Goal: Information Seeking & Learning: Learn about a topic

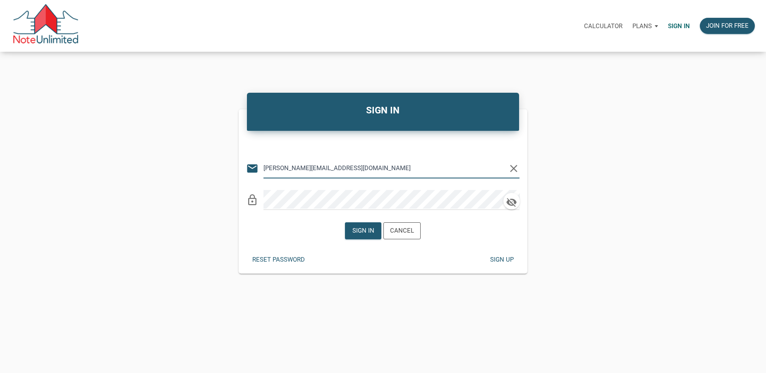
type input "rick@lakesidepropertyventures.com"
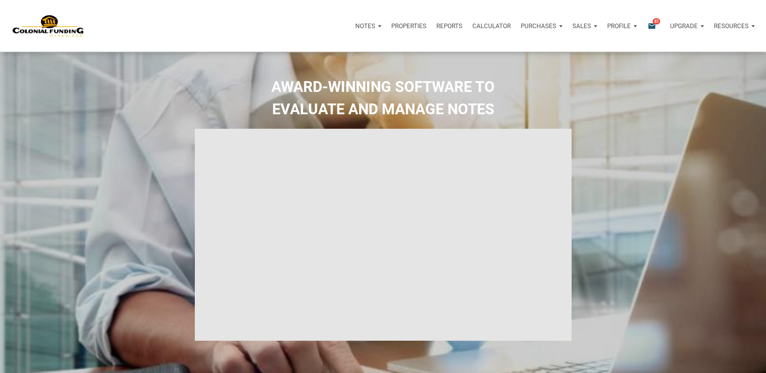
type input "Introduction to new features"
select select
click at [650, 24] on icon "email" at bounding box center [652, 26] width 10 height 10
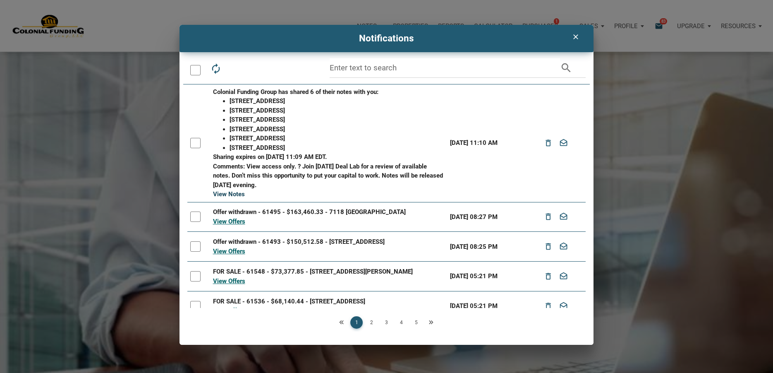
click at [230, 195] on link "View Notes" at bounding box center [229, 193] width 32 height 7
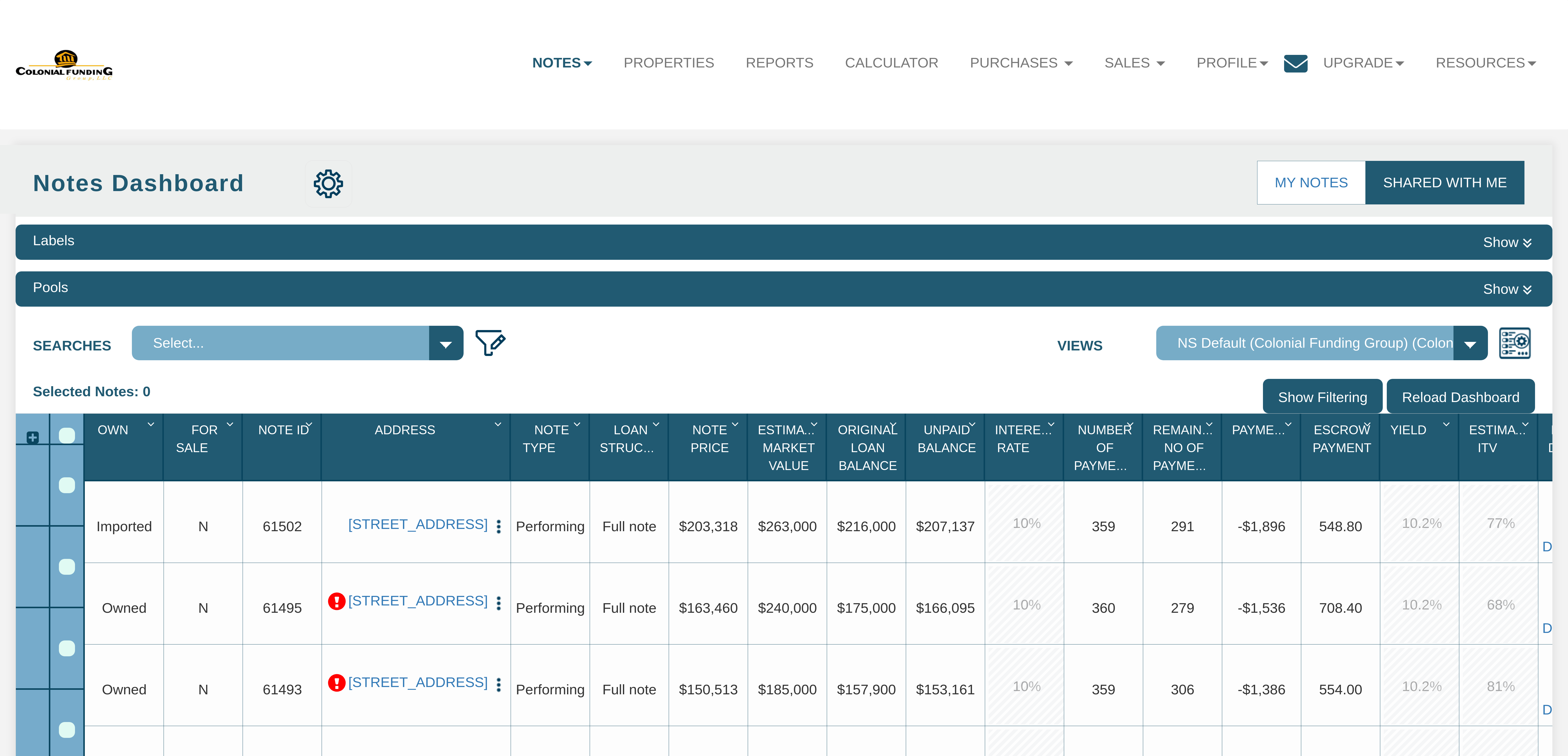
select select "316"
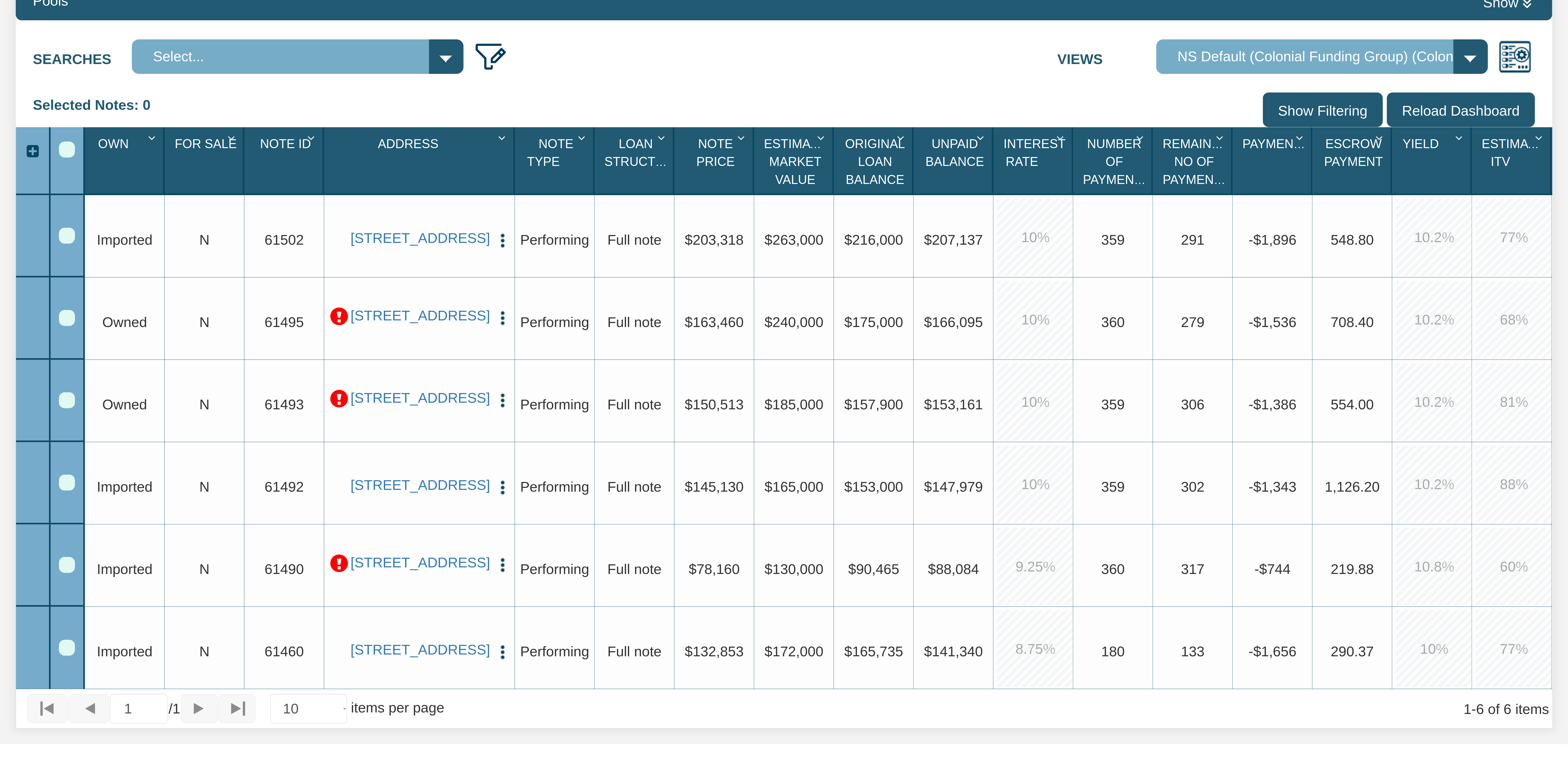
scroll to position [254, 0]
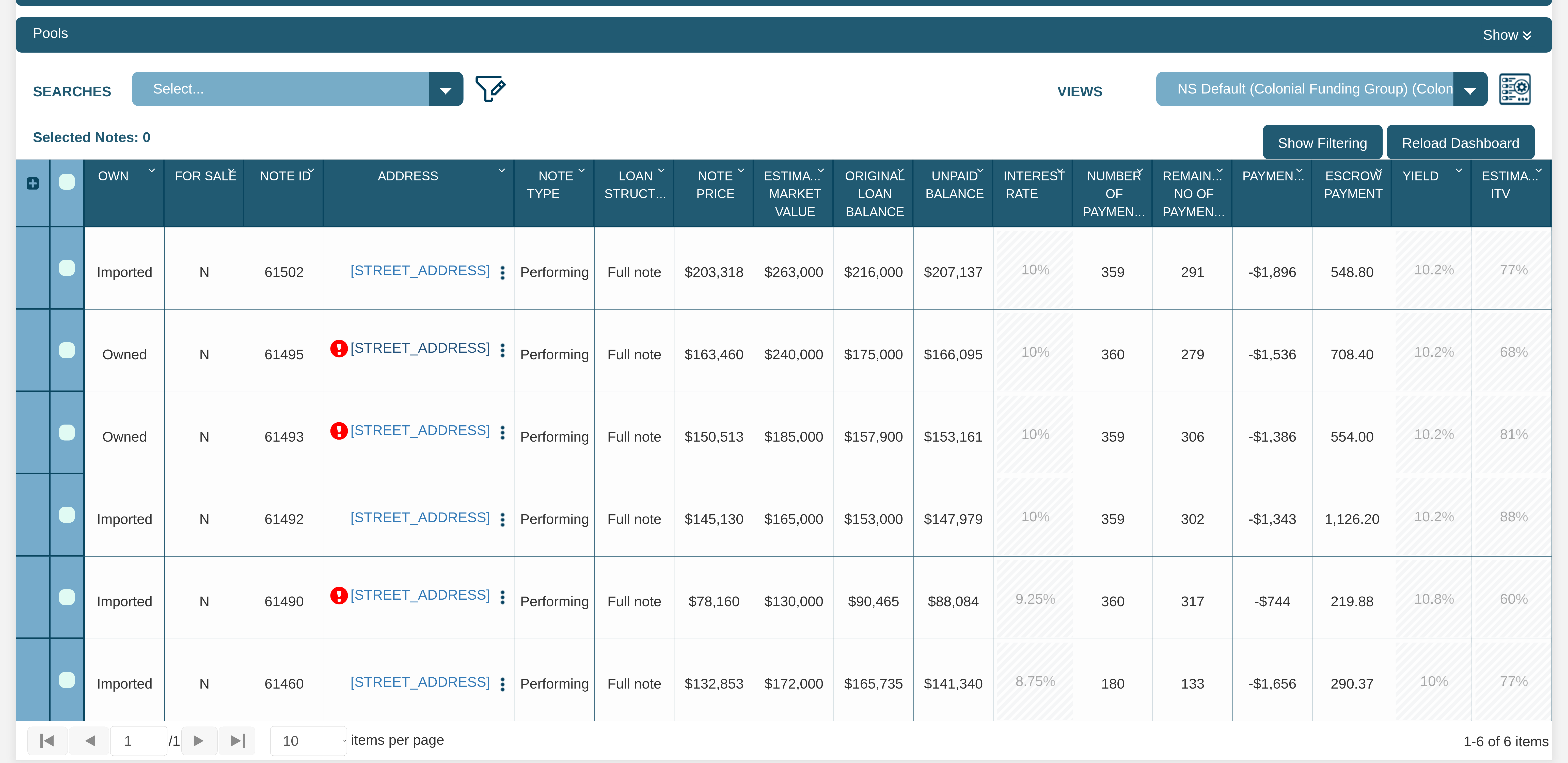
click at [396, 355] on link "[STREET_ADDRESS]" at bounding box center [420, 348] width 138 height 17
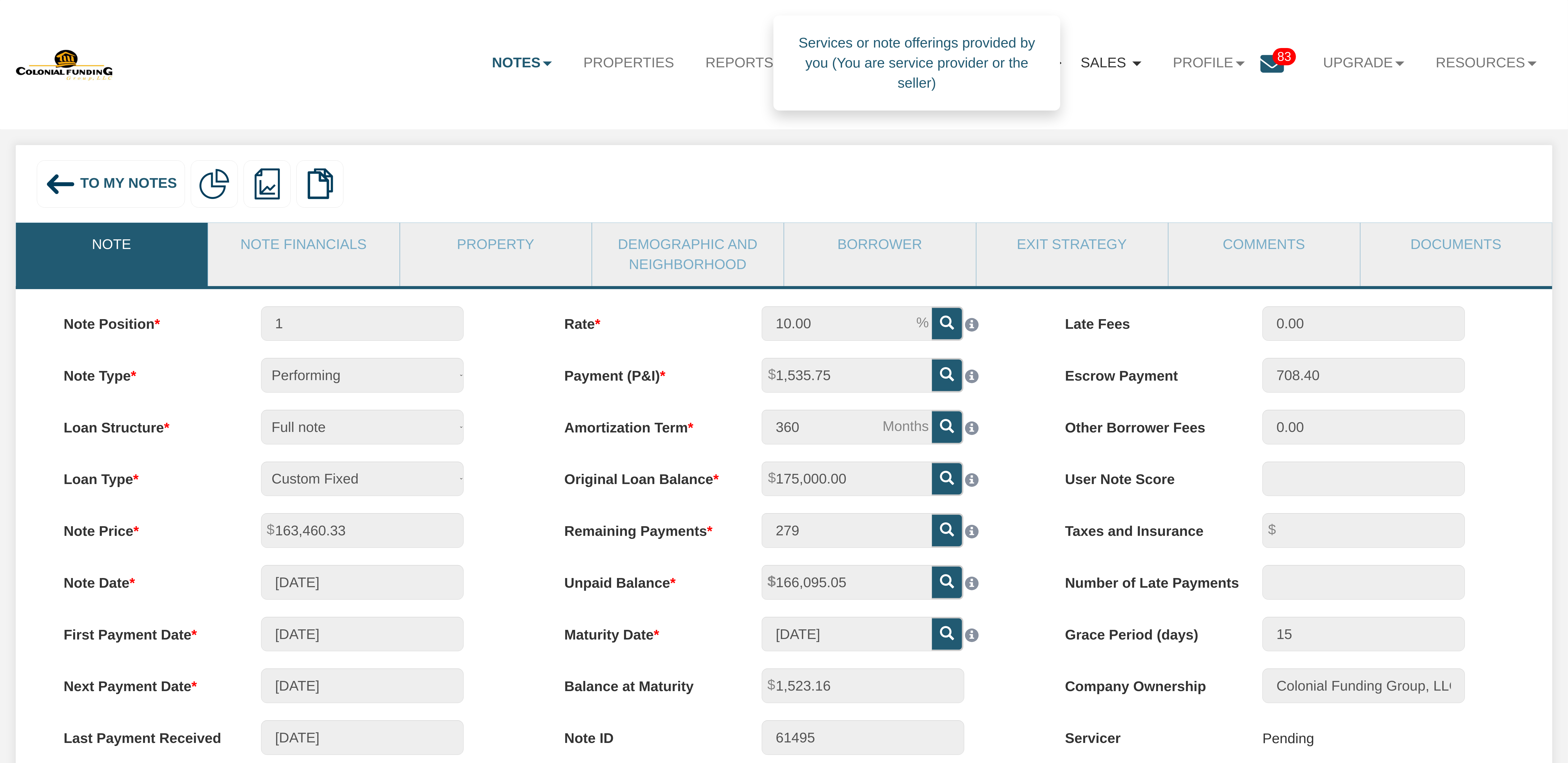
click at [1131, 65] on link "Sales" at bounding box center [1111, 63] width 92 height 37
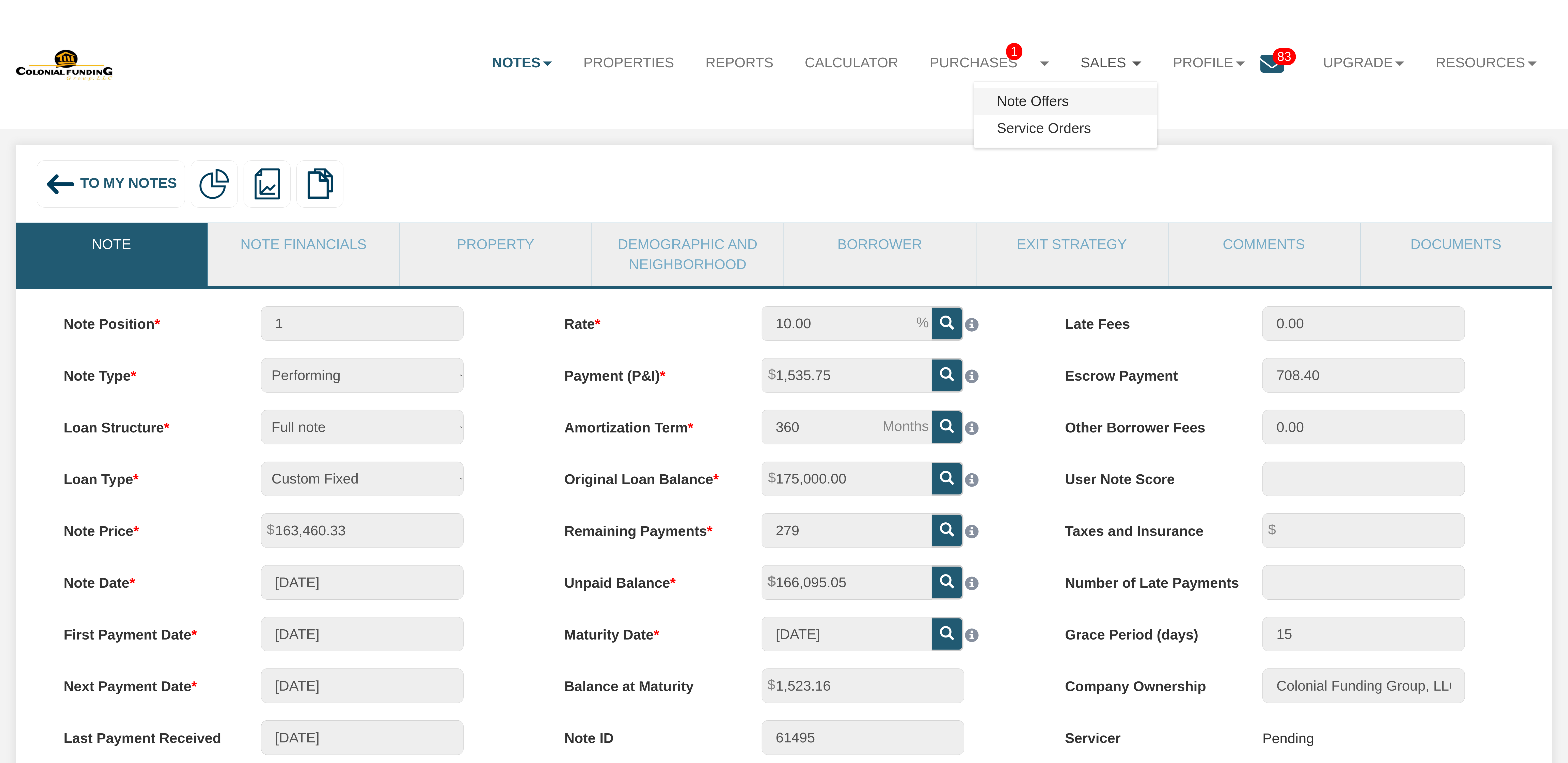
click at [1039, 101] on link "Note Offers" at bounding box center [1066, 101] width 183 height 27
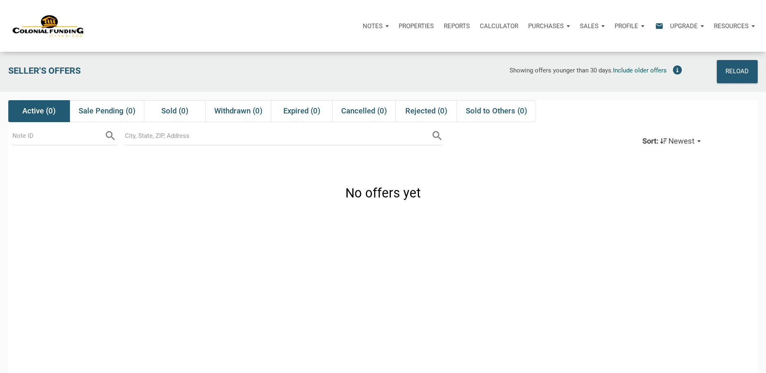
click at [371, 26] on p "Notes" at bounding box center [373, 25] width 20 height 7
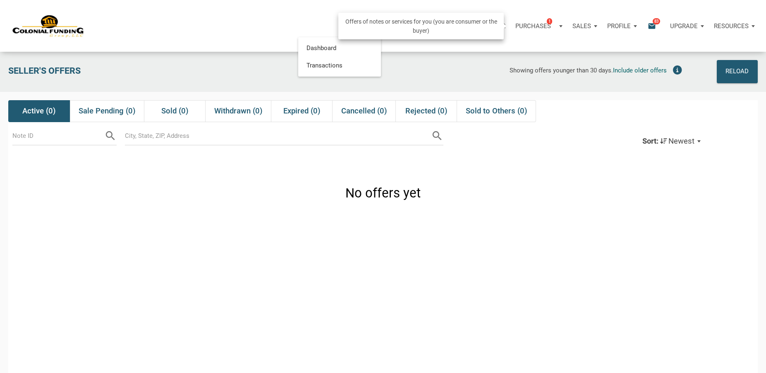
click at [523, 26] on p "Purchases" at bounding box center [533, 25] width 36 height 7
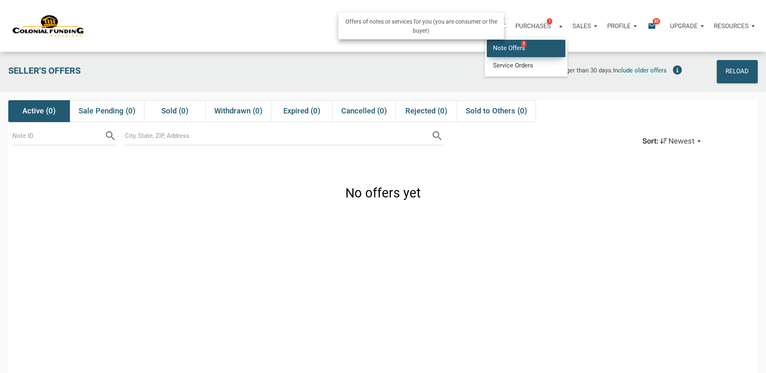
click at [510, 46] on link "Note Offers 1" at bounding box center [526, 48] width 79 height 17
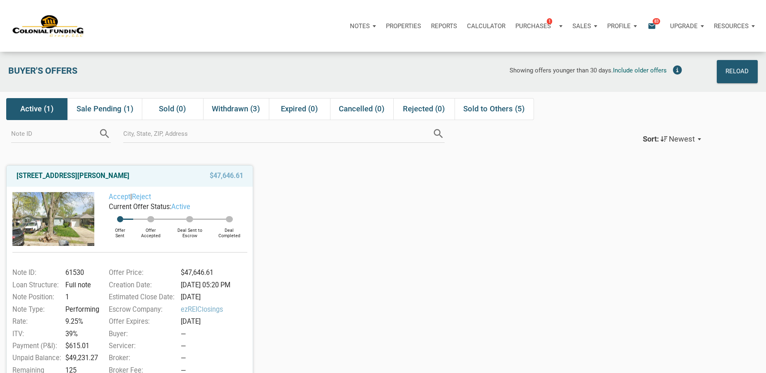
click at [650, 24] on icon "email" at bounding box center [652, 26] width 10 height 10
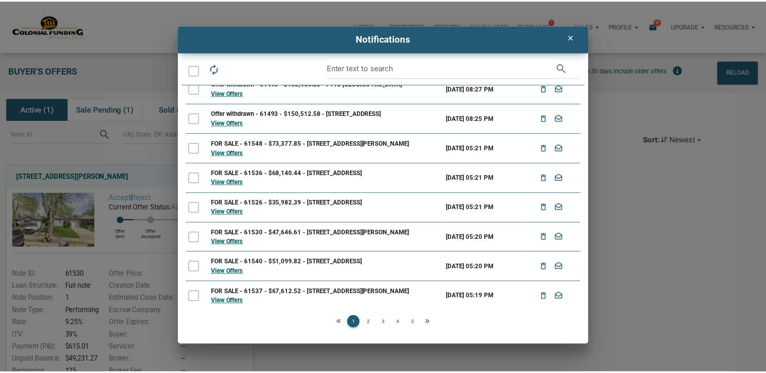
scroll to position [134, 0]
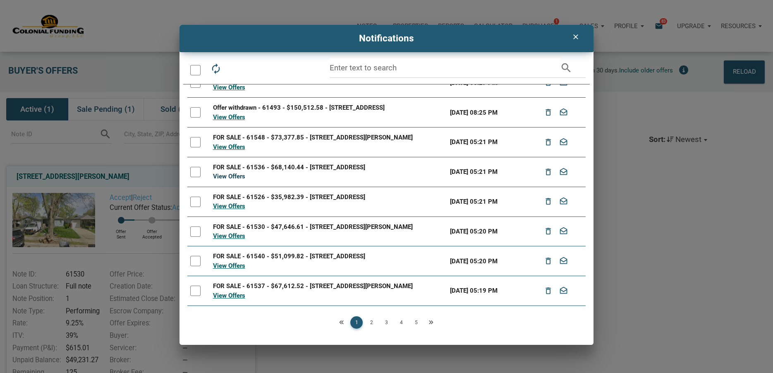
click at [227, 178] on link "View Offers" at bounding box center [229, 175] width 32 height 7
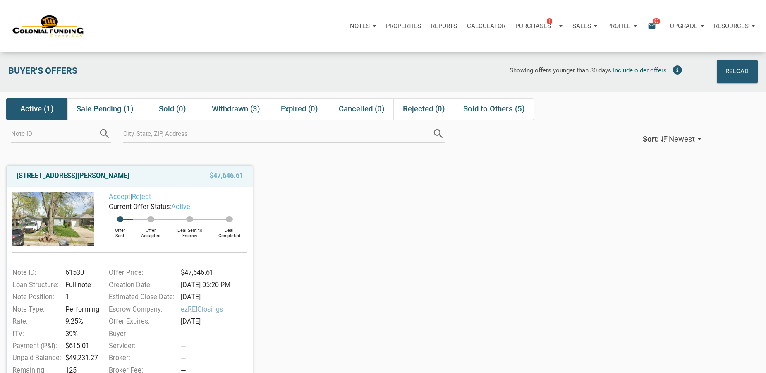
click at [653, 27] on icon "email" at bounding box center [652, 26] width 10 height 10
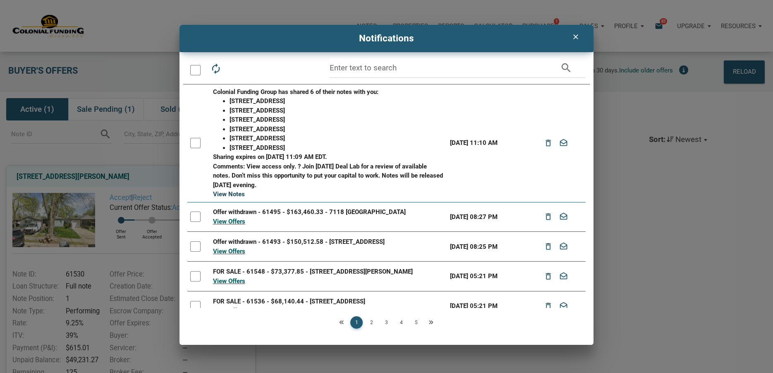
click at [228, 194] on link "View Notes" at bounding box center [229, 193] width 32 height 7
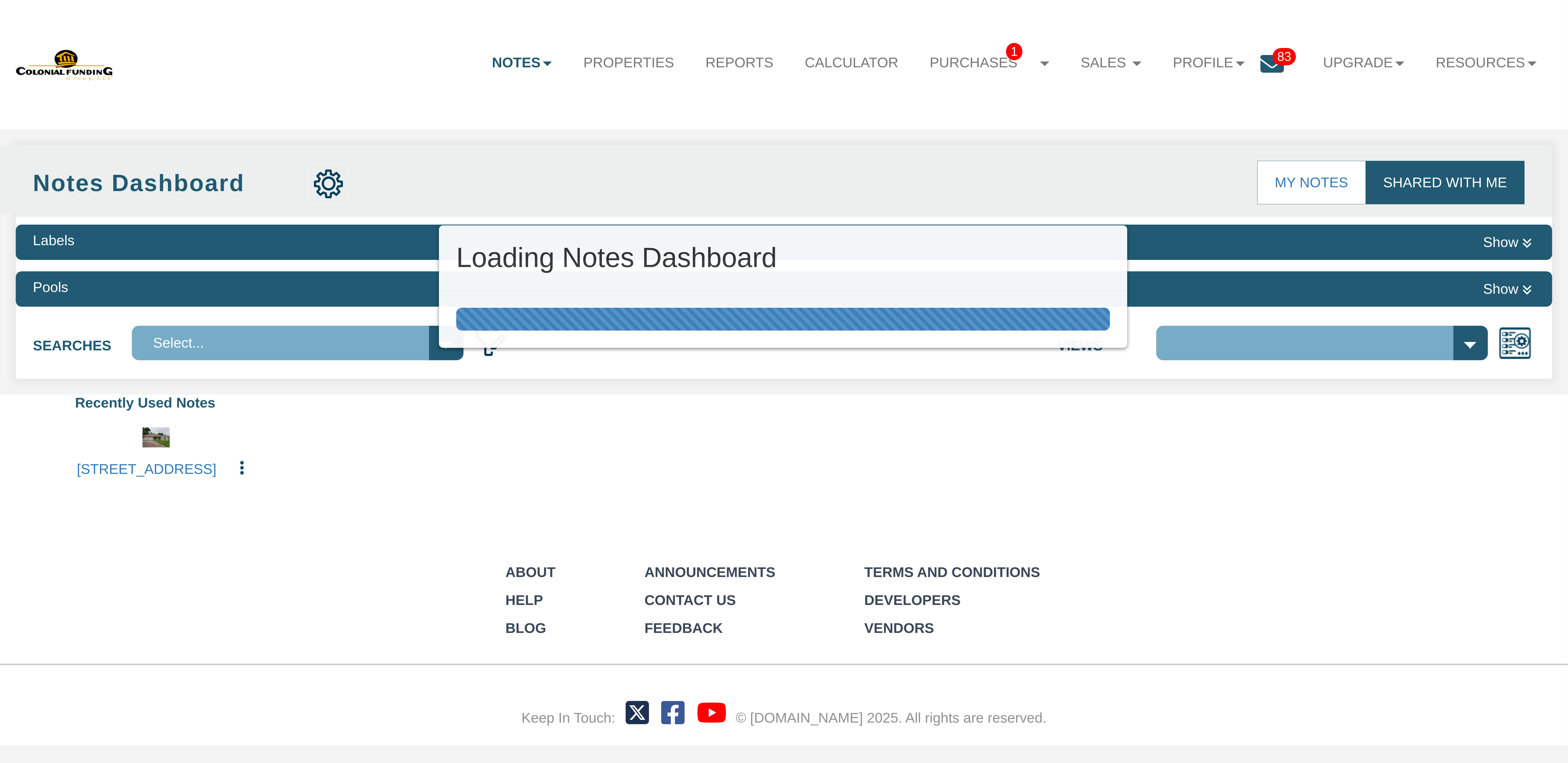
select select "316"
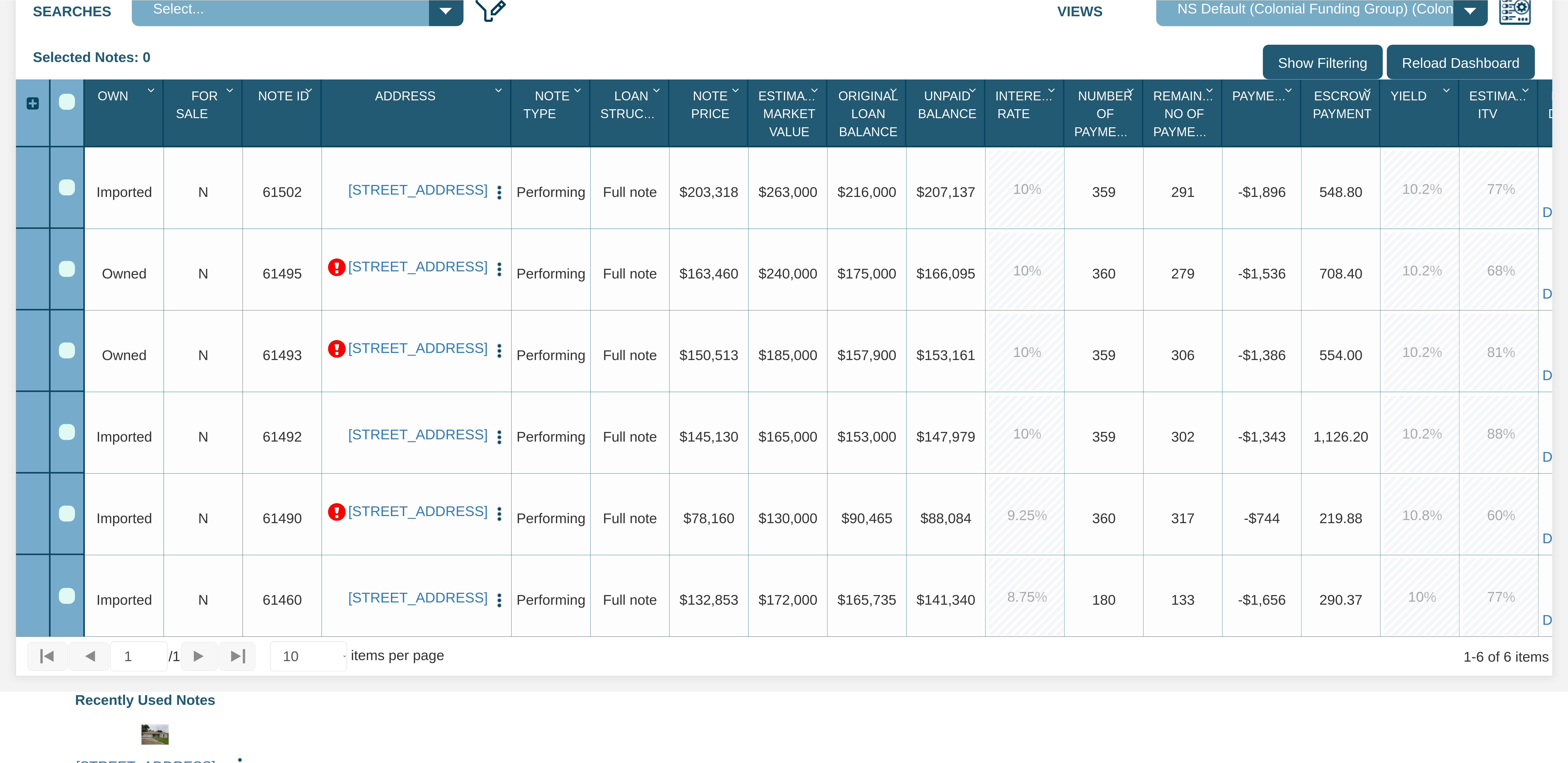
scroll to position [356, 0]
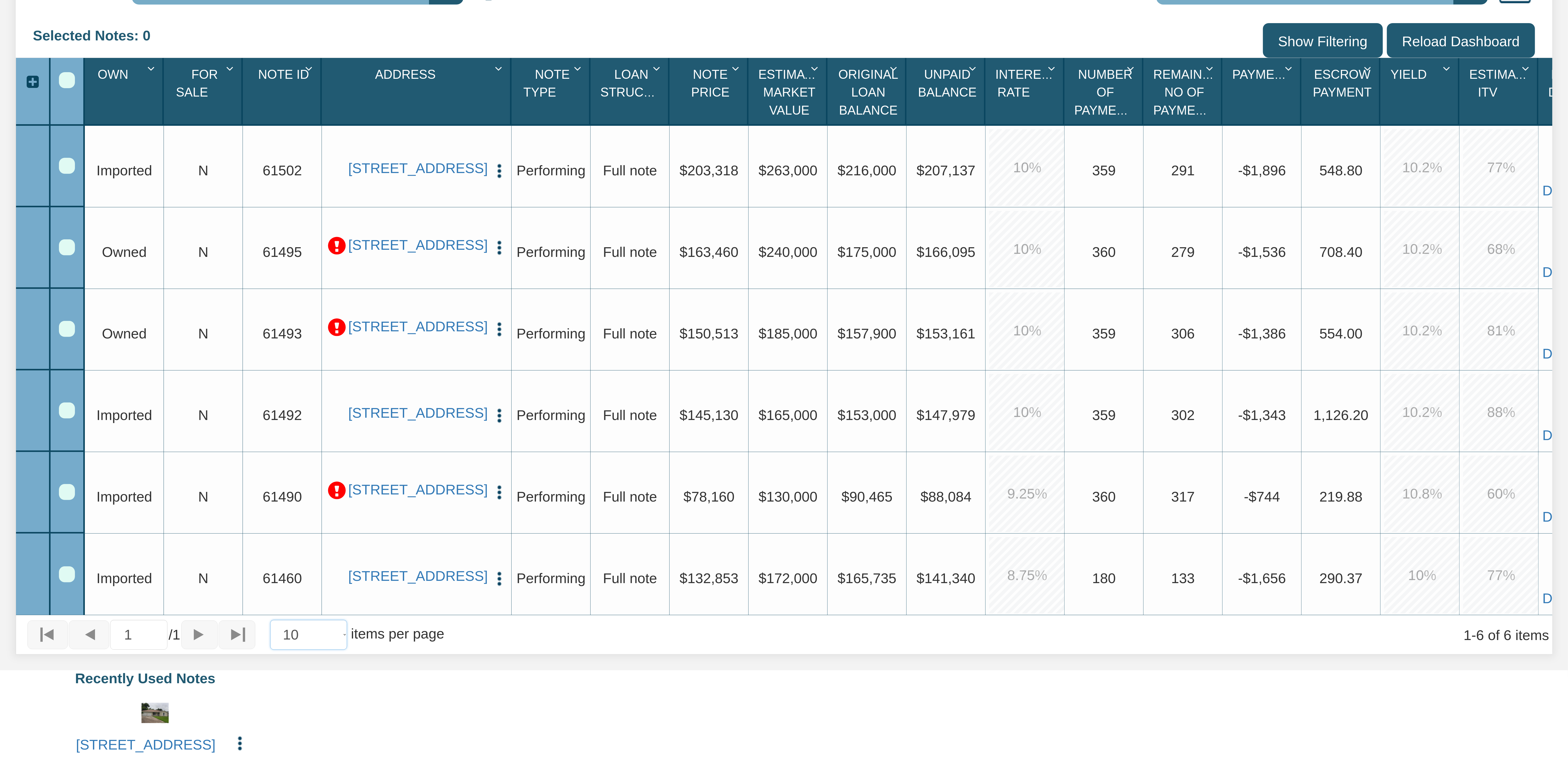
click at [270, 620] on select "10 25 50 100" at bounding box center [308, 635] width 77 height 29
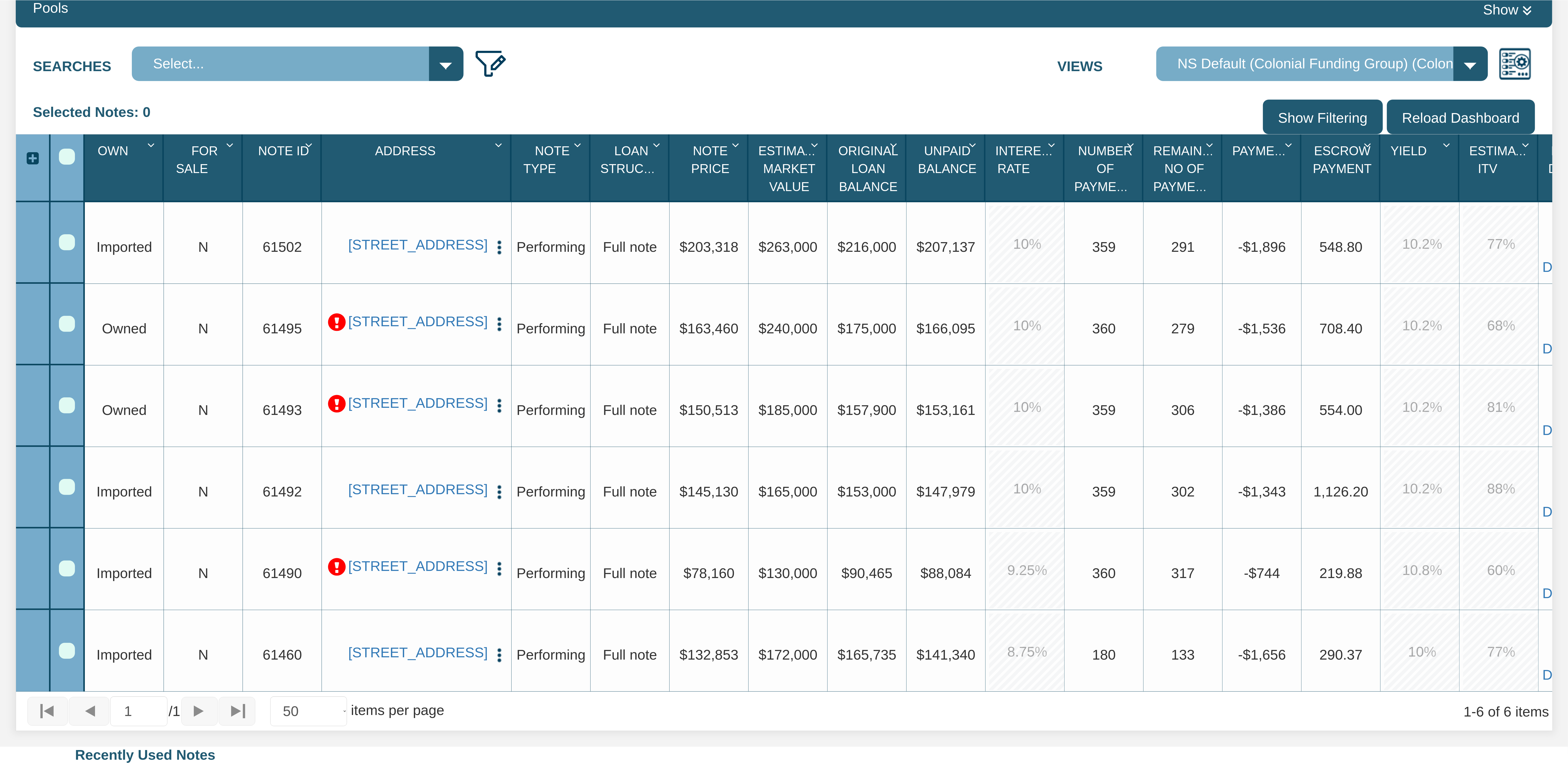
scroll to position [305, 0]
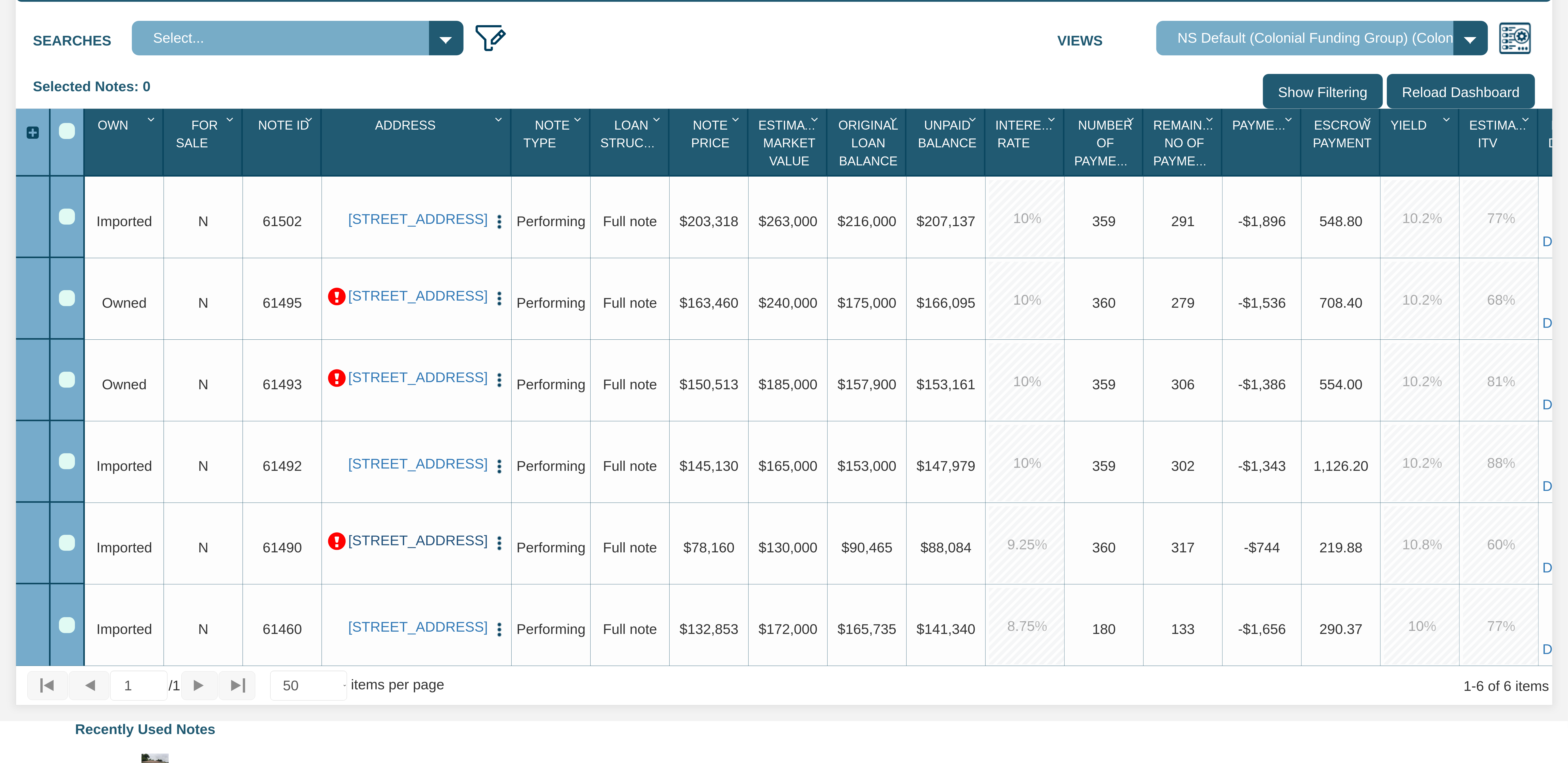
click at [383, 534] on link "[STREET_ADDRESS]" at bounding box center [417, 541] width 136 height 17
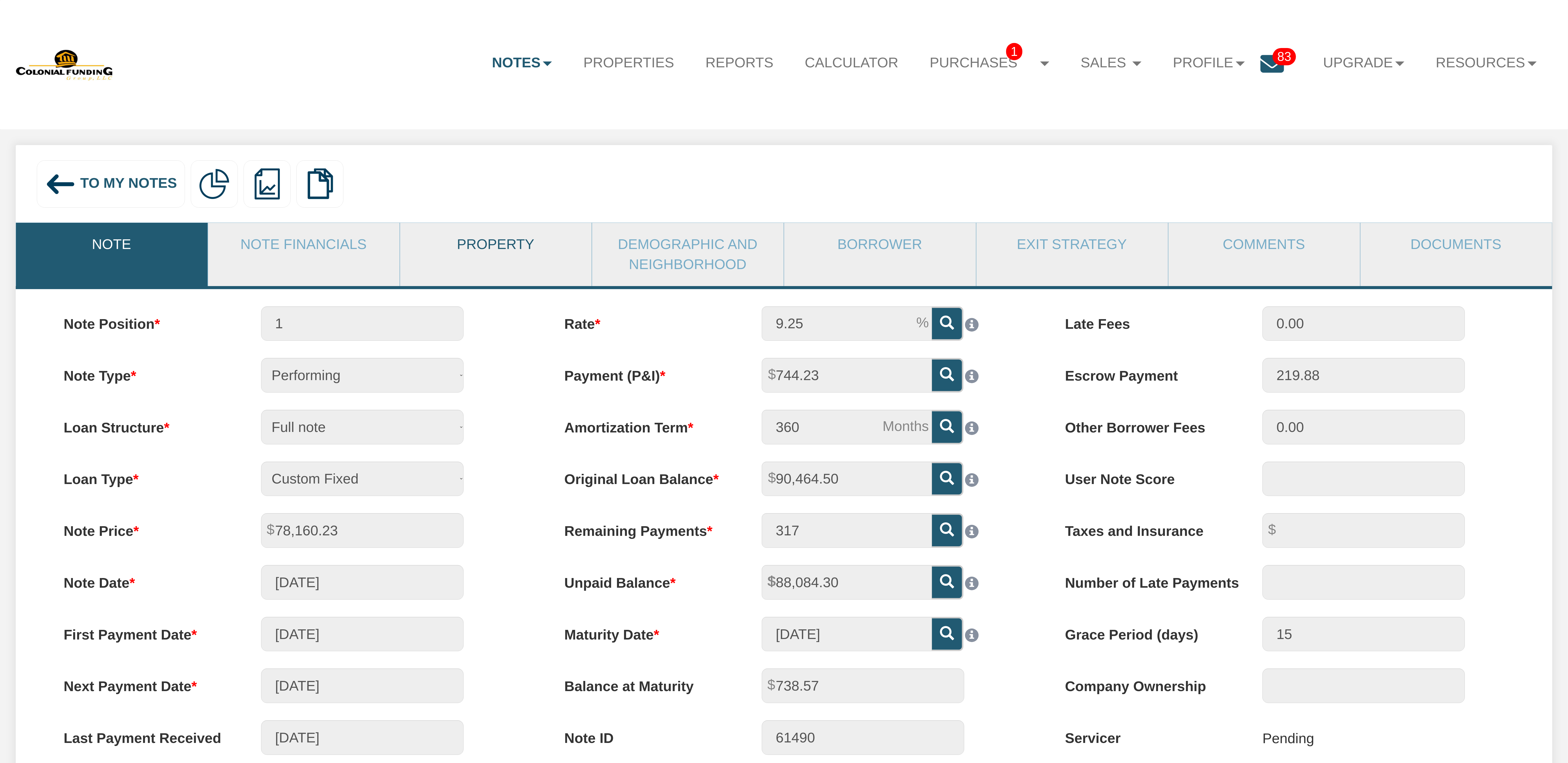
click at [504, 248] on link "Property" at bounding box center [495, 245] width 191 height 43
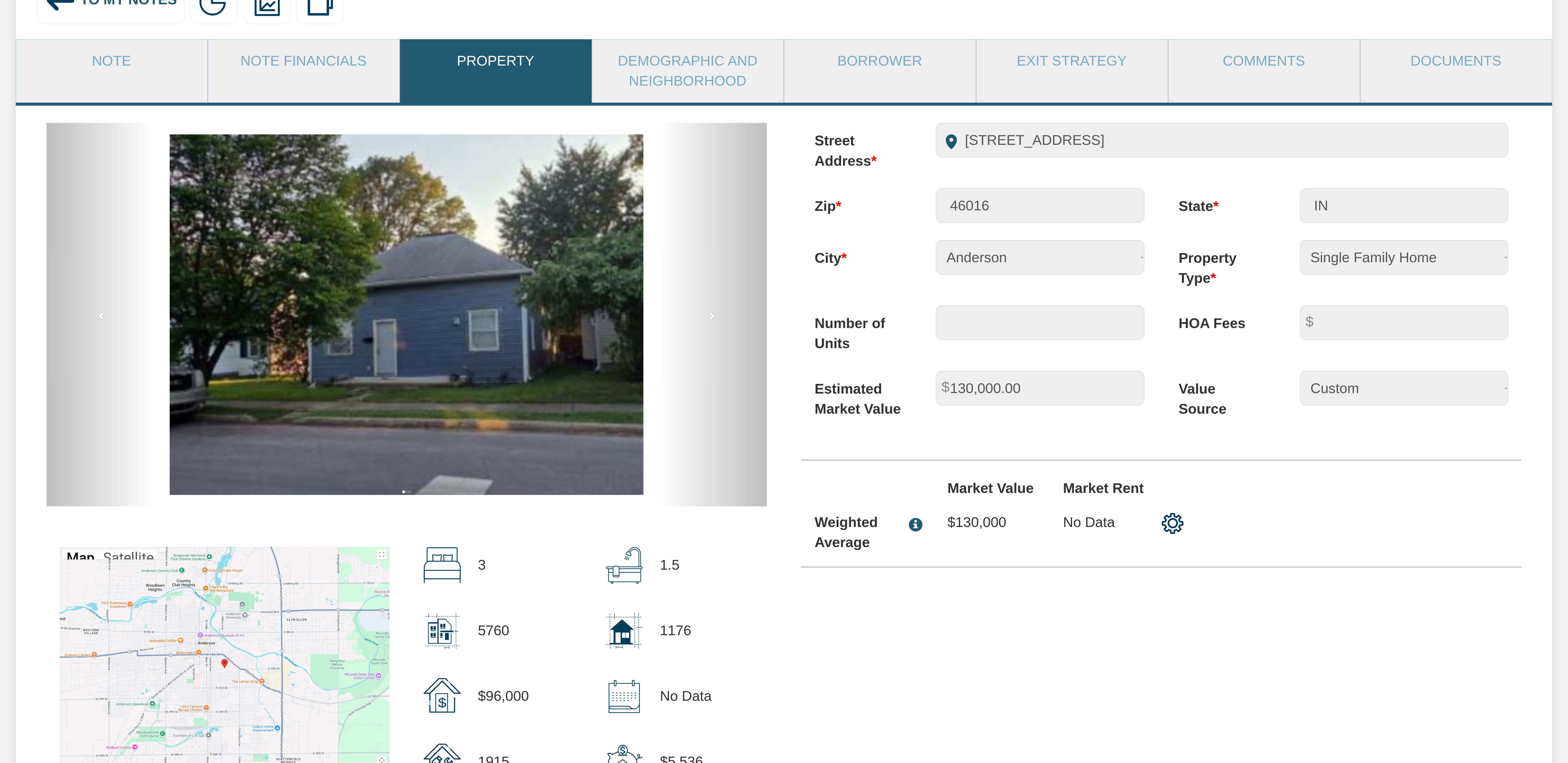
scroll to position [178, 0]
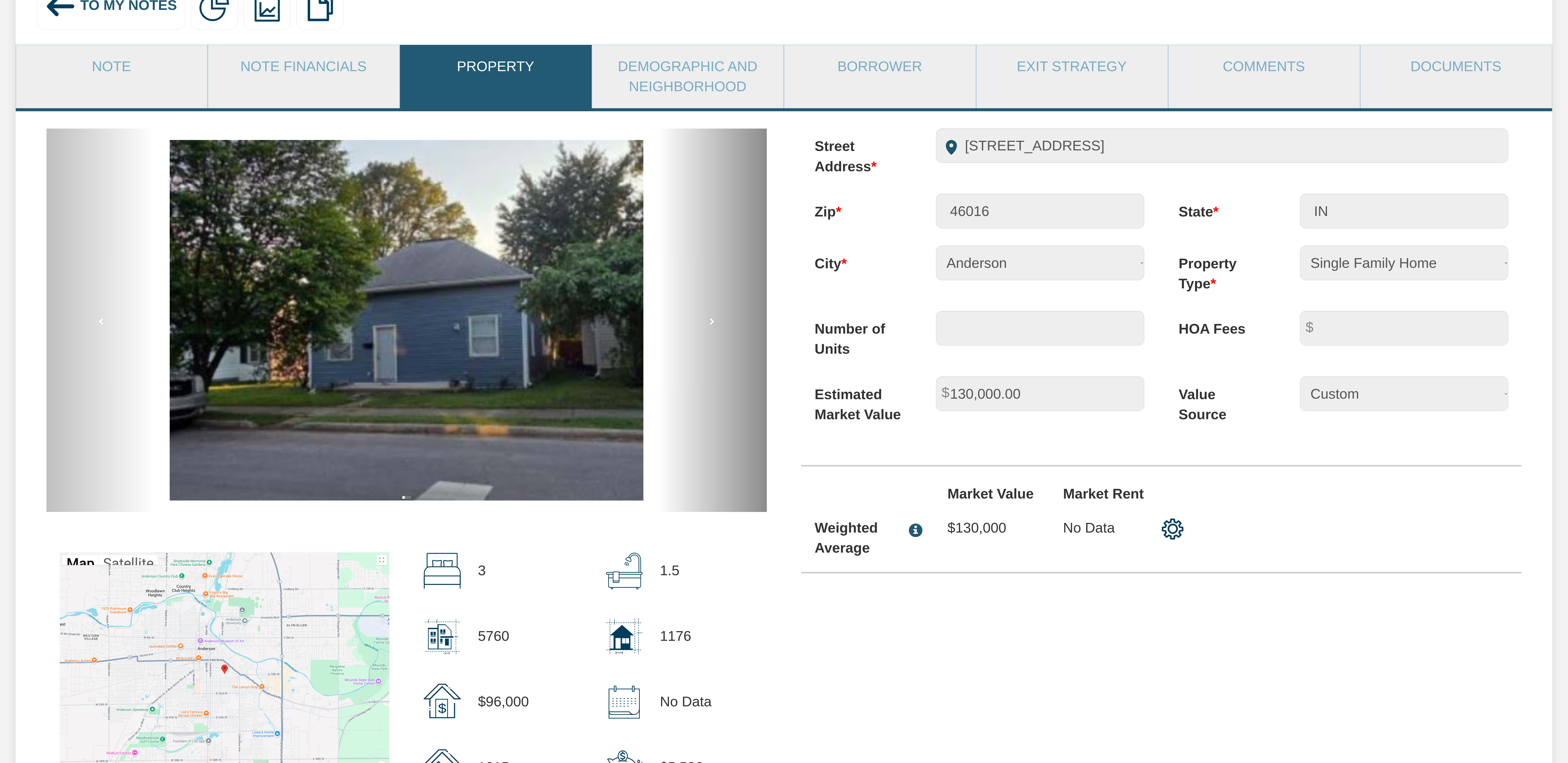
click at [709, 325] on span at bounding box center [711, 321] width 7 height 7
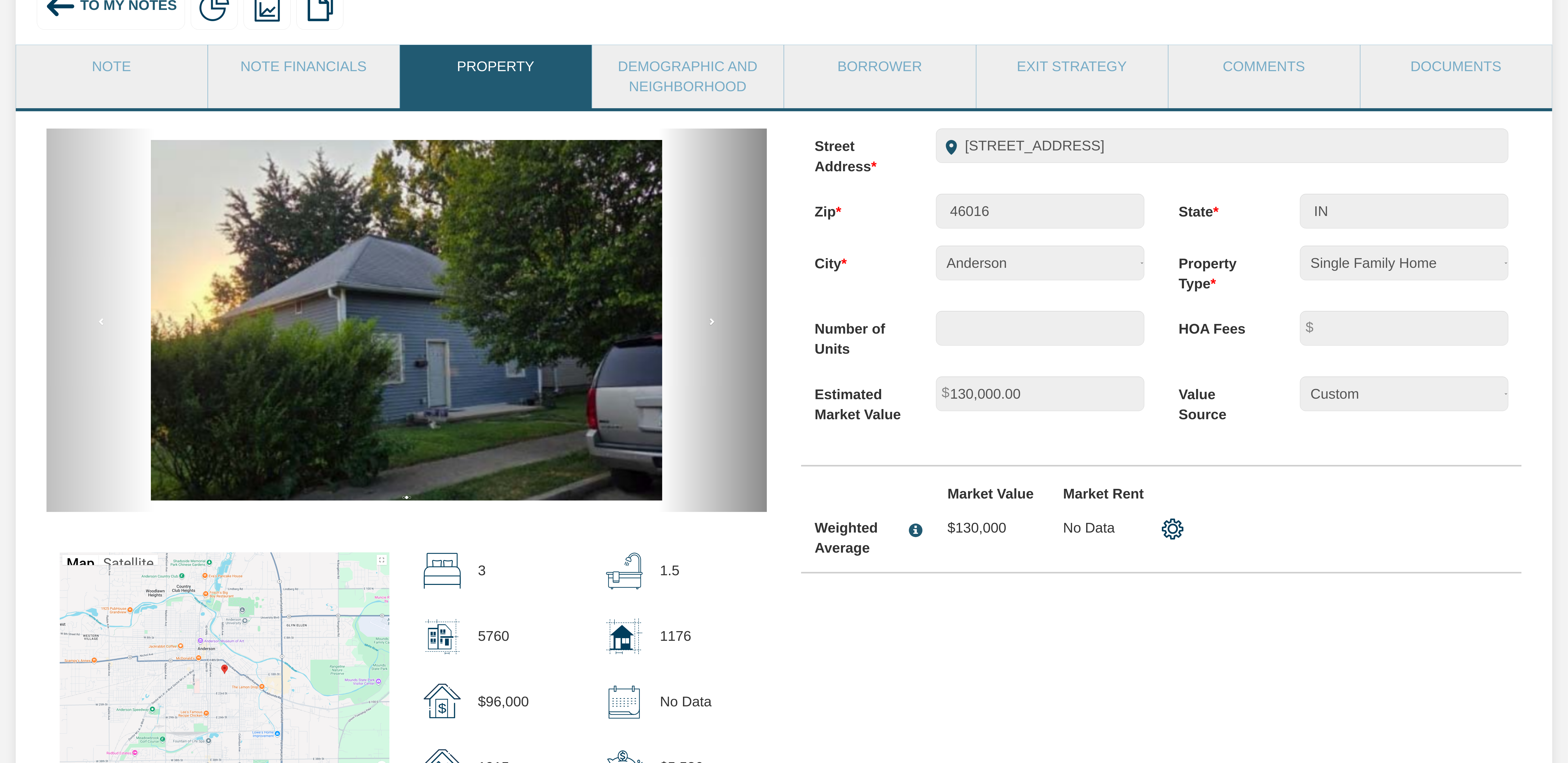
click at [709, 325] on span at bounding box center [711, 321] width 7 height 7
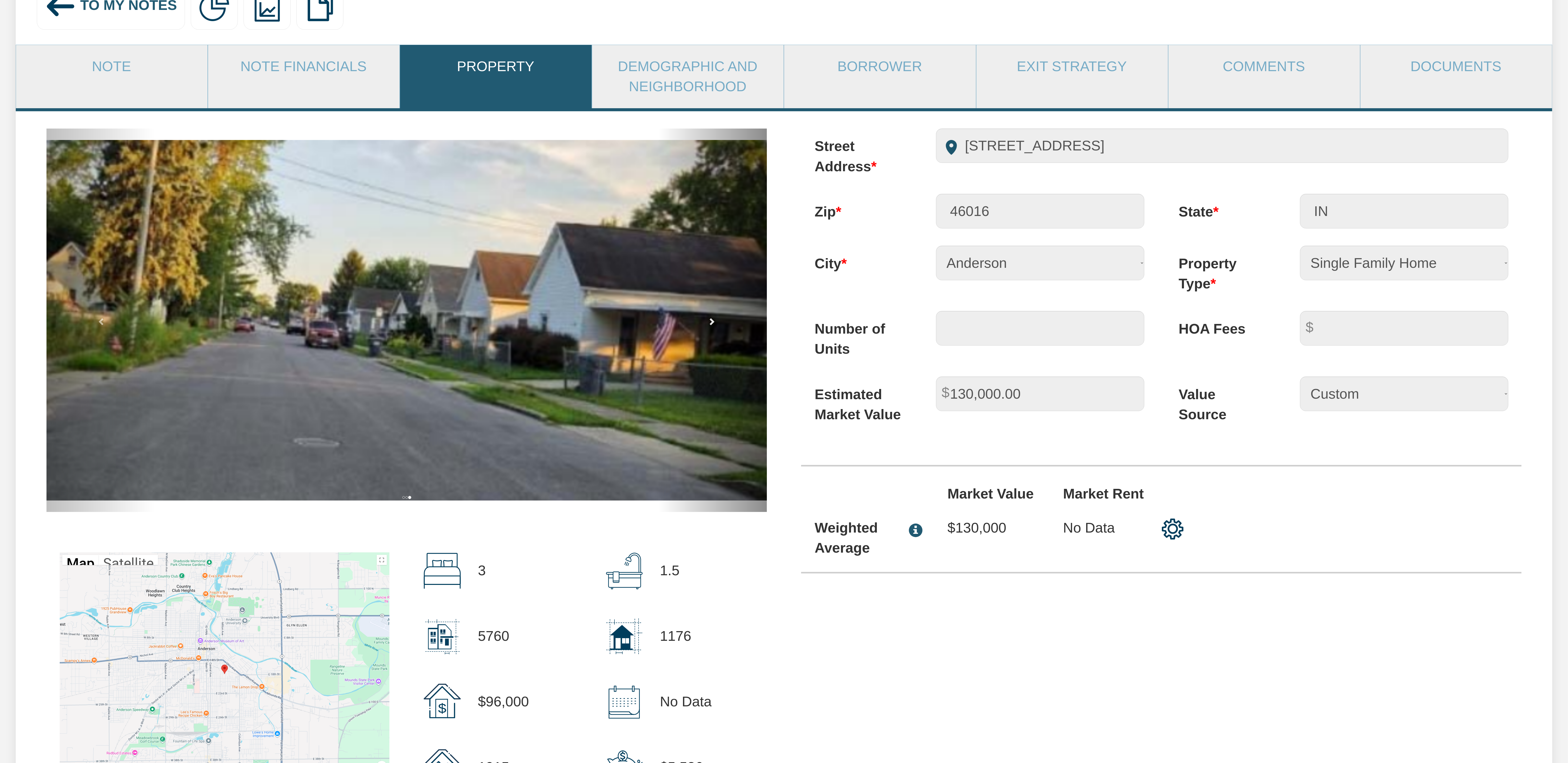
click at [709, 325] on span at bounding box center [711, 321] width 7 height 7
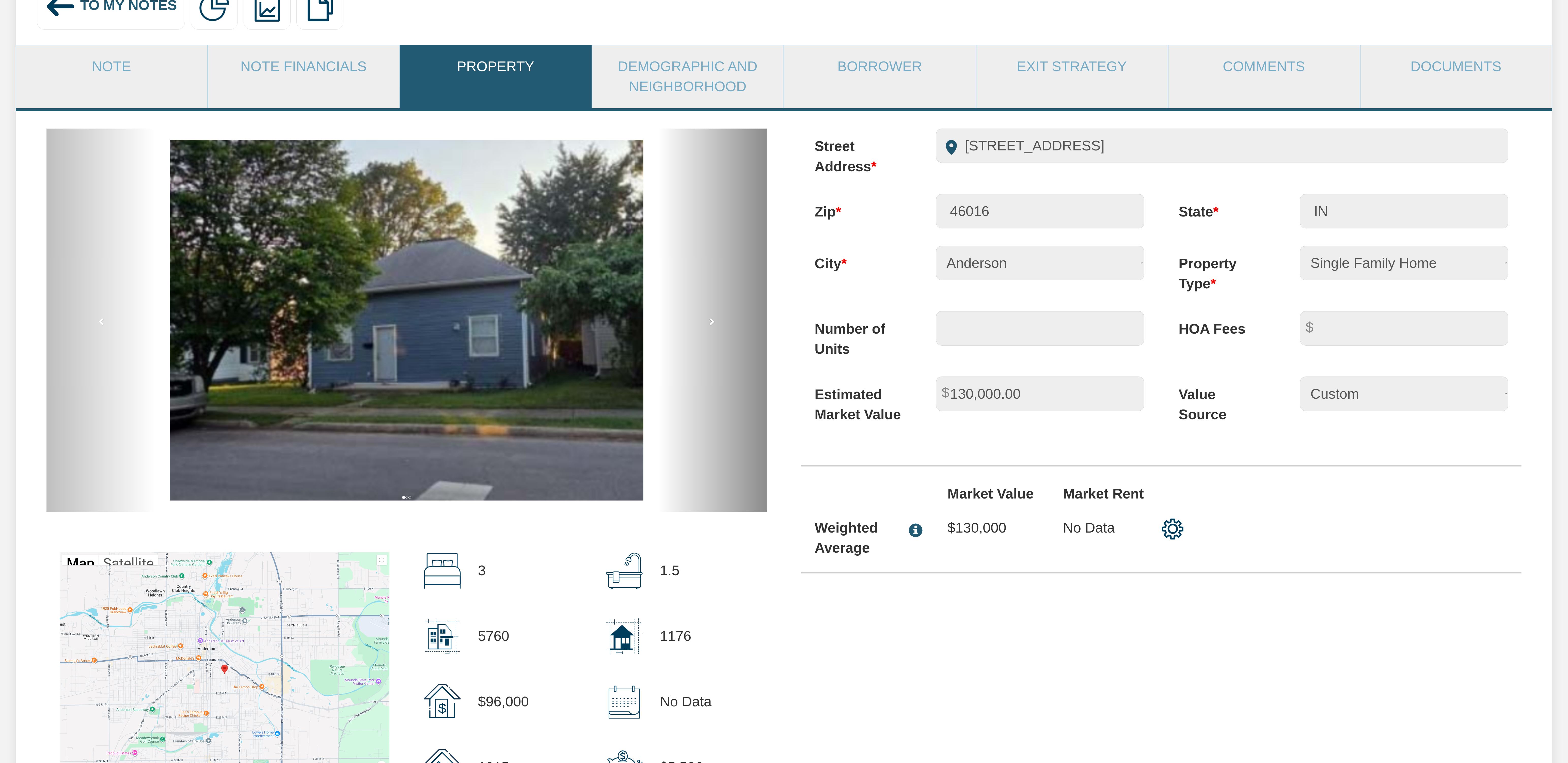
click at [709, 325] on span at bounding box center [711, 321] width 7 height 7
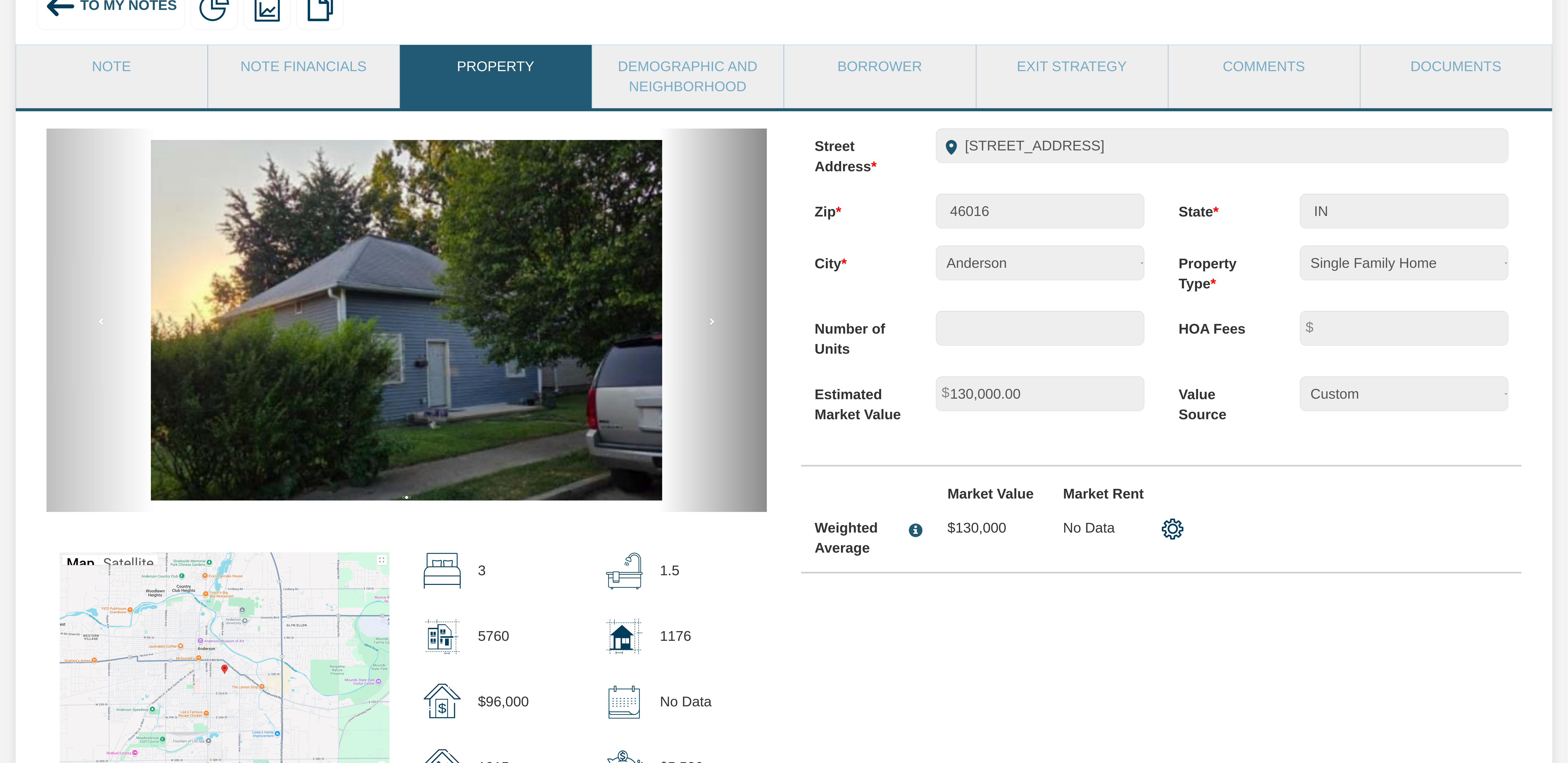
click at [709, 325] on span at bounding box center [711, 321] width 7 height 7
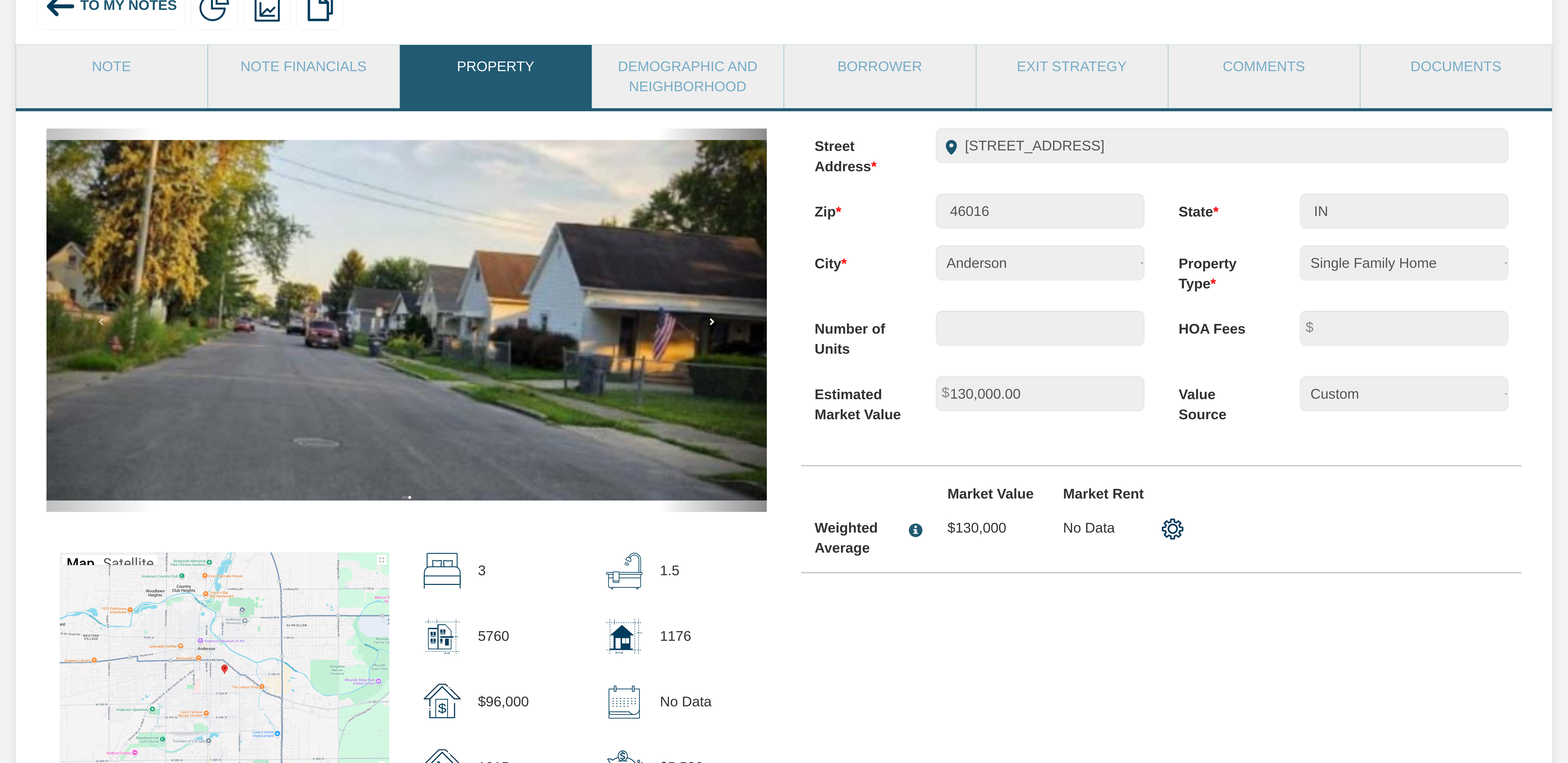
click at [709, 325] on span at bounding box center [711, 321] width 7 height 7
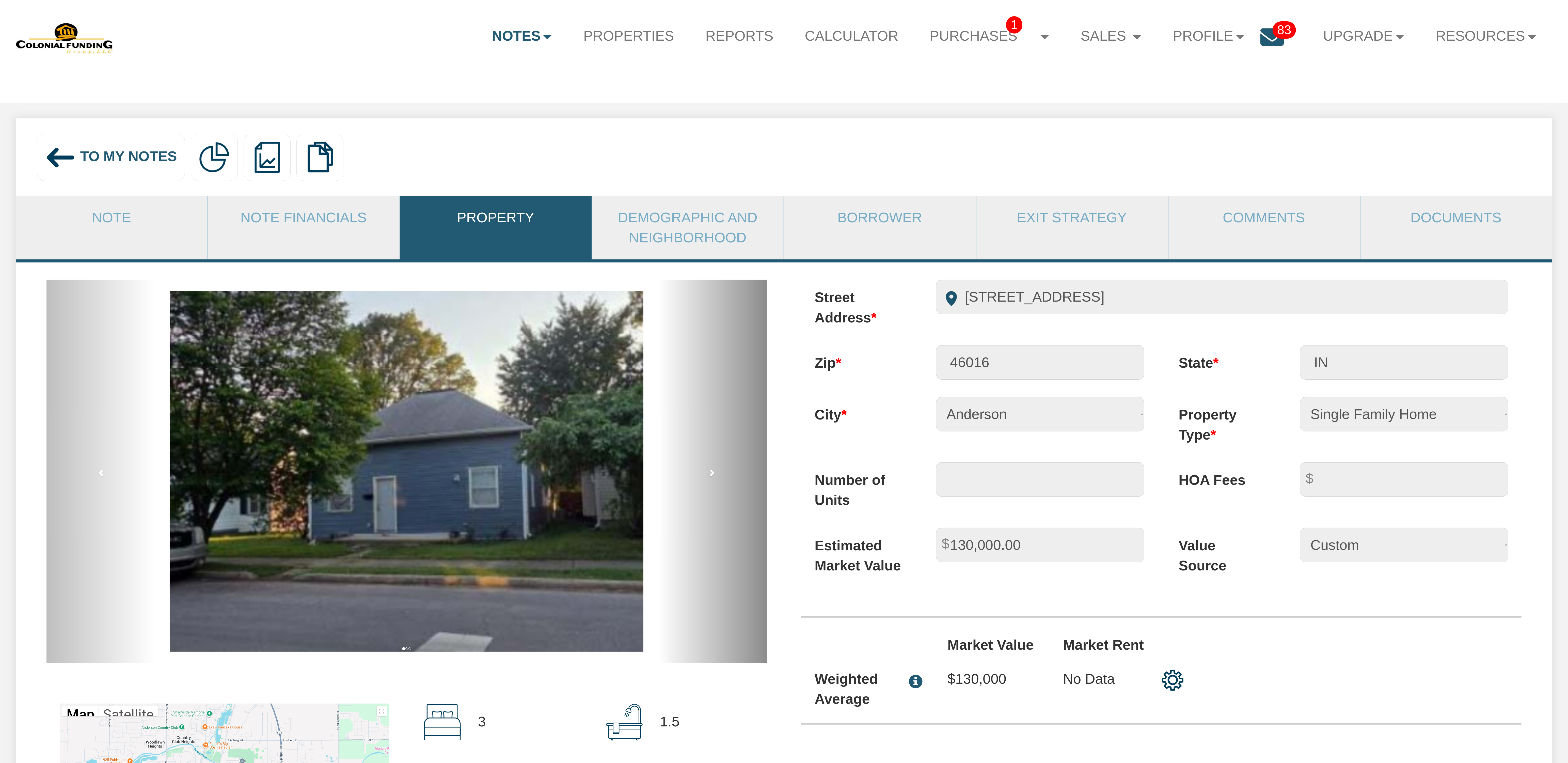
scroll to position [25, 0]
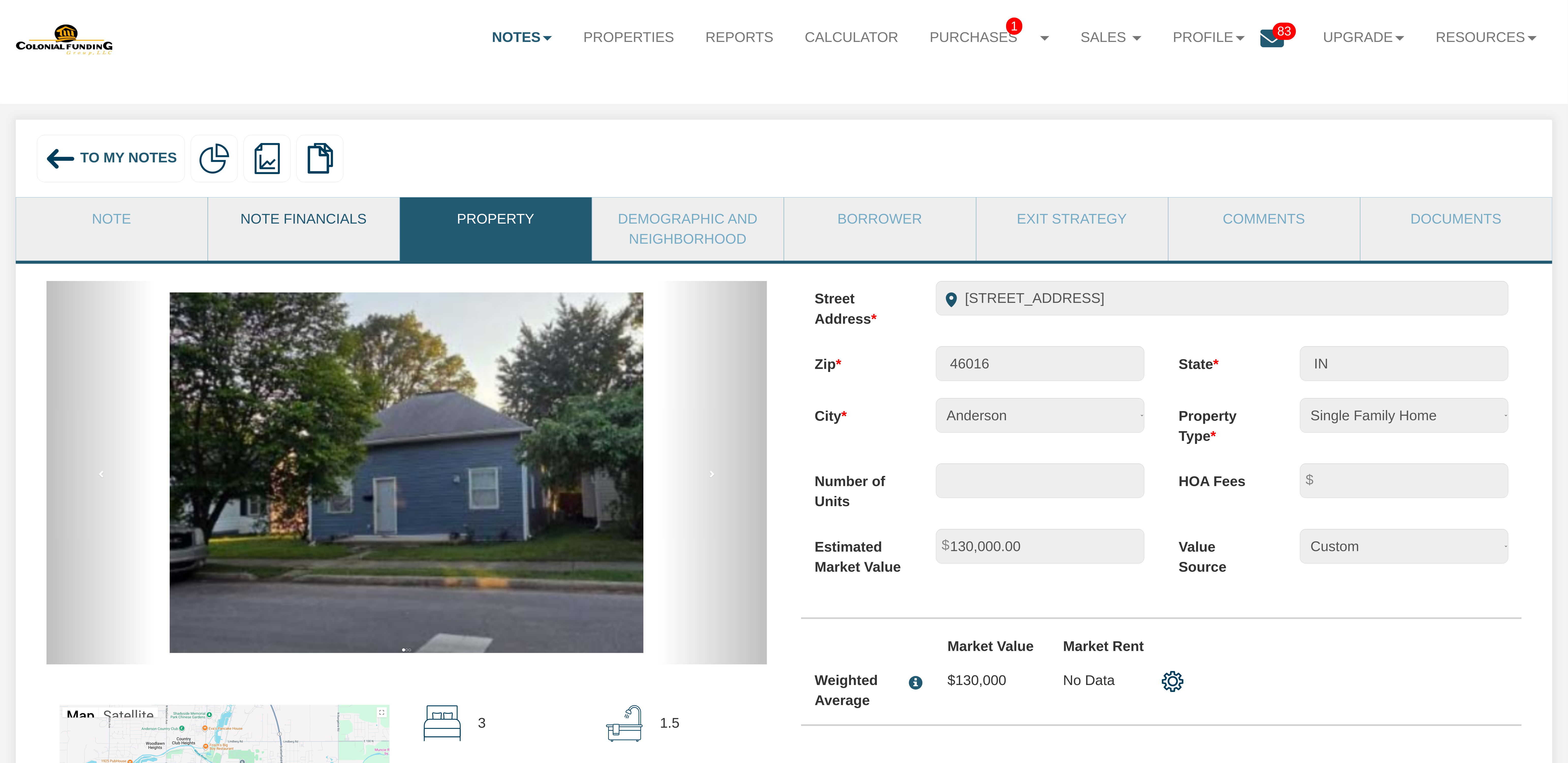
click at [267, 220] on link "Note Financials" at bounding box center [304, 219] width 191 height 43
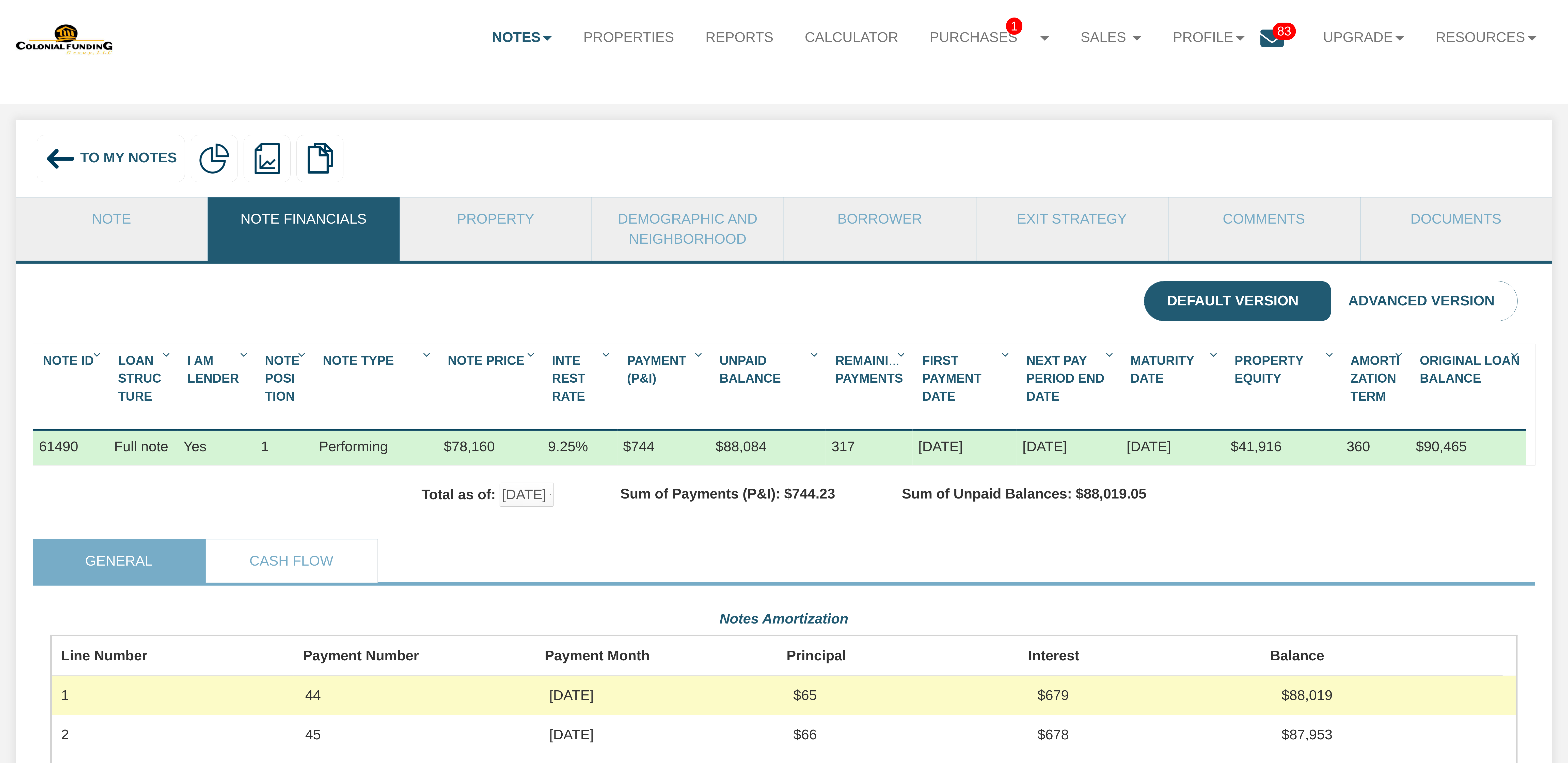
scroll to position [369, 1467]
click at [97, 213] on link "Note" at bounding box center [111, 219] width 191 height 43
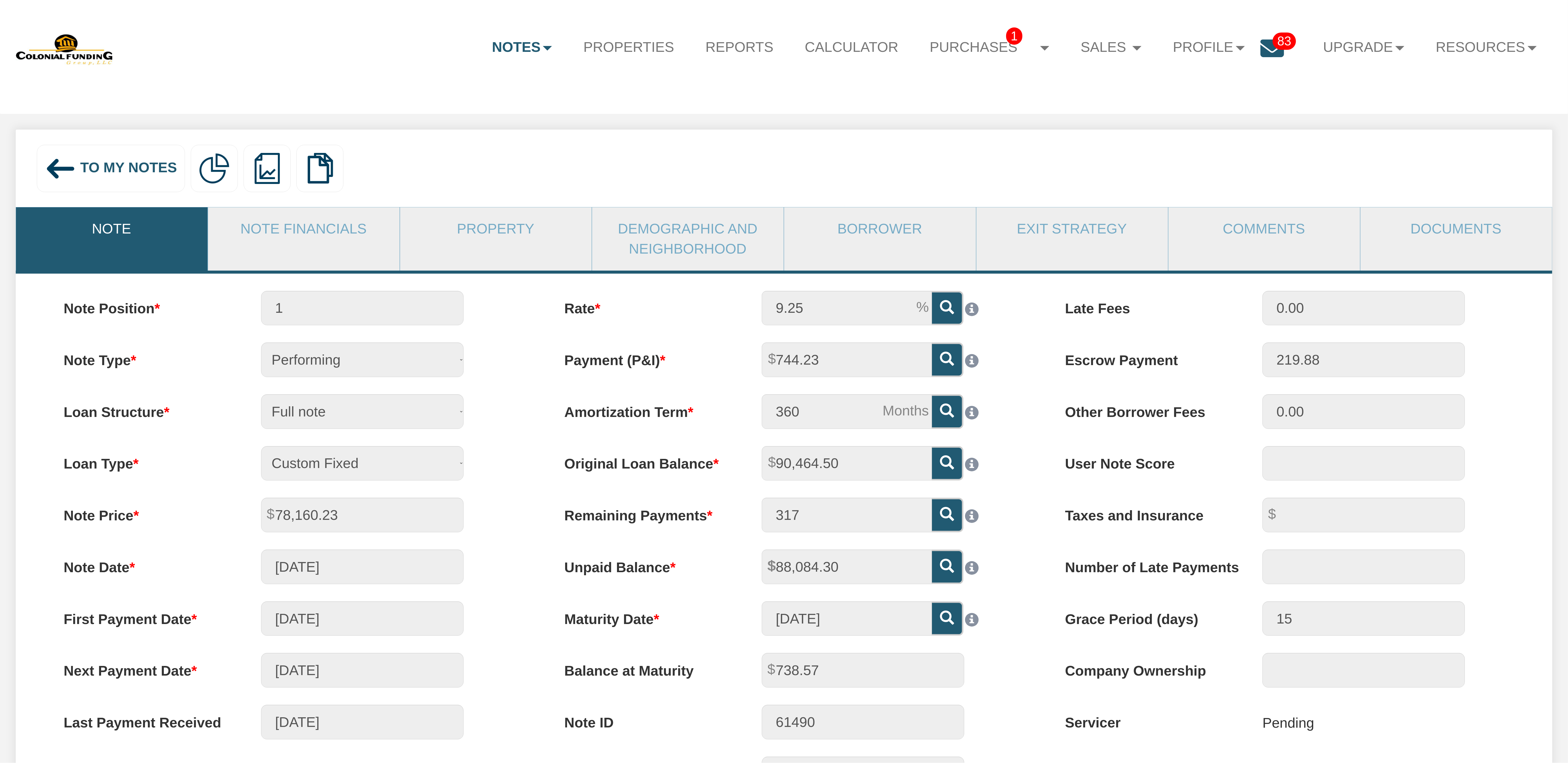
scroll to position [0, 0]
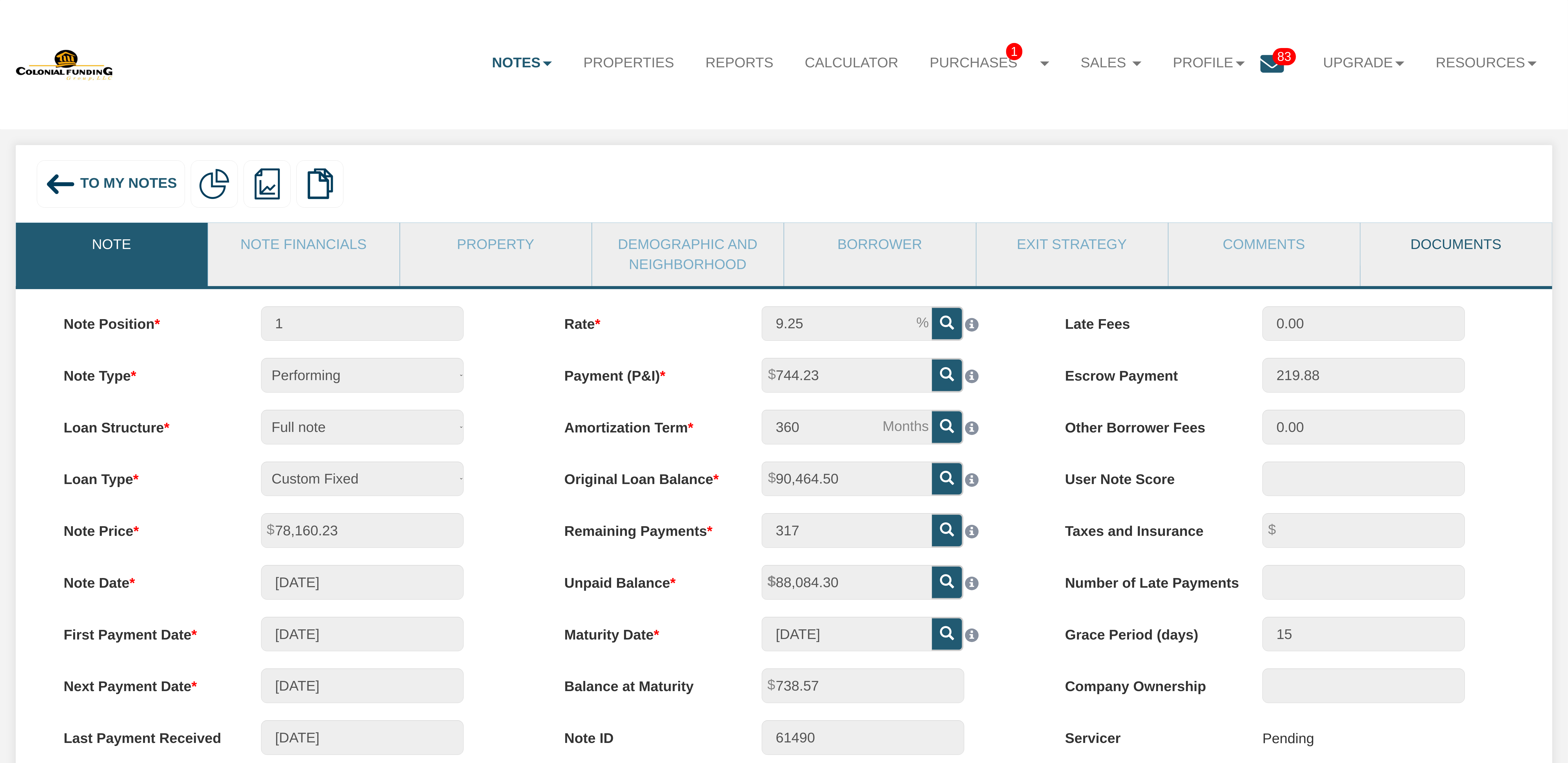
click at [1462, 251] on link "Documents" at bounding box center [1456, 245] width 191 height 43
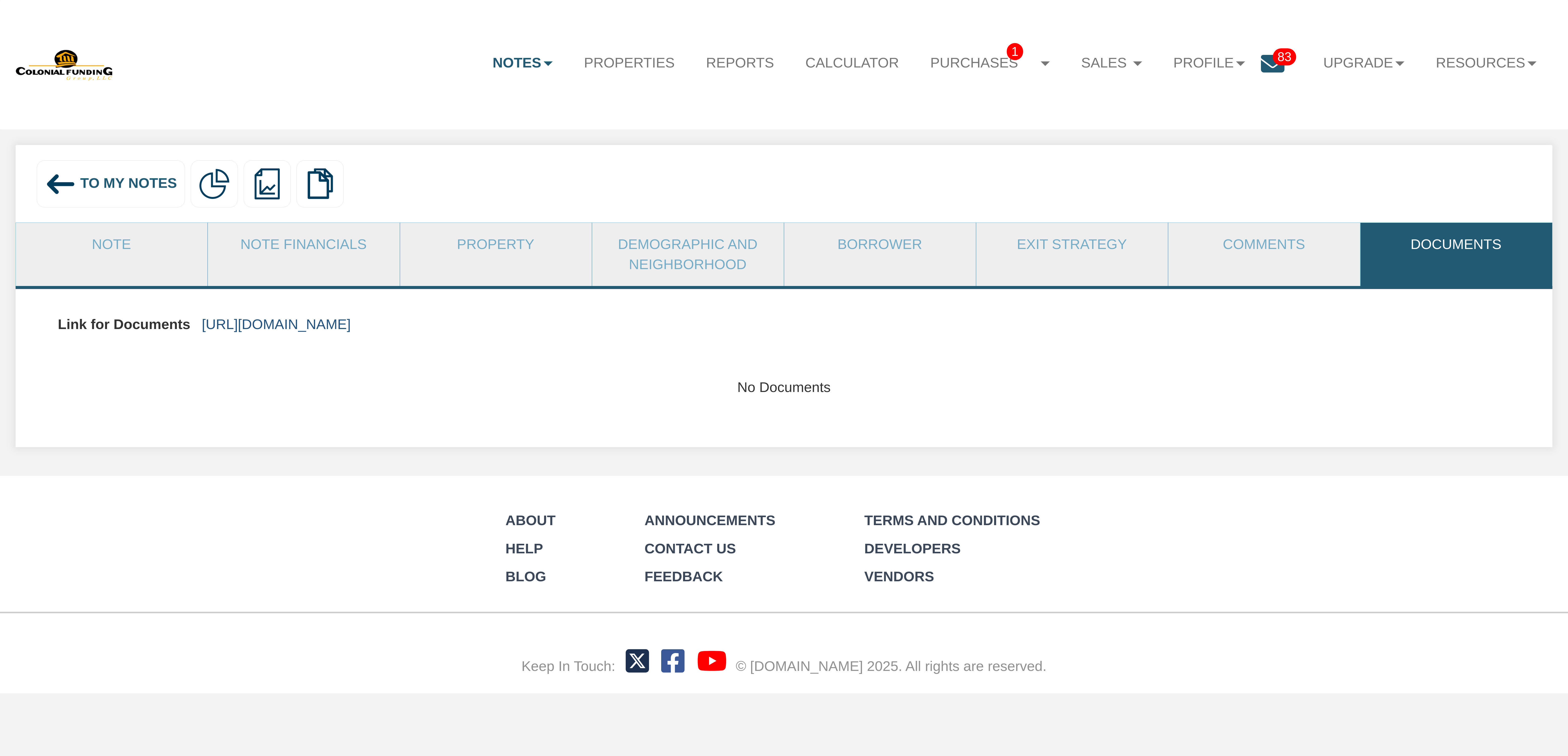
click at [351, 326] on link "[URL][DOMAIN_NAME]" at bounding box center [276, 324] width 149 height 16
click at [134, 187] on span "To My Notes" at bounding box center [128, 183] width 97 height 16
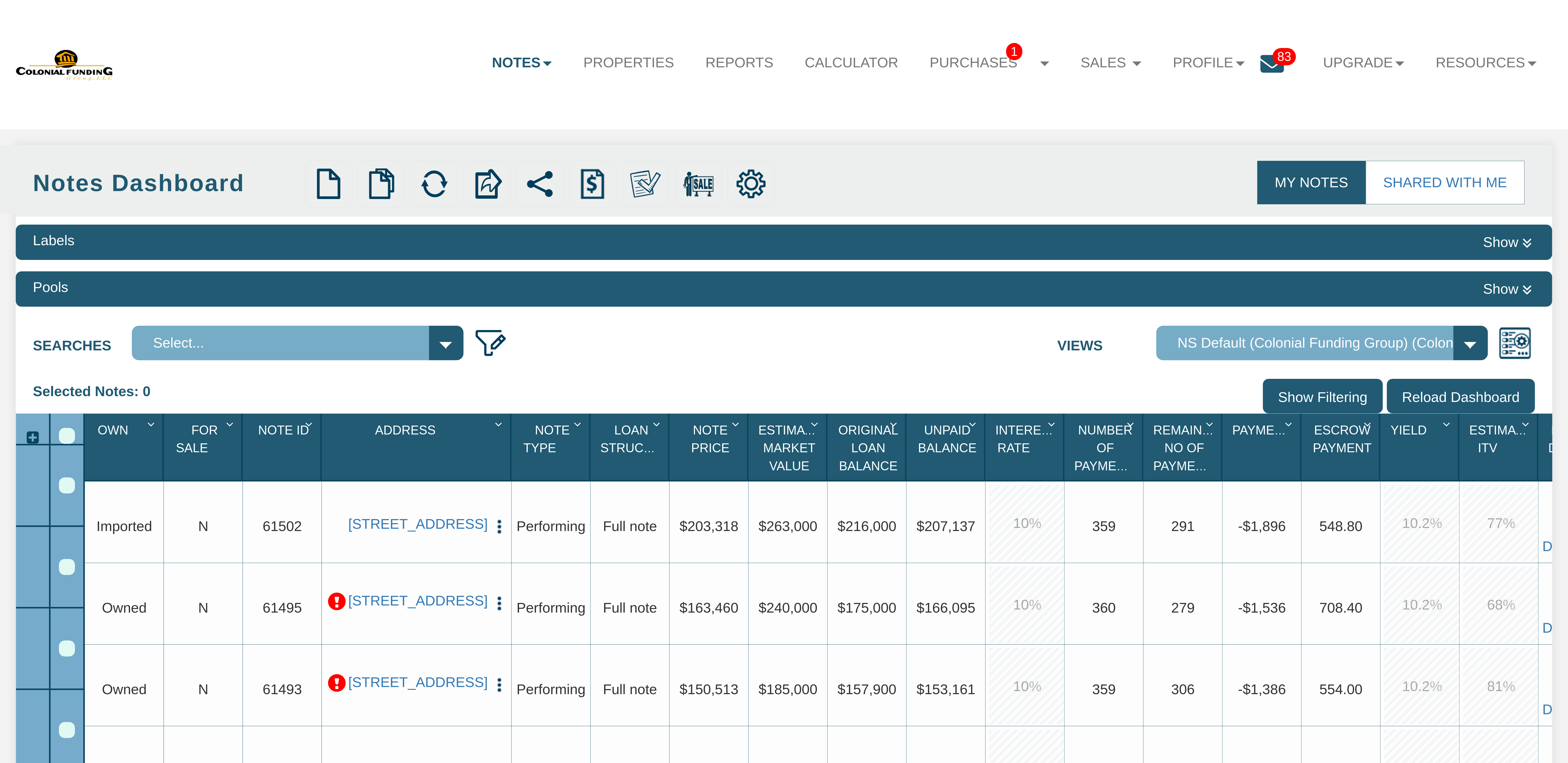
select select "316"
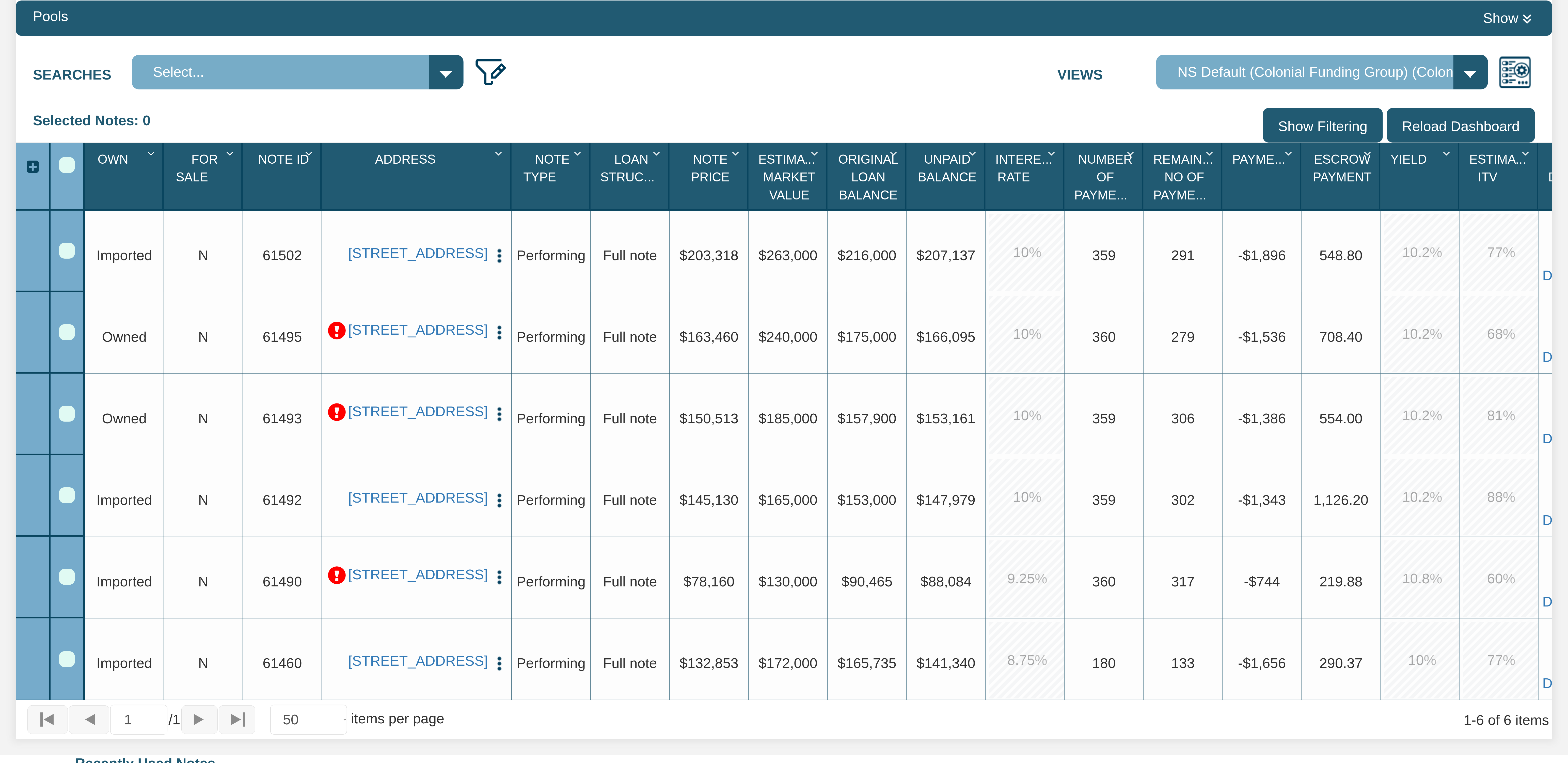
scroll to position [280, 0]
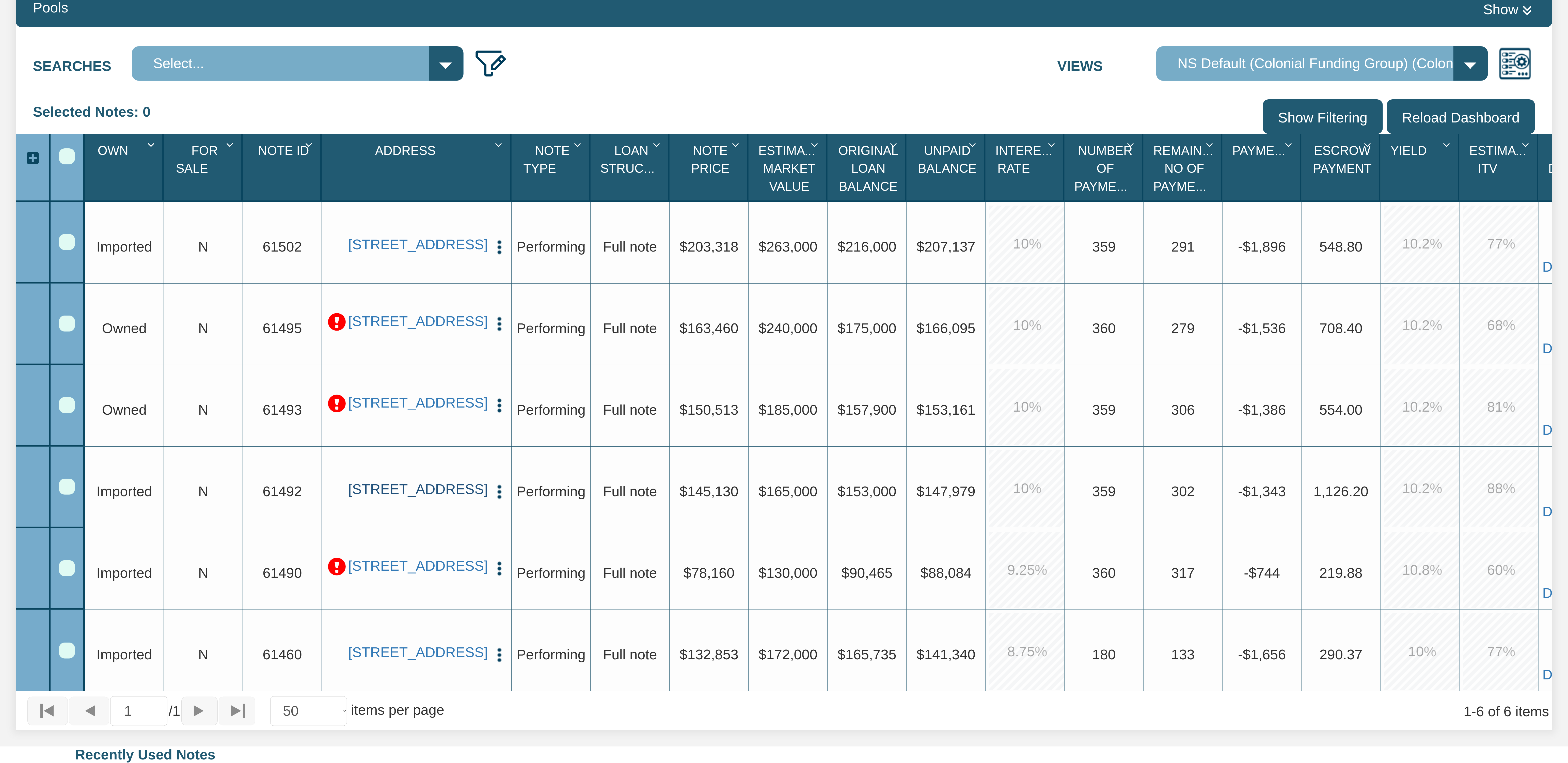
click at [411, 480] on link "[STREET_ADDRESS]" at bounding box center [417, 489] width 136 height 17
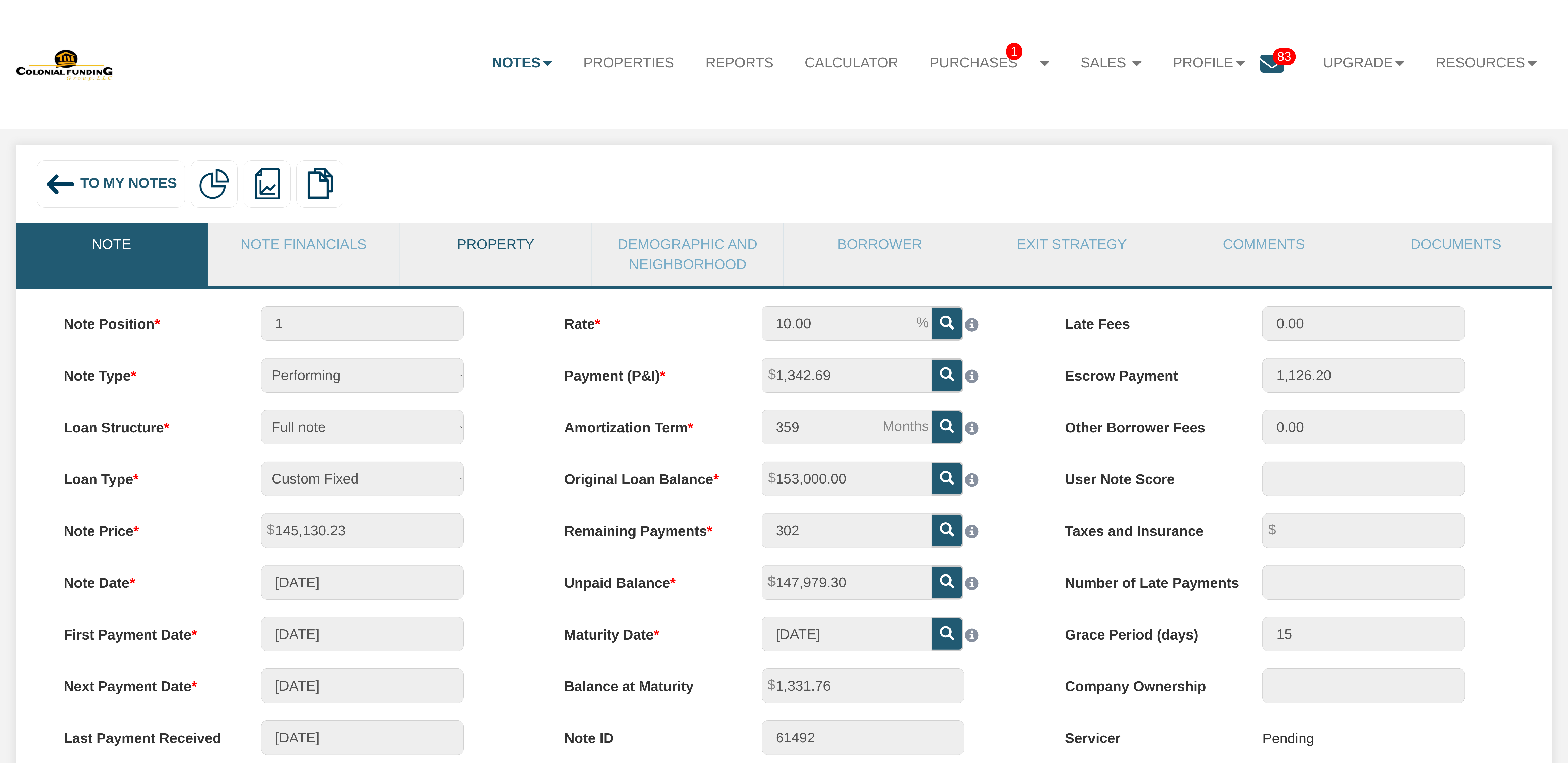
click at [496, 249] on link "Property" at bounding box center [495, 245] width 191 height 43
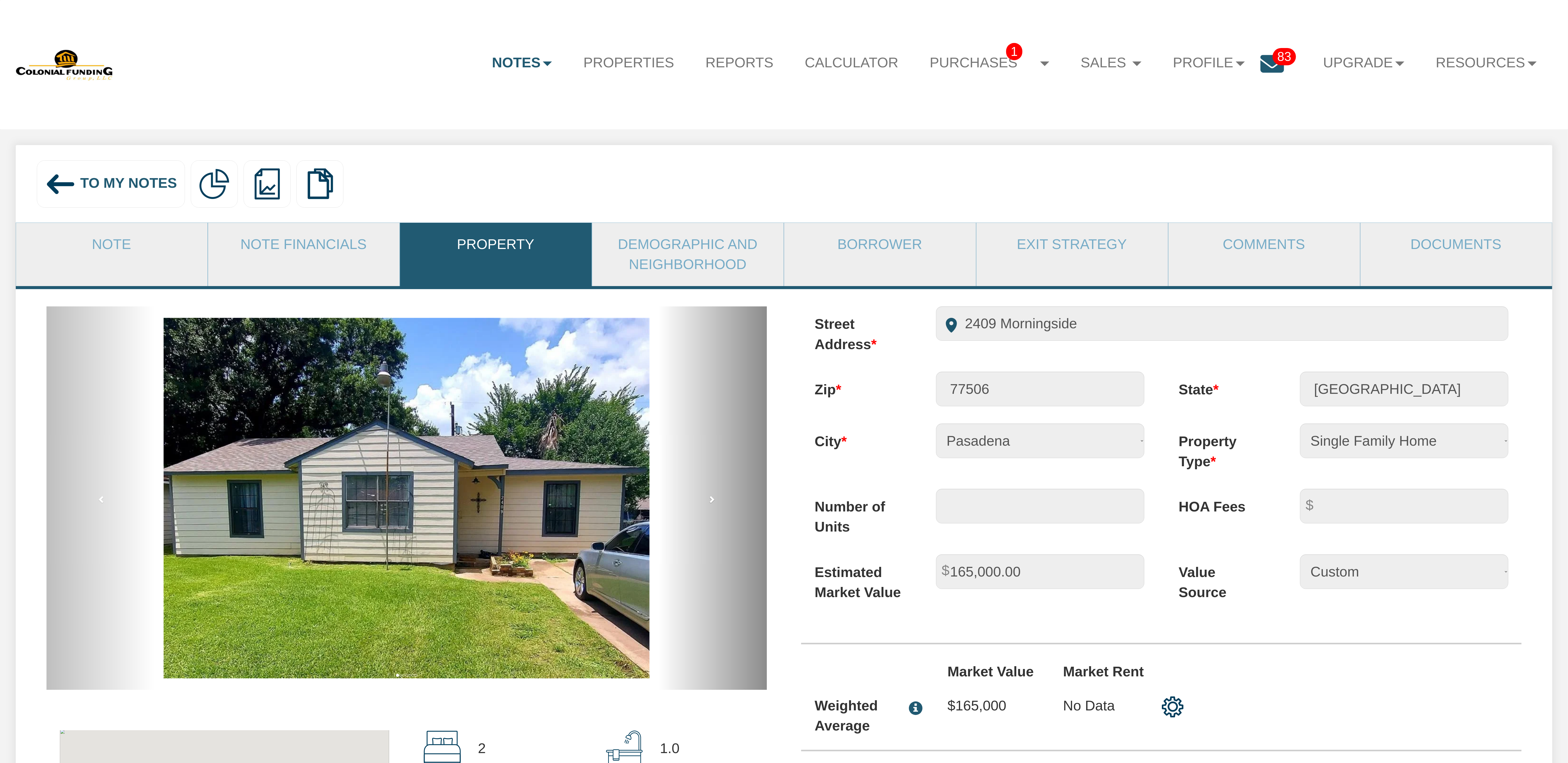
click at [713, 503] on span at bounding box center [711, 499] width 7 height 7
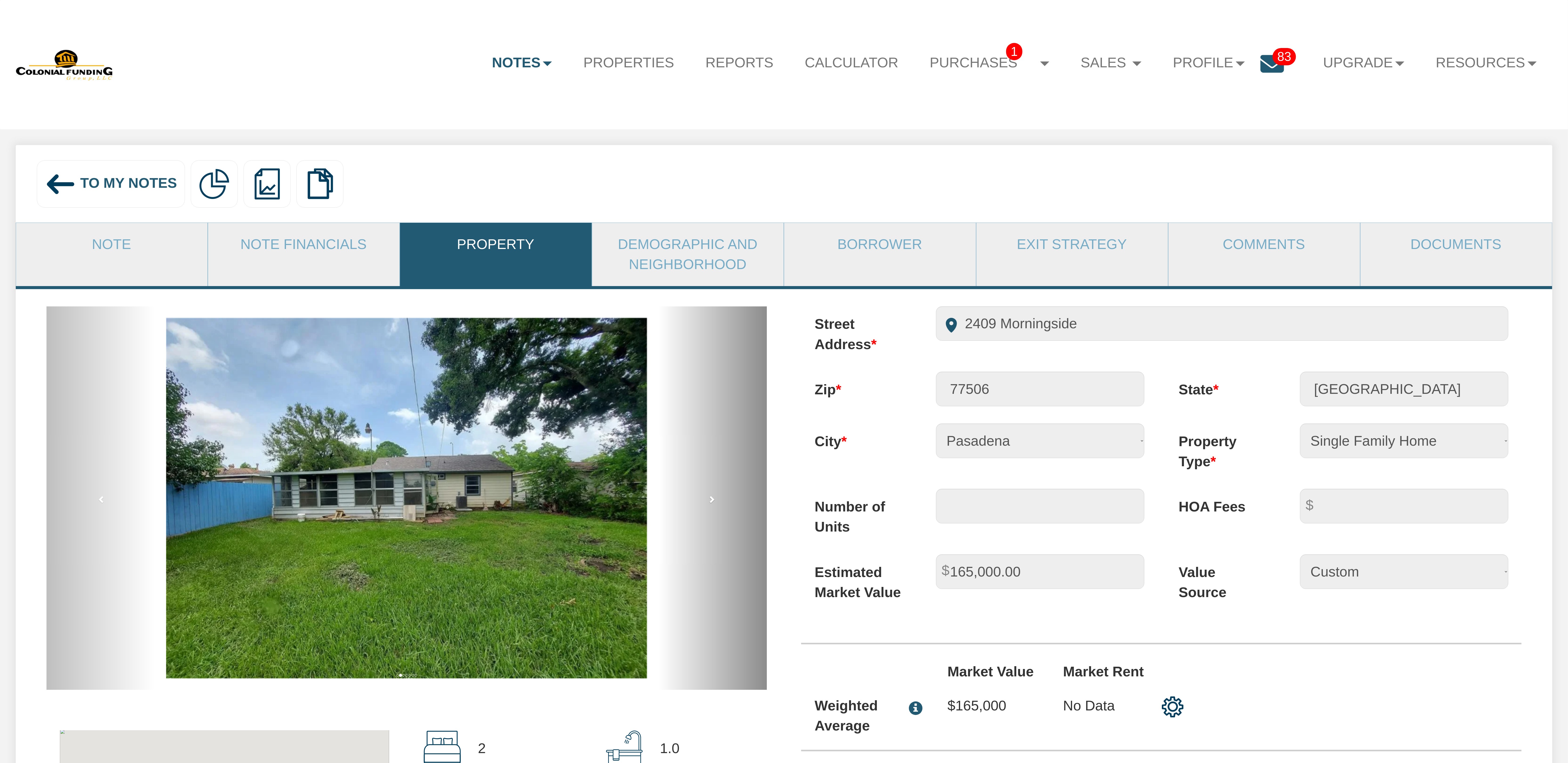
click at [713, 503] on span at bounding box center [711, 499] width 7 height 7
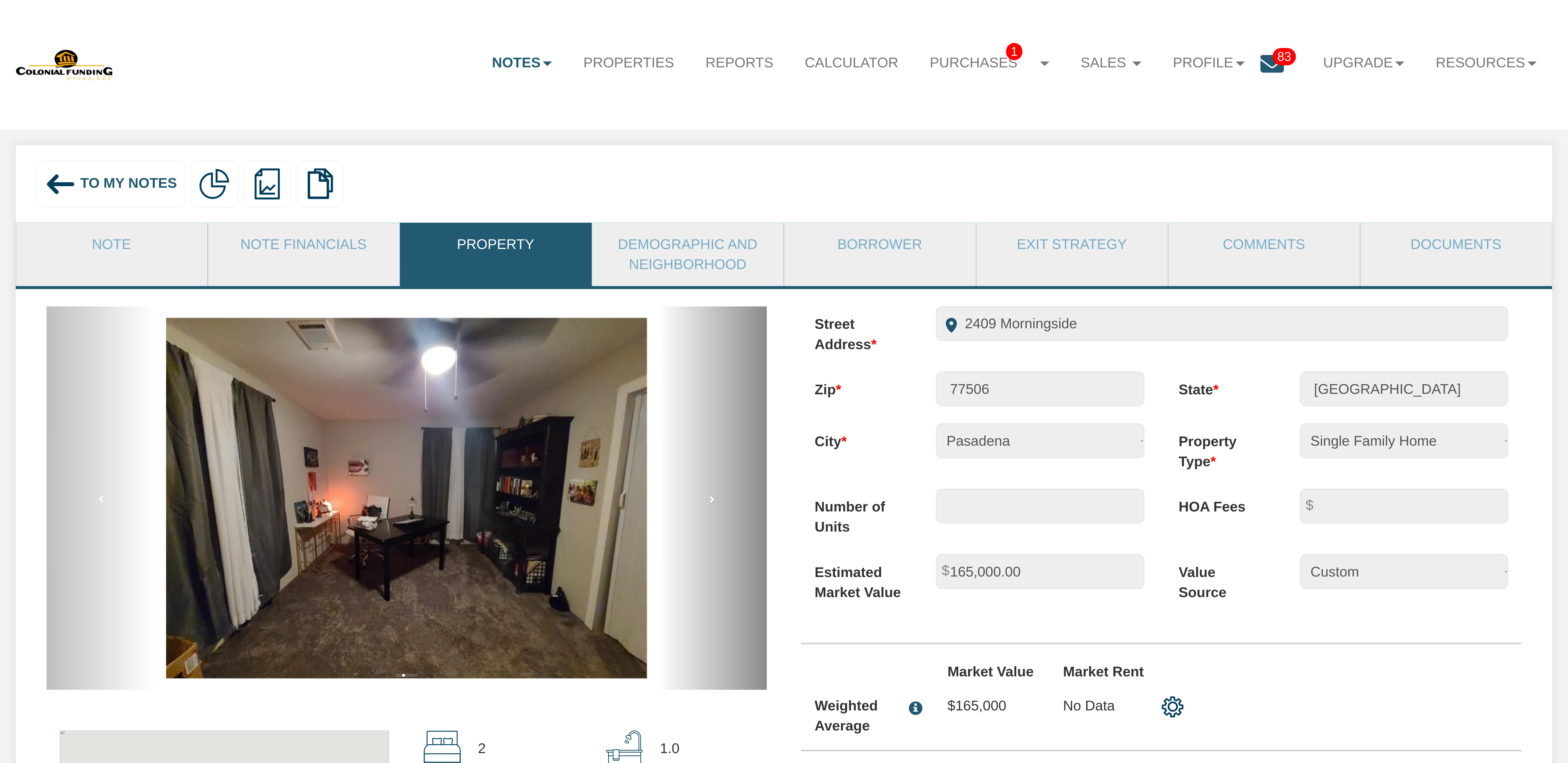
click at [713, 503] on span at bounding box center [711, 499] width 7 height 7
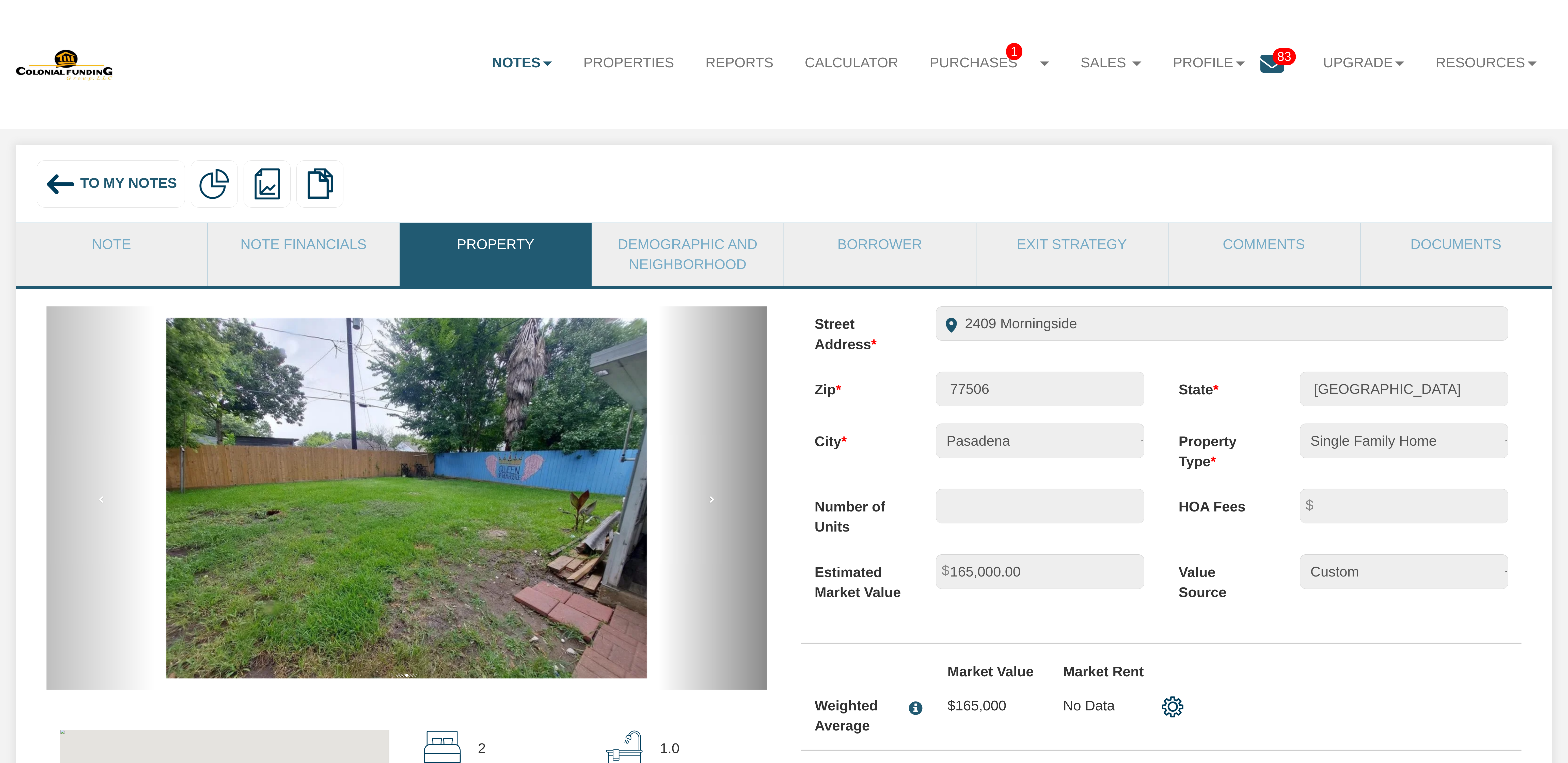
click at [713, 503] on span at bounding box center [711, 499] width 7 height 7
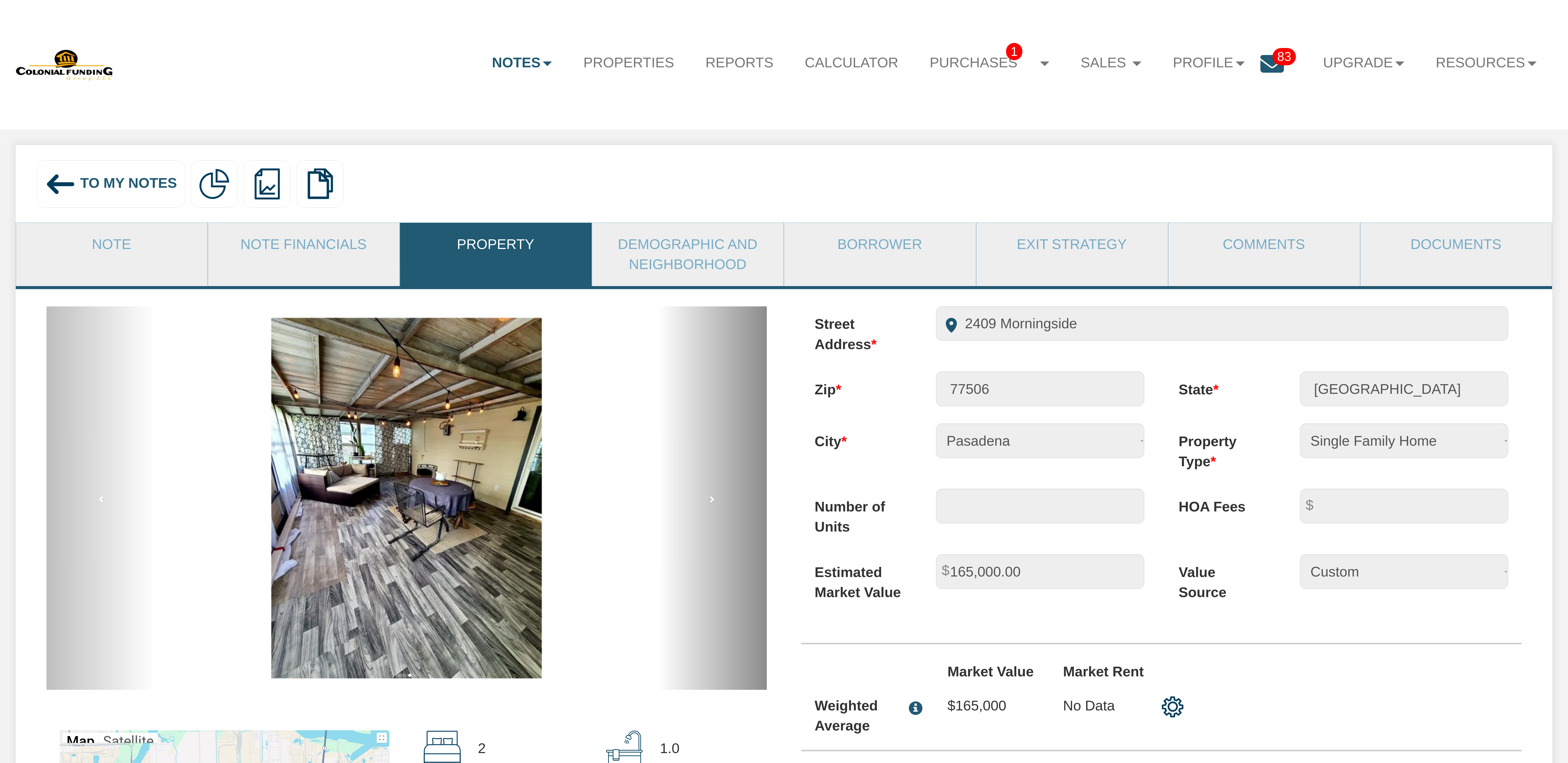
click at [713, 503] on span at bounding box center [711, 499] width 7 height 7
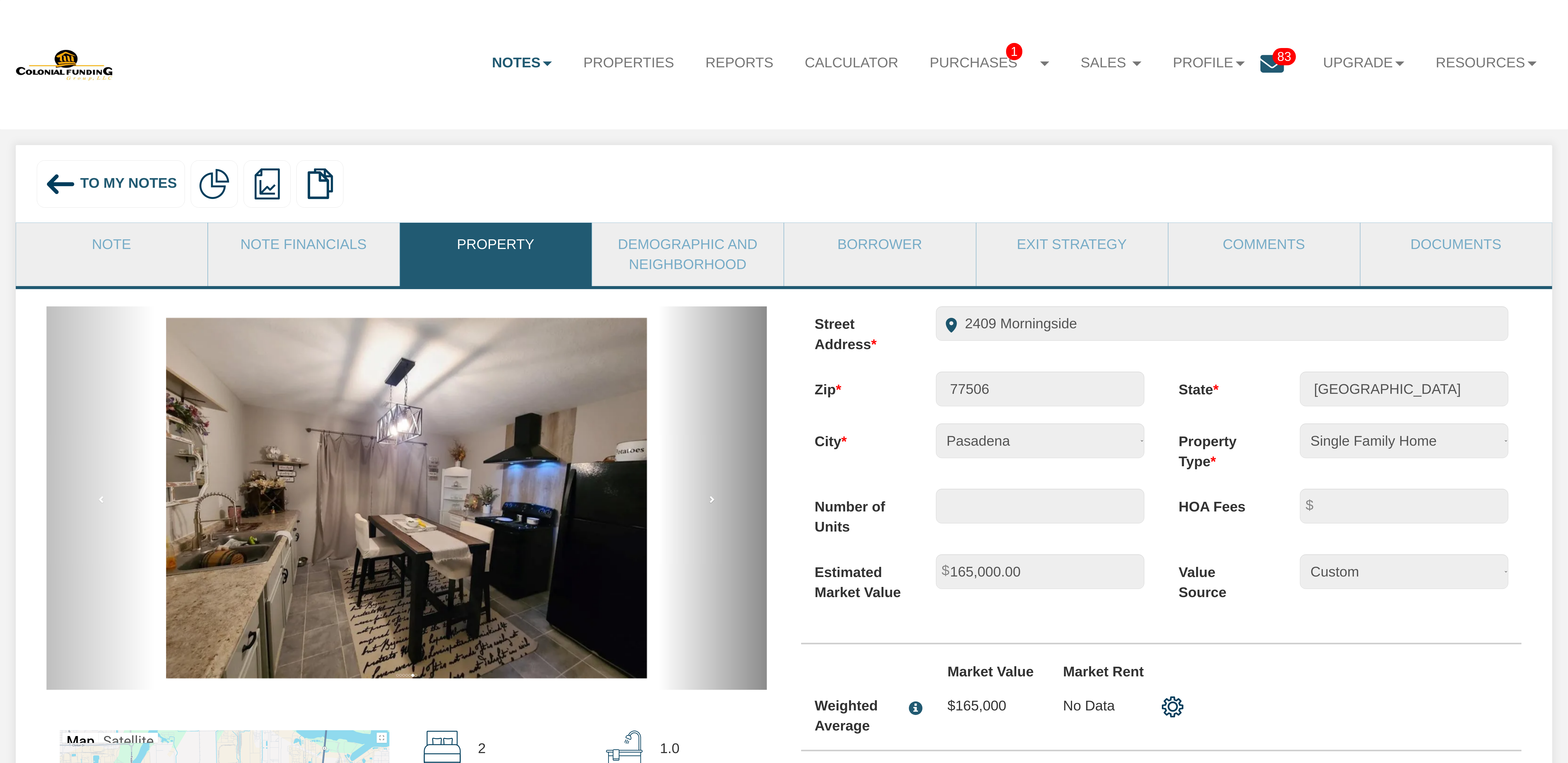
click at [713, 503] on span at bounding box center [711, 499] width 7 height 7
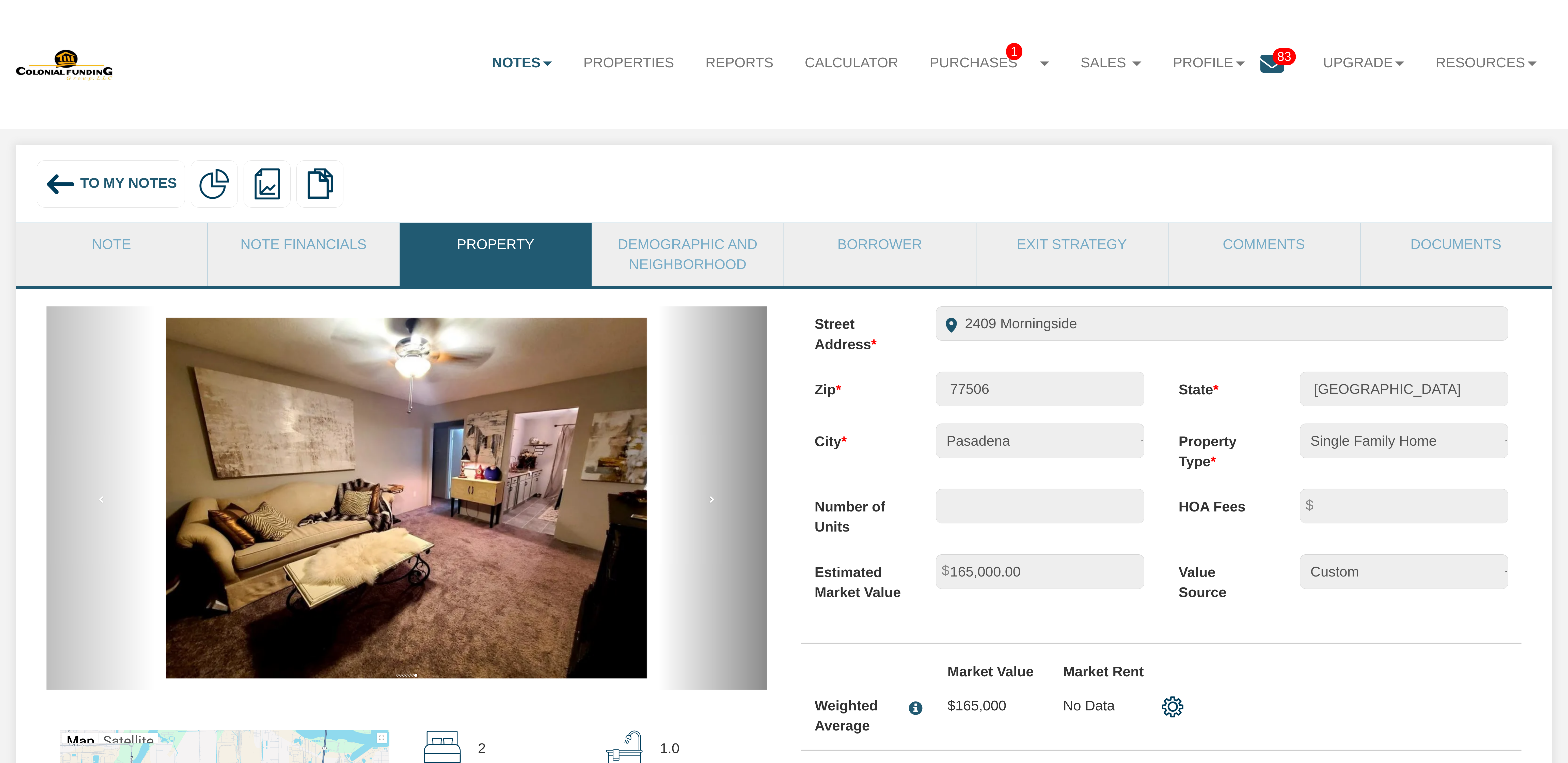
click at [713, 503] on span at bounding box center [711, 499] width 7 height 7
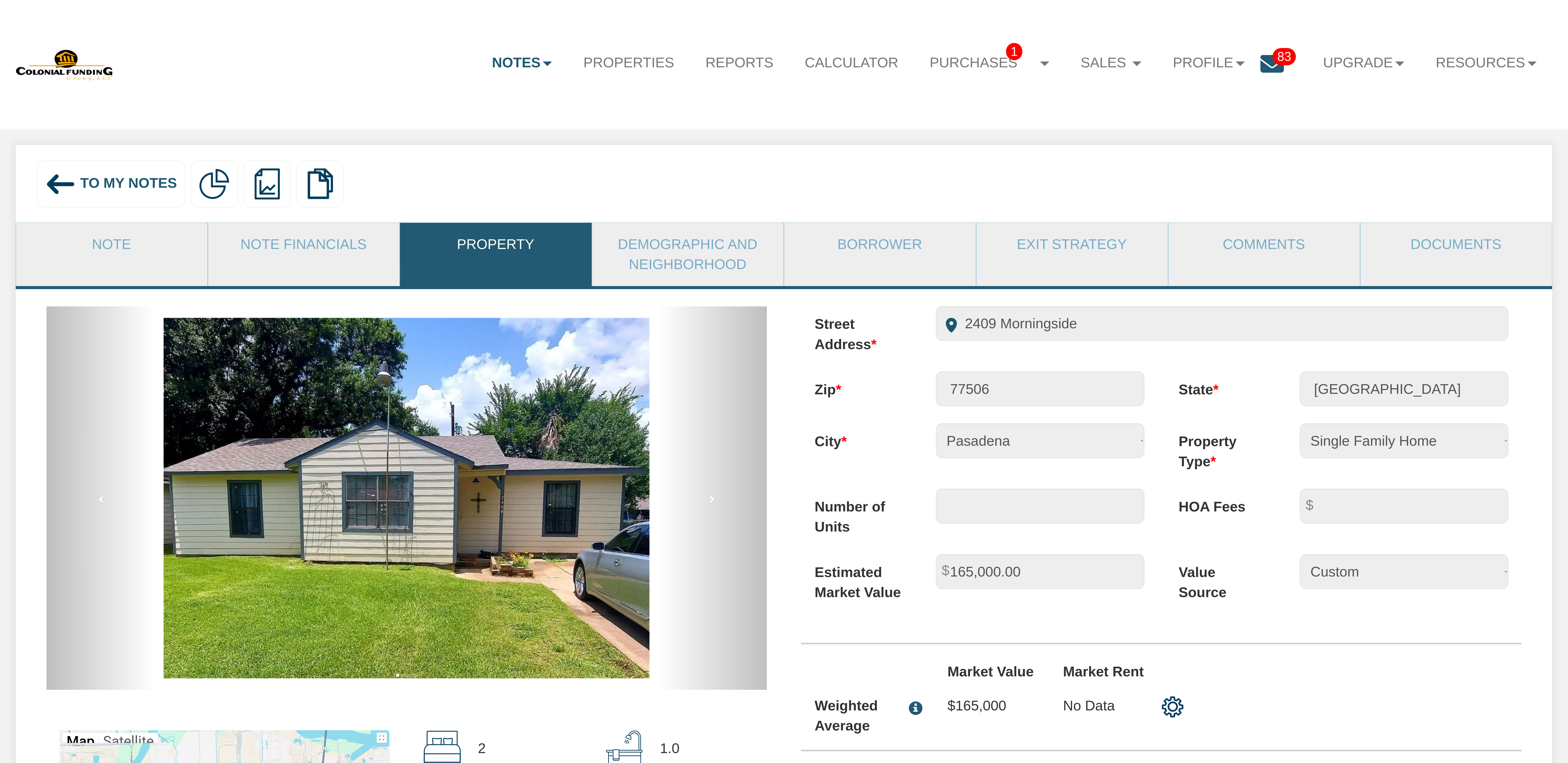
click at [122, 178] on span "To My Notes" at bounding box center [129, 183] width 97 height 16
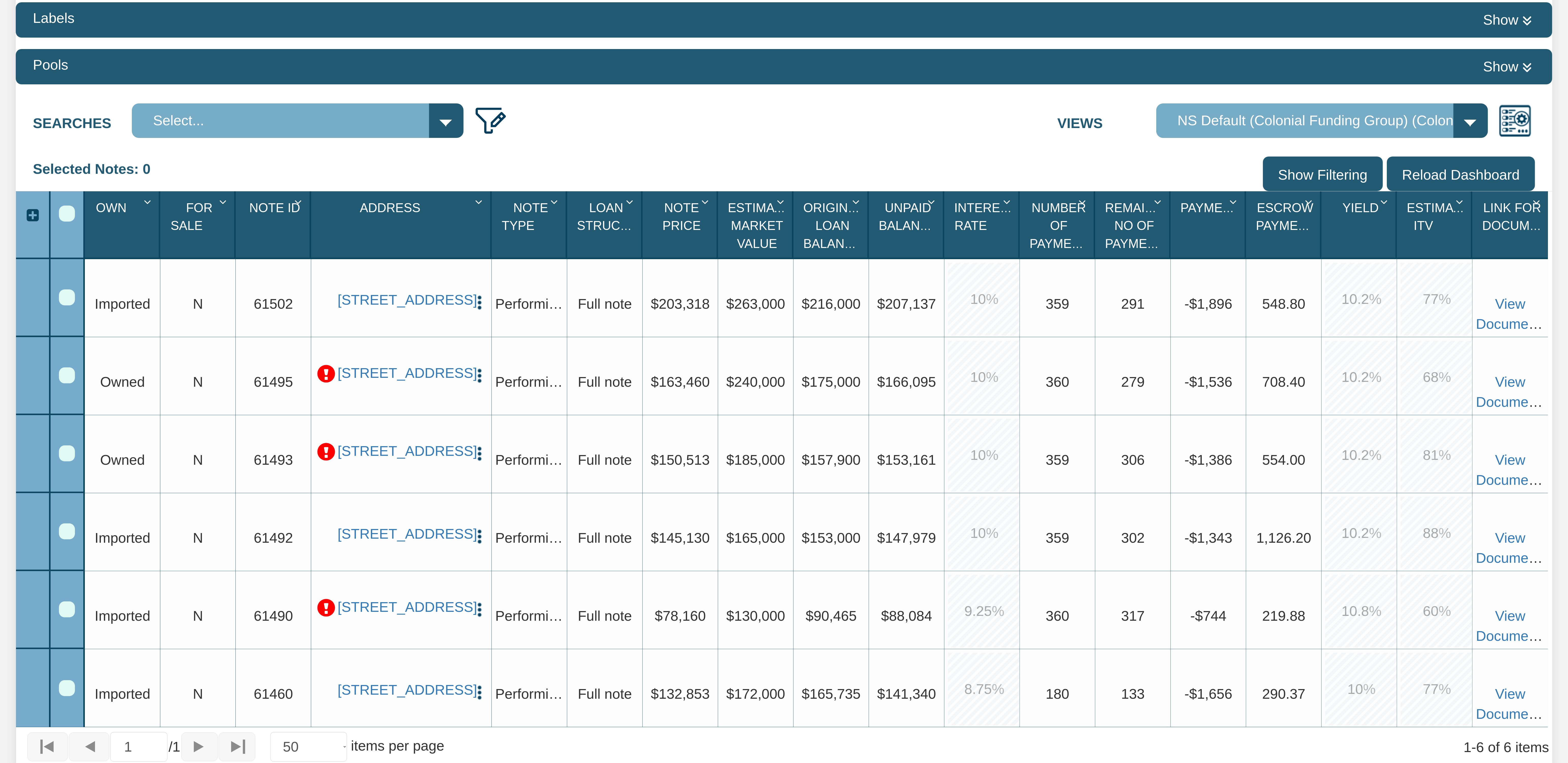
scroll to position [229, 0]
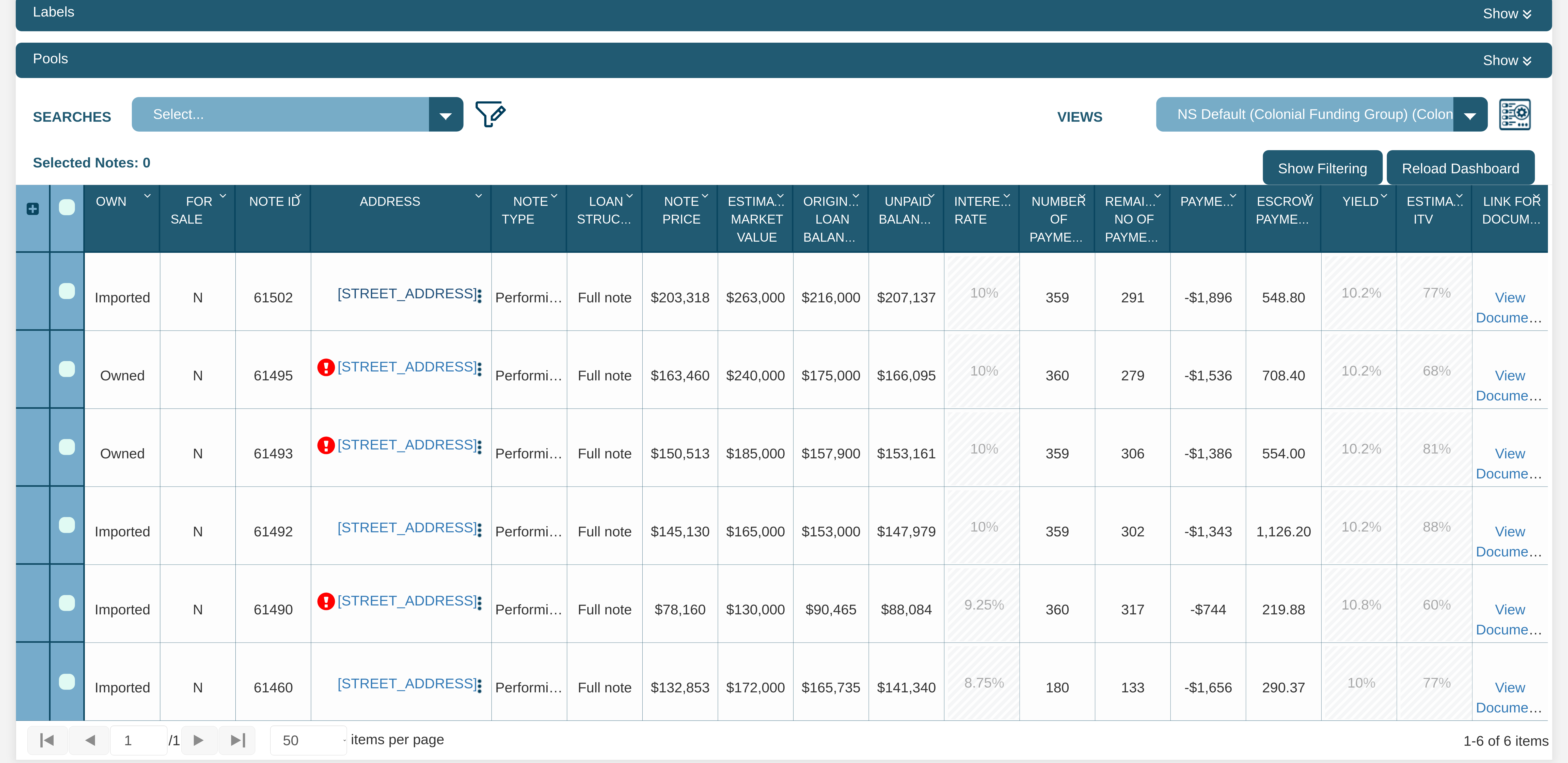
click at [399, 285] on link "[STREET_ADDRESS]" at bounding box center [402, 294] width 128 height 17
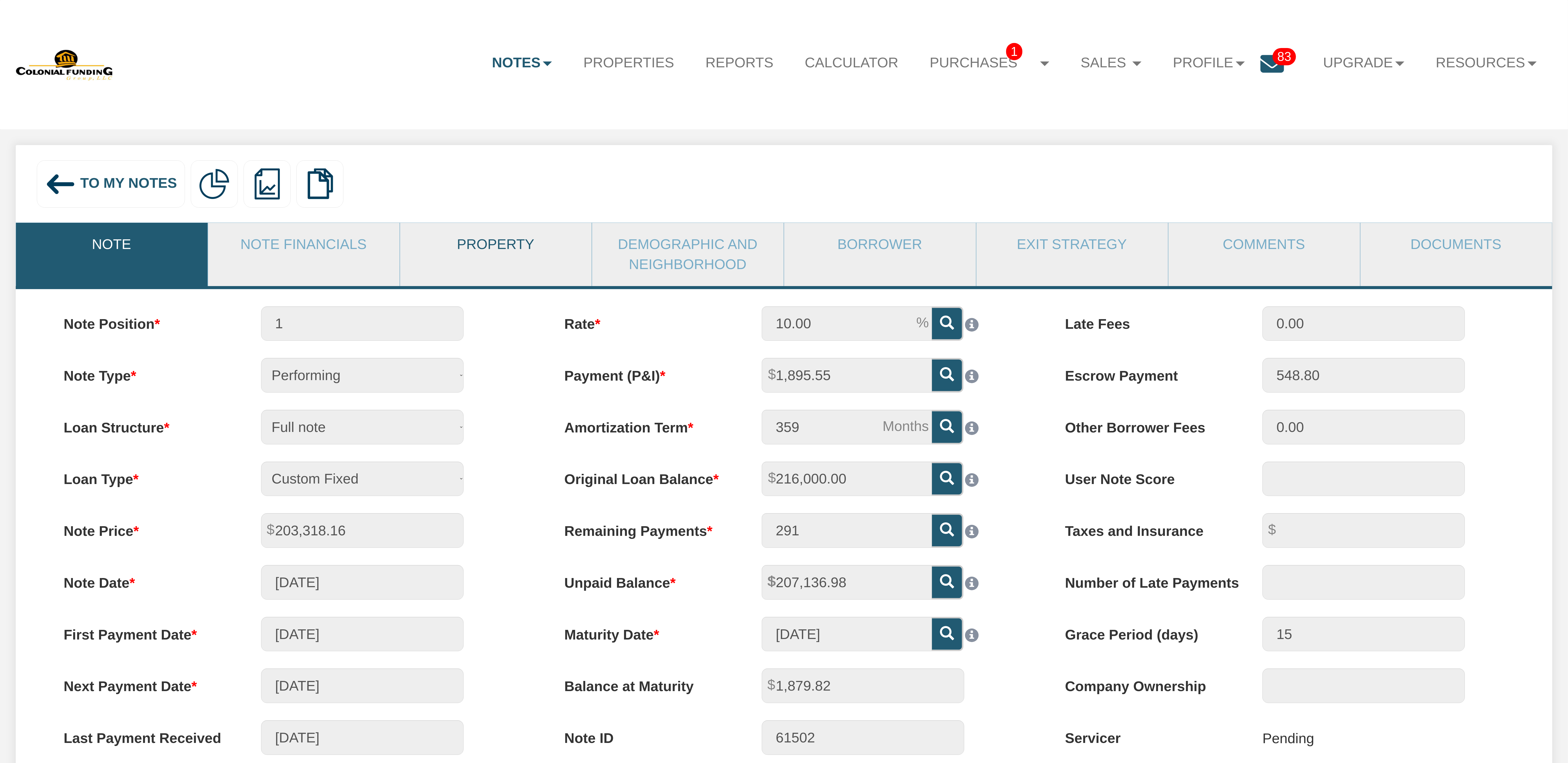
click at [477, 241] on link "Property" at bounding box center [495, 245] width 191 height 43
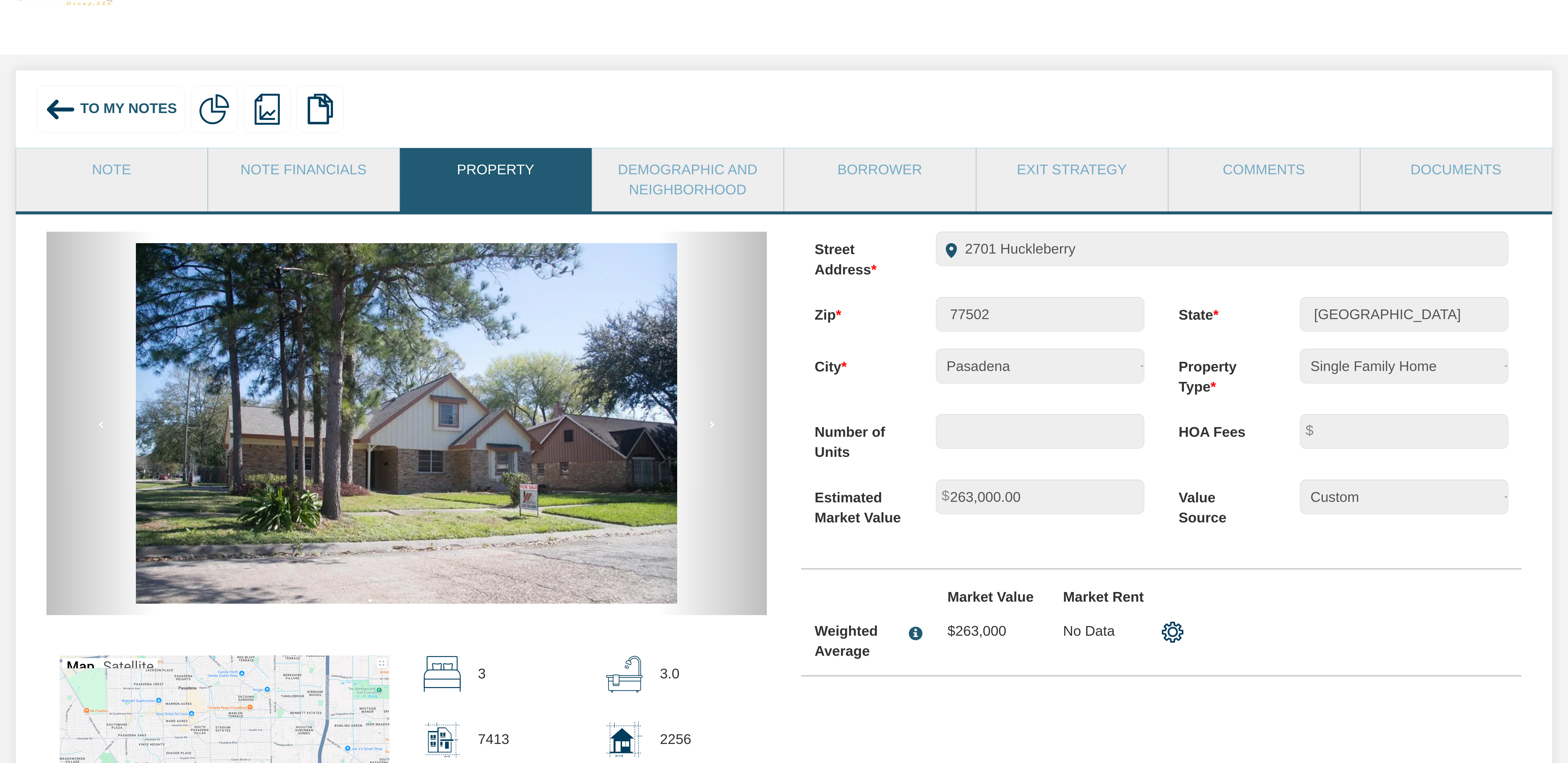
scroll to position [25, 0]
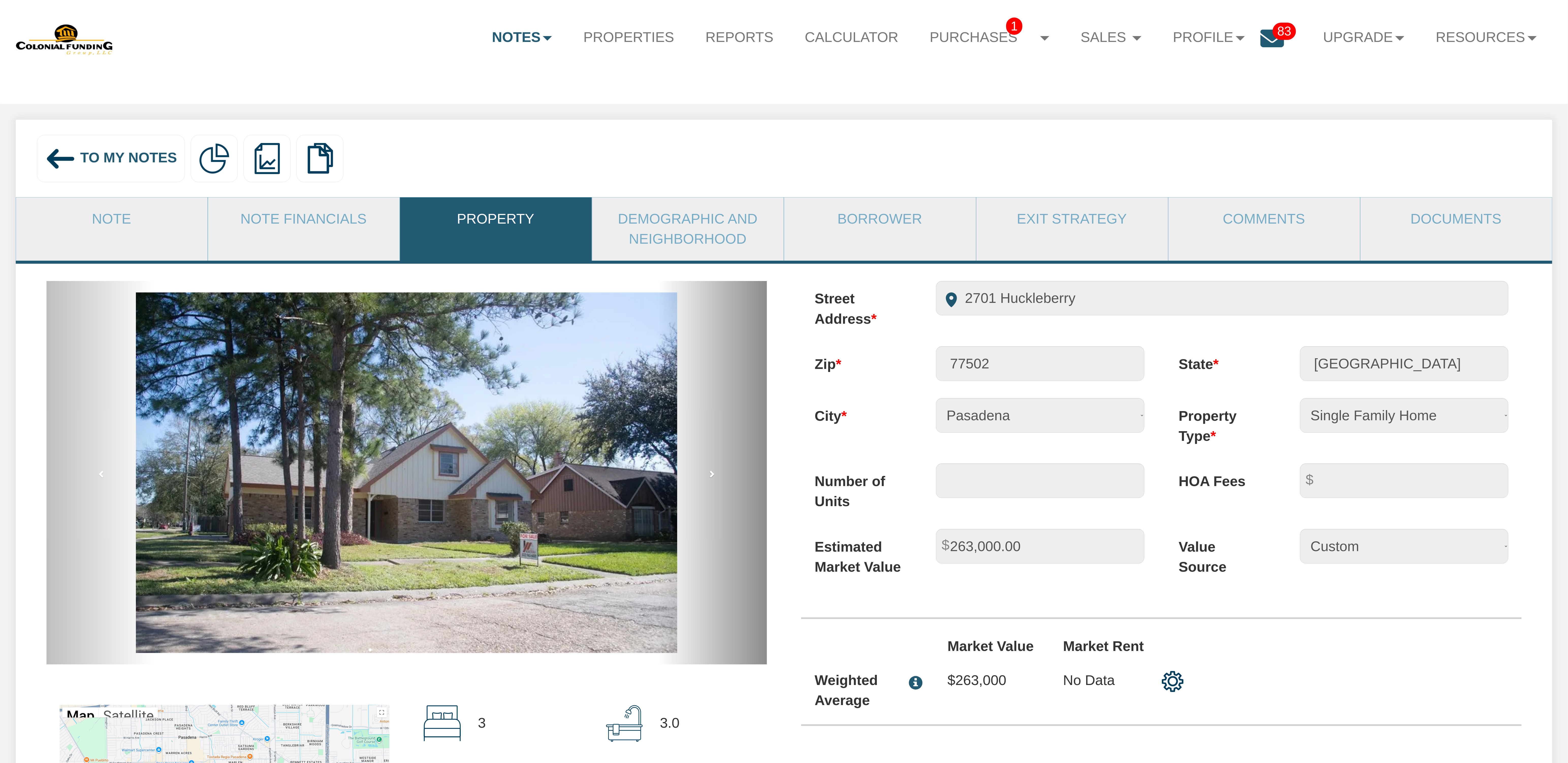
click at [711, 477] on span at bounding box center [711, 474] width 7 height 7
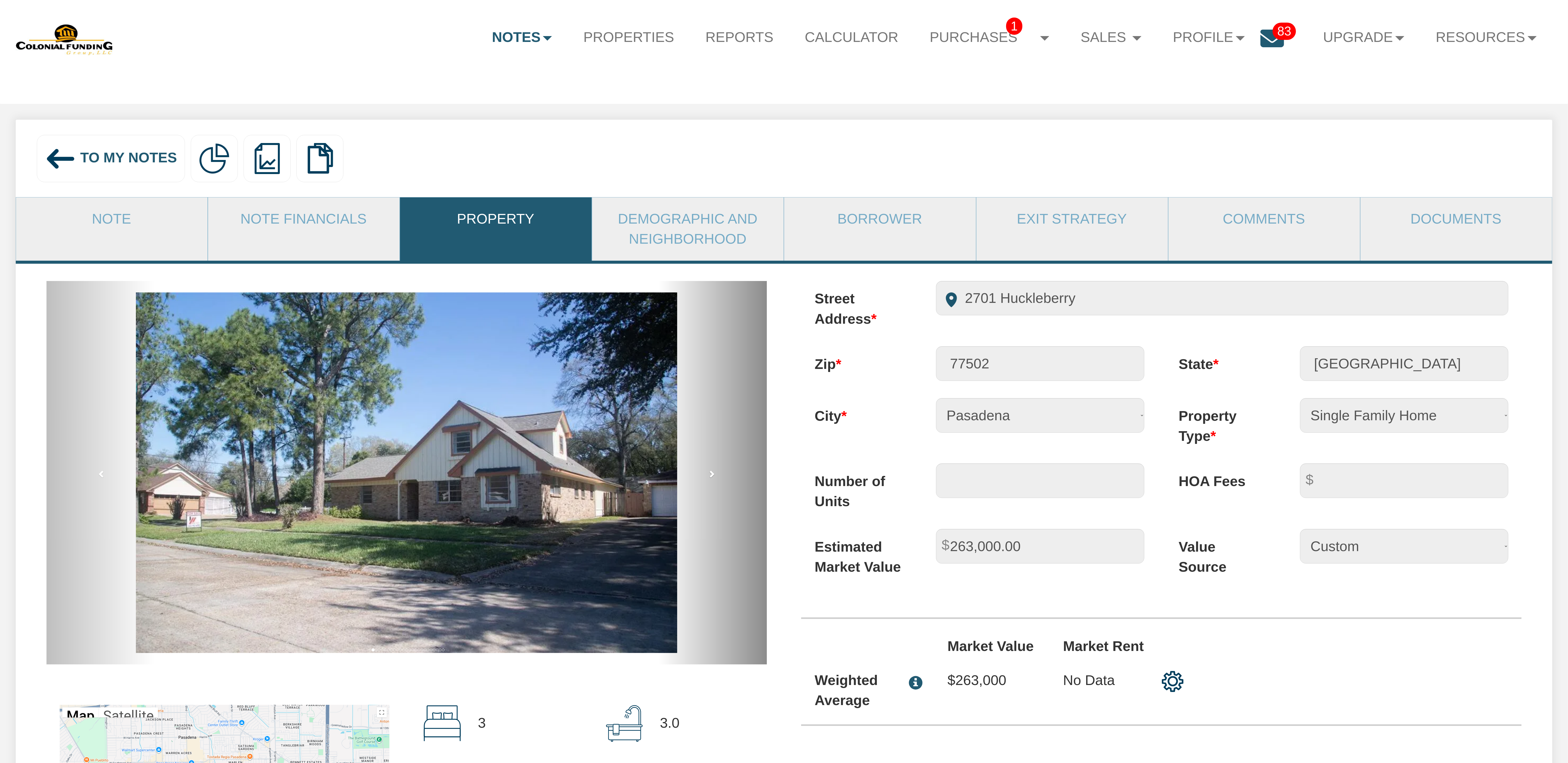
click at [711, 477] on span at bounding box center [711, 474] width 7 height 7
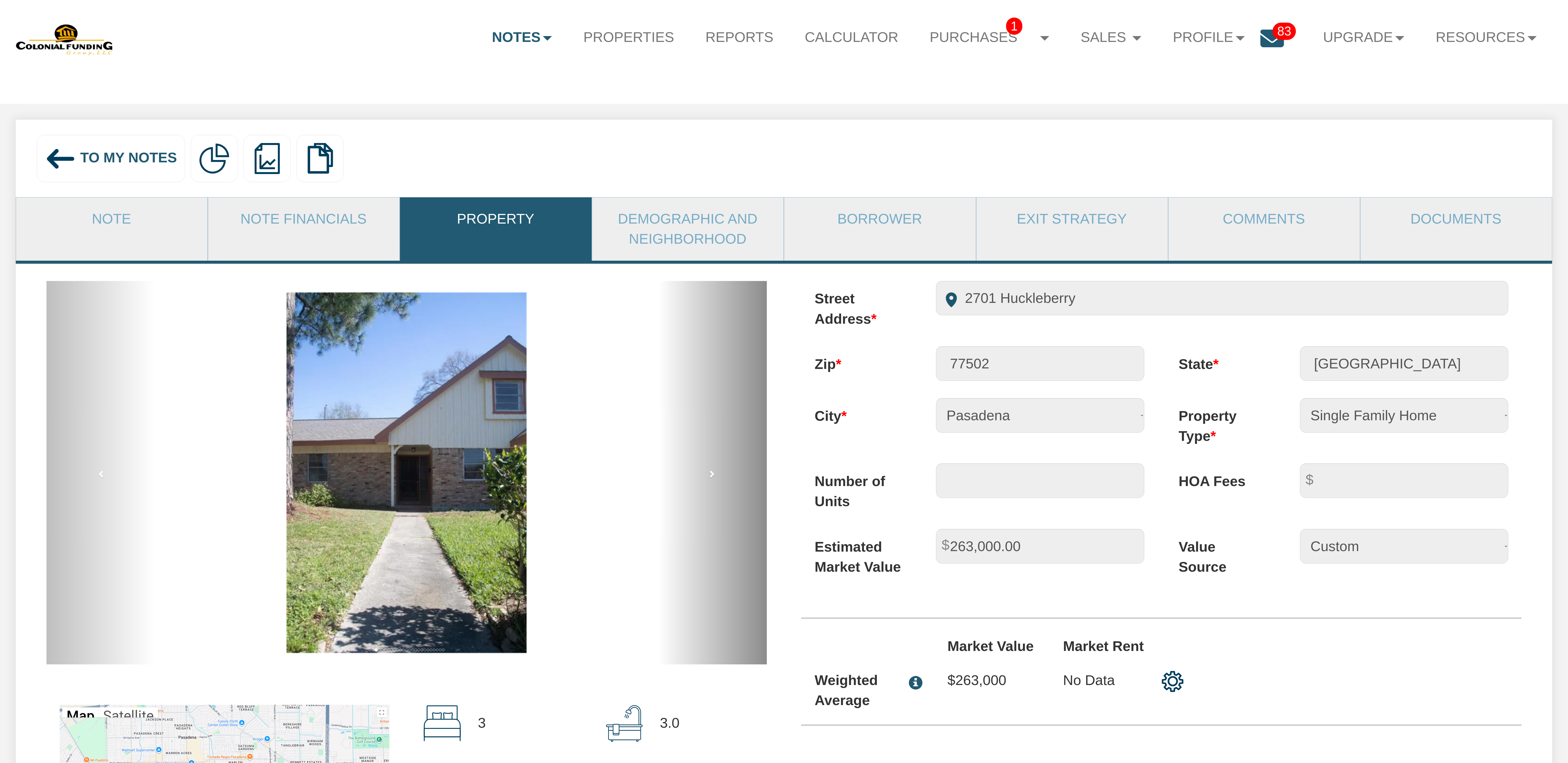
click at [711, 477] on span at bounding box center [711, 474] width 7 height 7
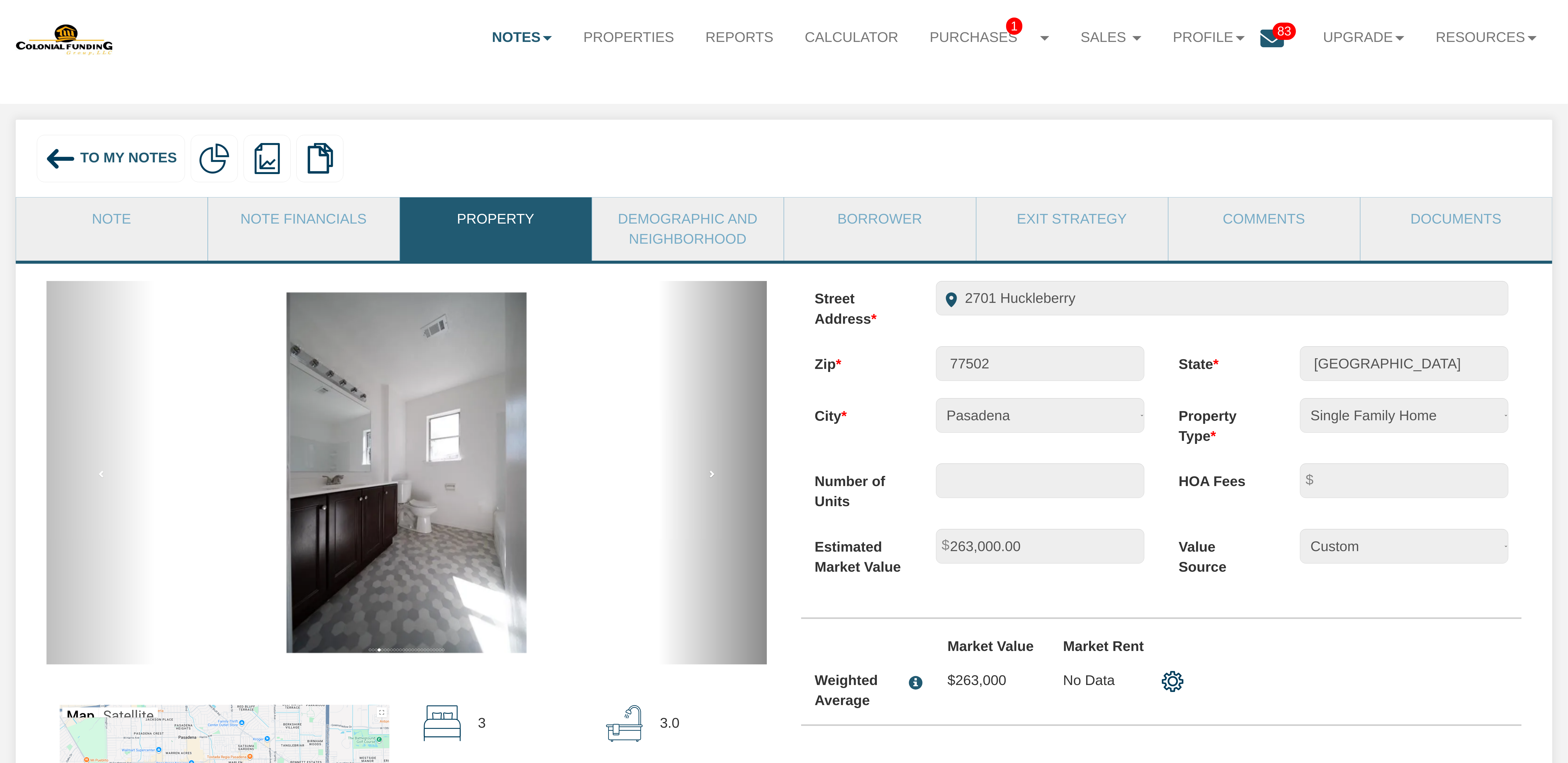
click at [711, 477] on span at bounding box center [711, 474] width 7 height 7
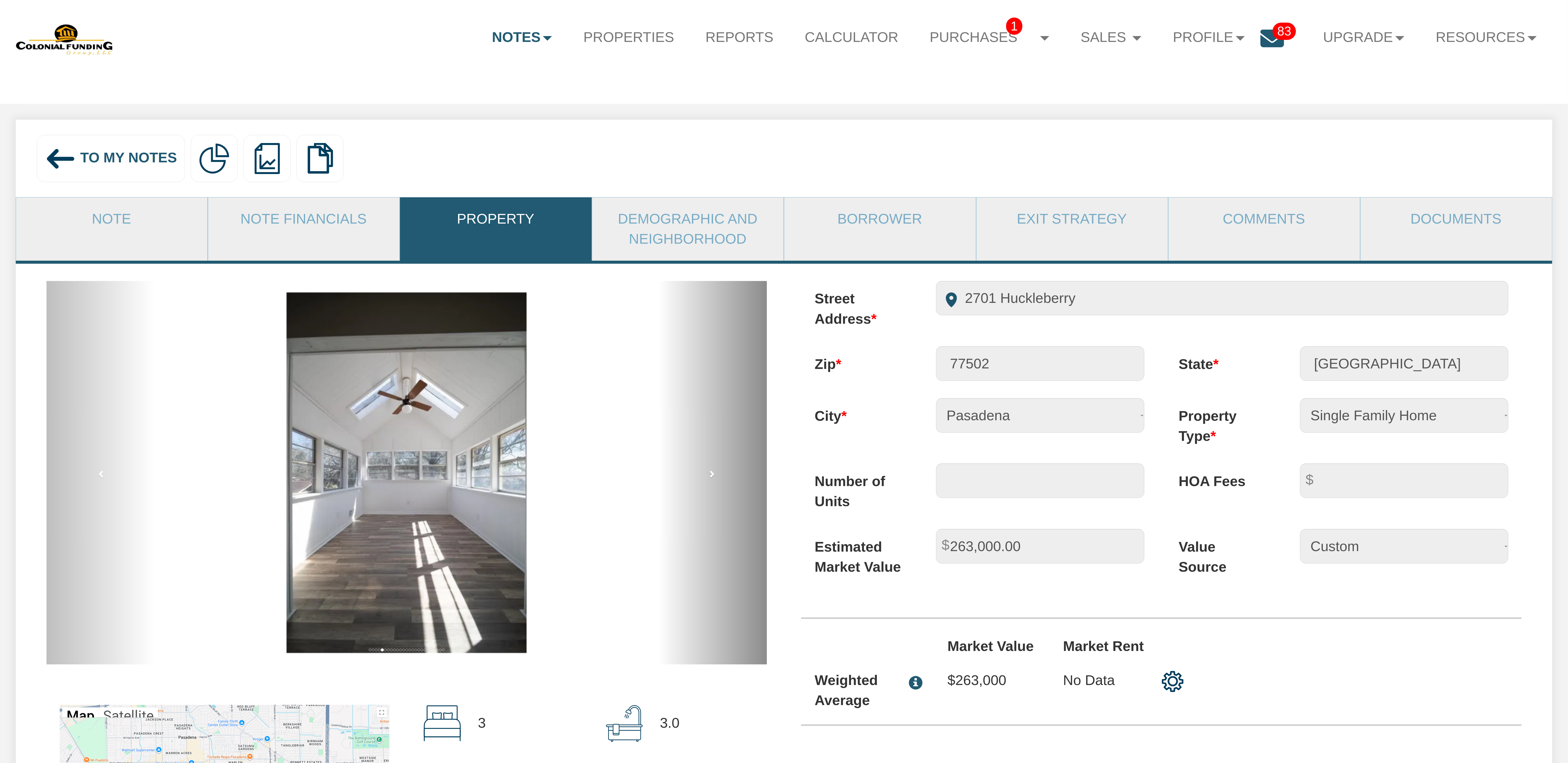
click at [711, 477] on span at bounding box center [711, 474] width 7 height 7
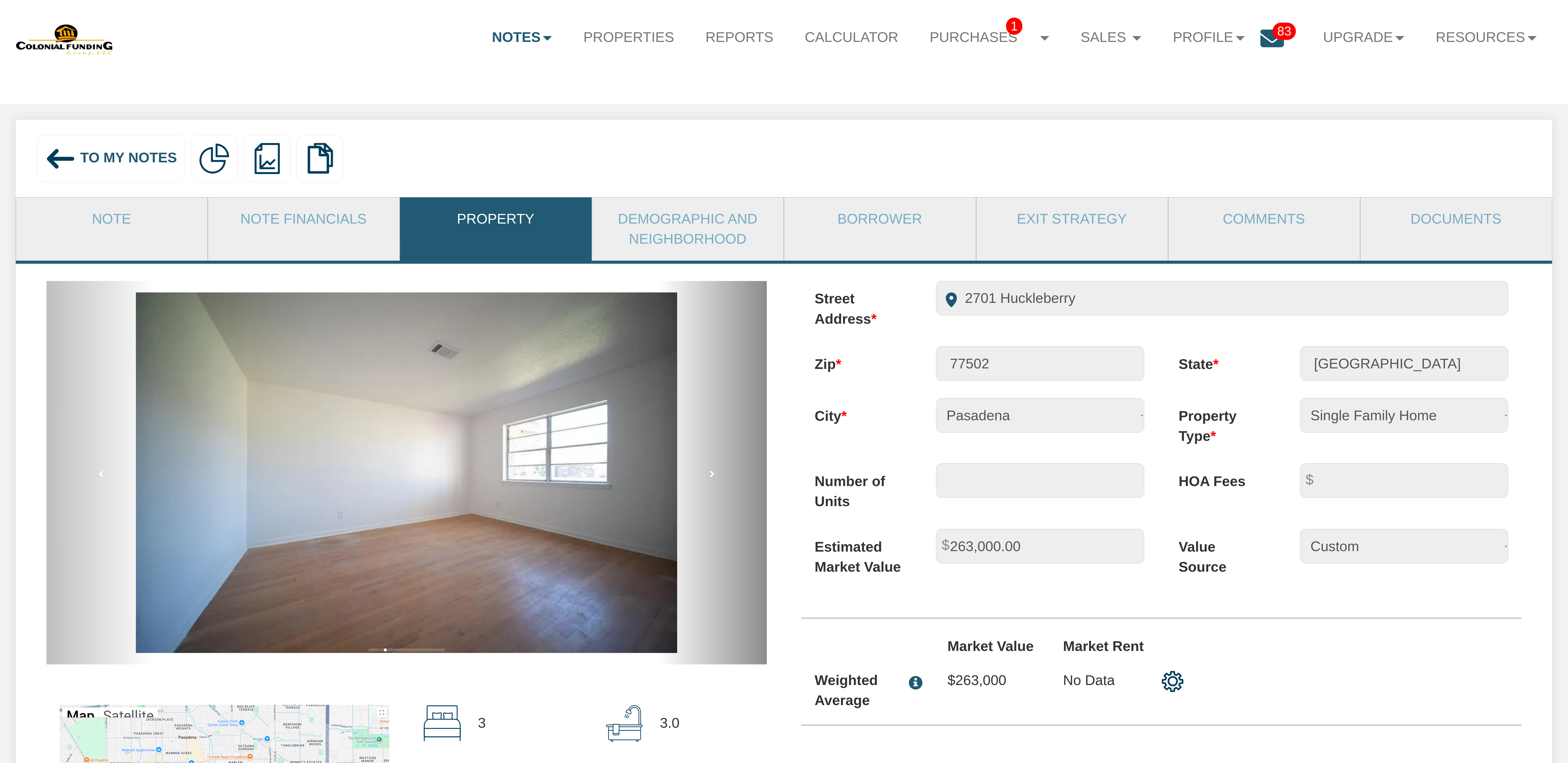
click at [711, 477] on span at bounding box center [711, 474] width 7 height 7
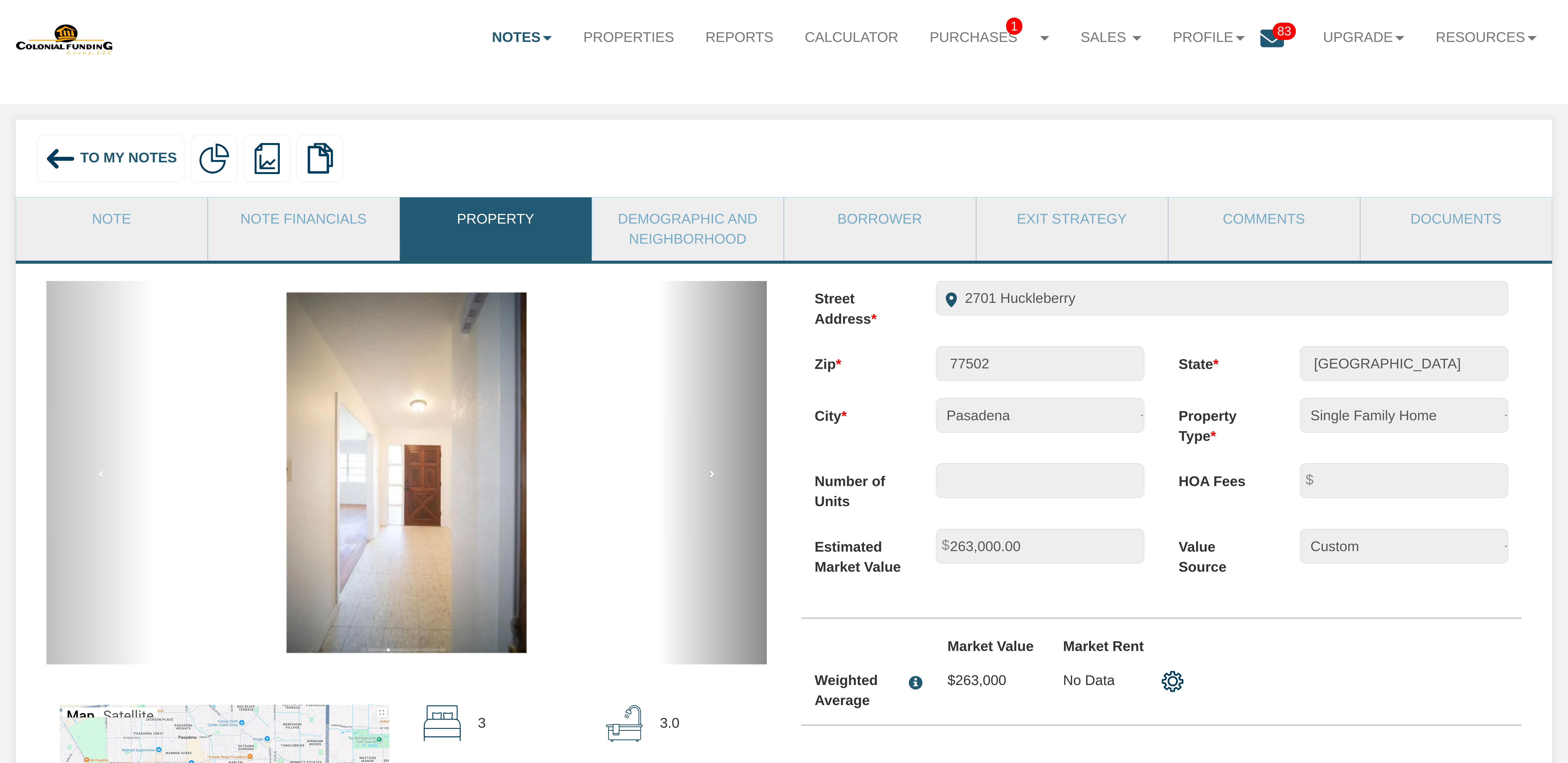
click at [711, 477] on span at bounding box center [711, 474] width 7 height 7
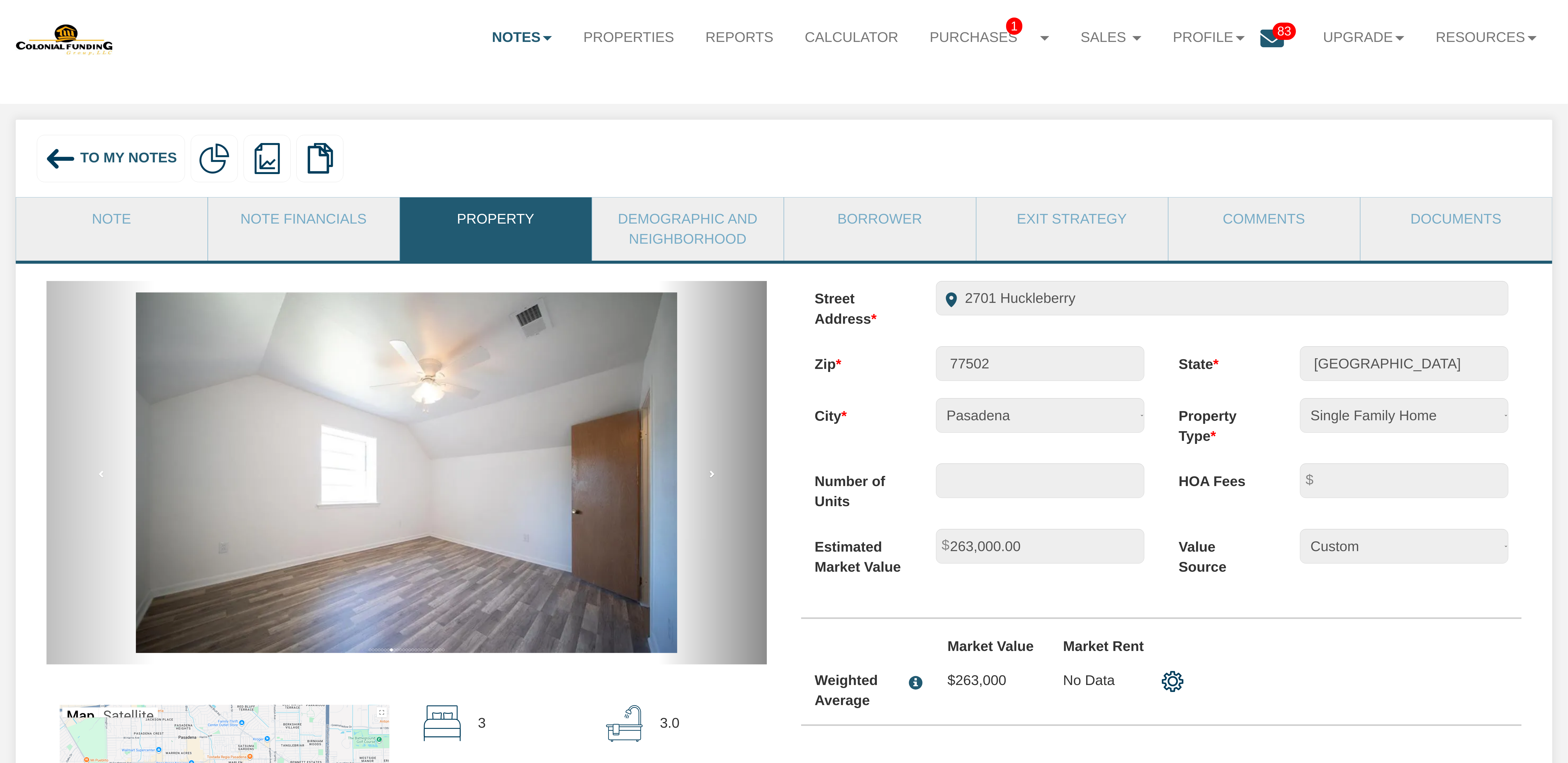
click at [711, 477] on span at bounding box center [711, 474] width 7 height 7
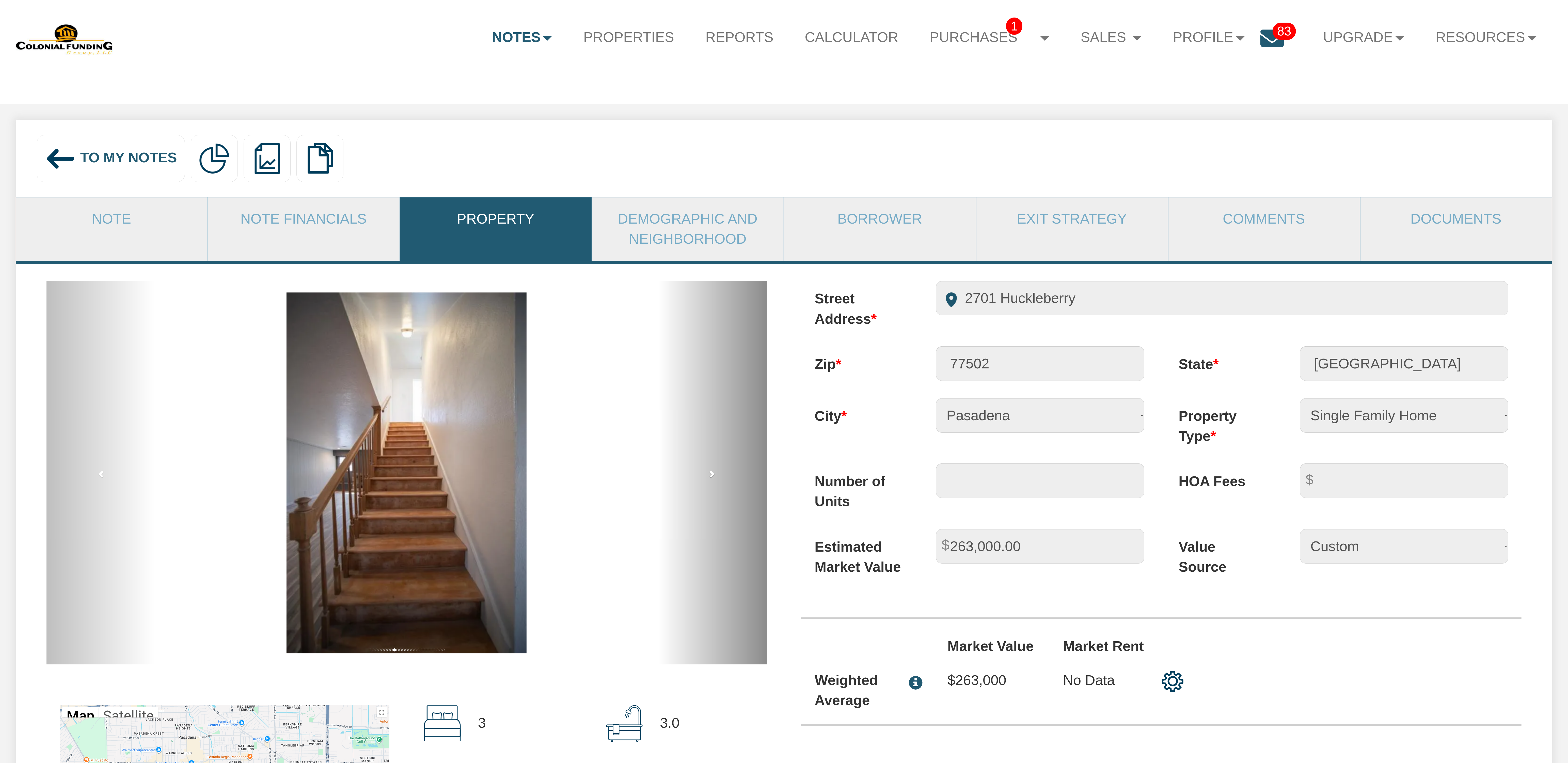
click at [711, 477] on span at bounding box center [711, 474] width 7 height 7
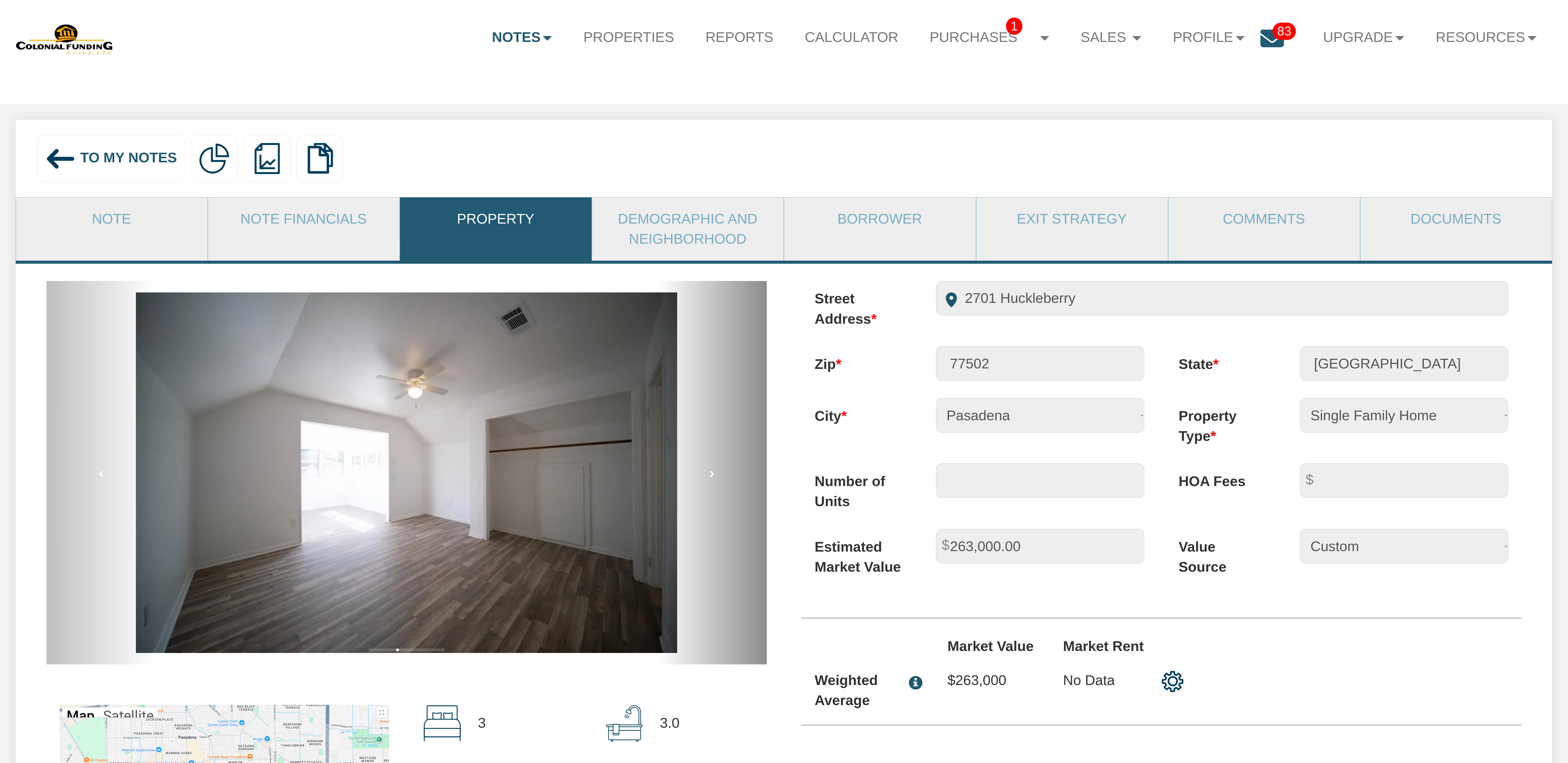
click at [711, 477] on span at bounding box center [711, 474] width 7 height 7
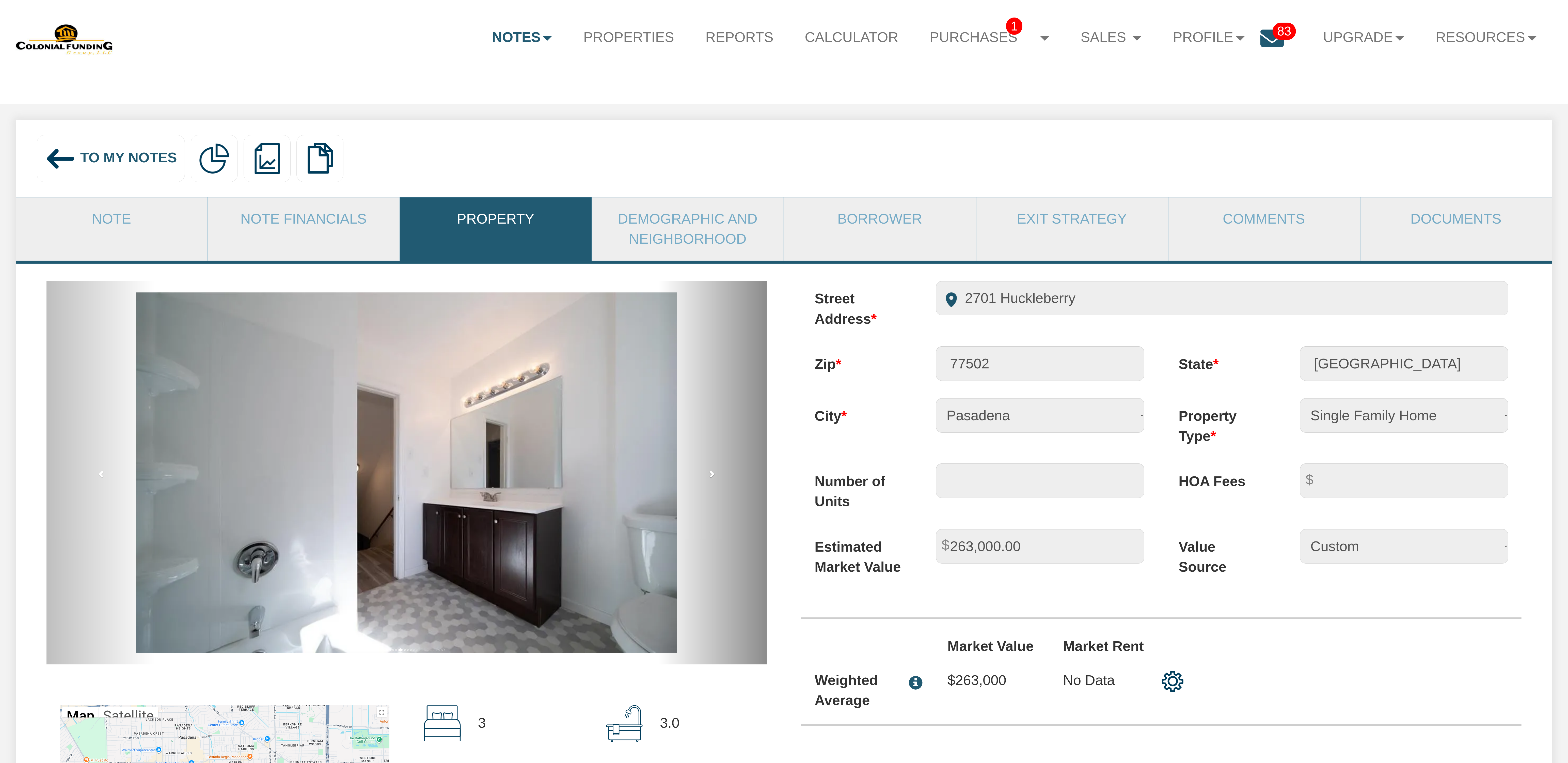
click at [711, 477] on span at bounding box center [711, 474] width 7 height 7
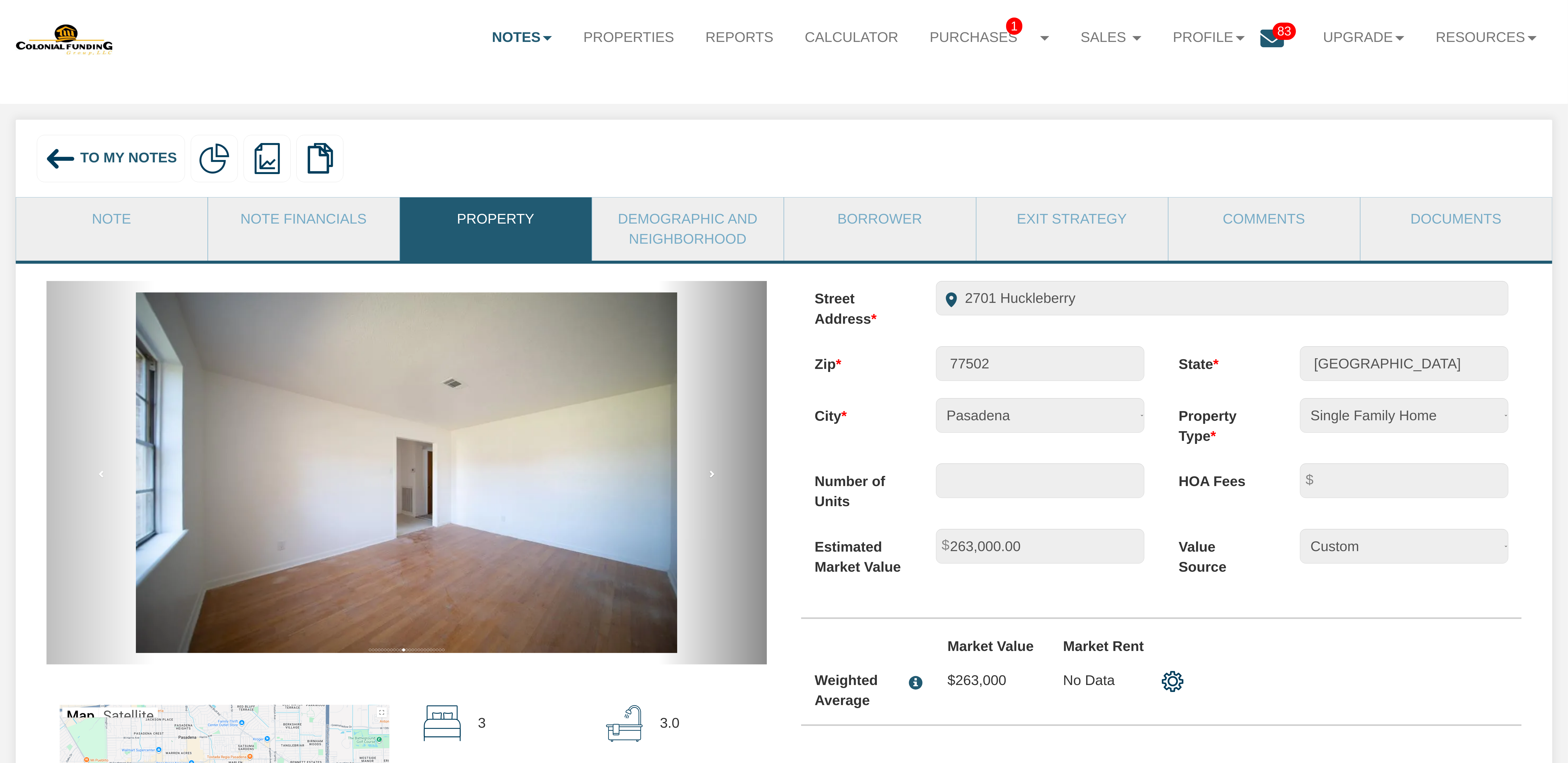
click at [711, 477] on span at bounding box center [711, 474] width 7 height 7
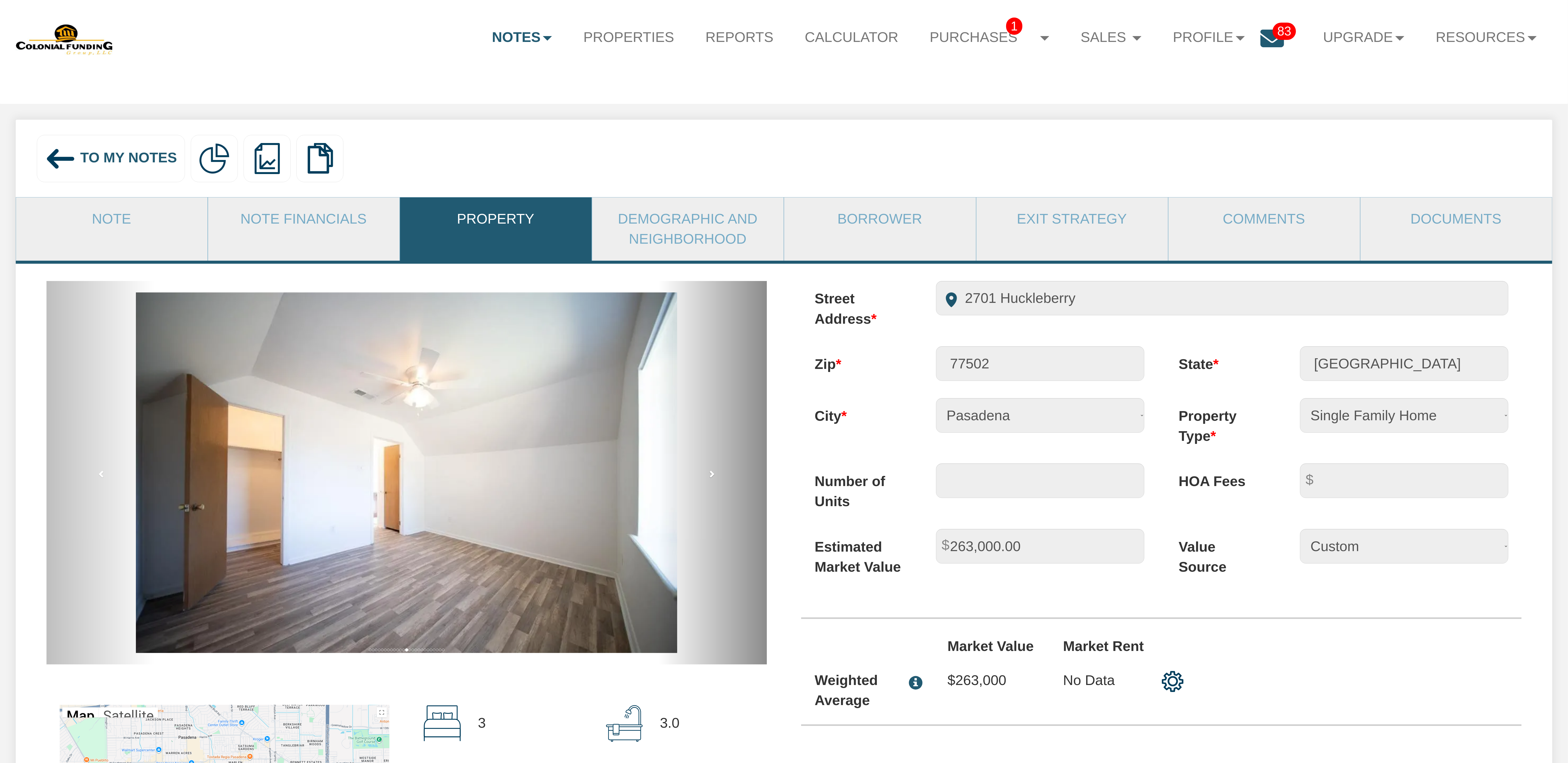
click at [711, 477] on span at bounding box center [711, 474] width 7 height 7
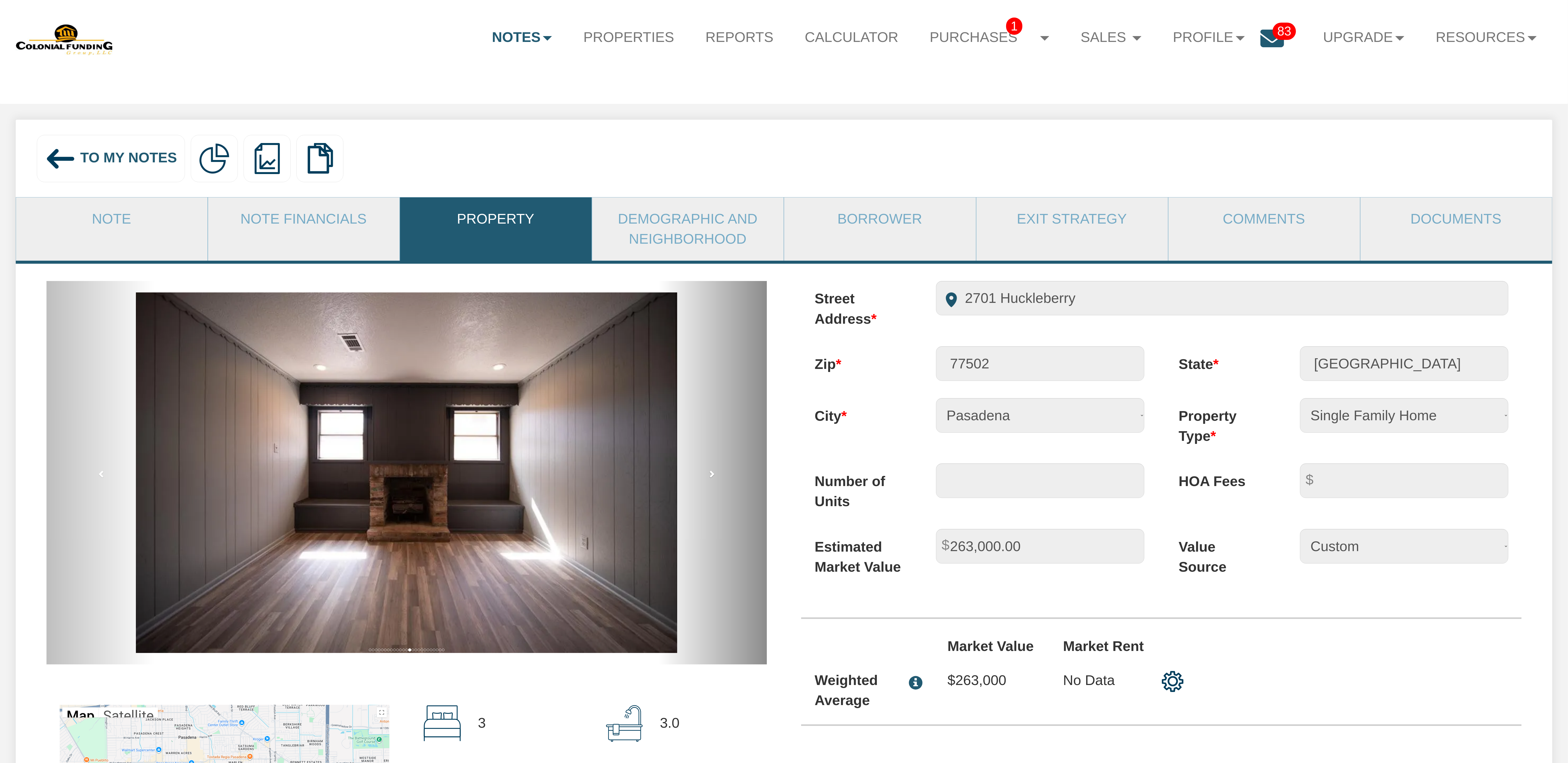
click at [711, 477] on span at bounding box center [711, 474] width 7 height 7
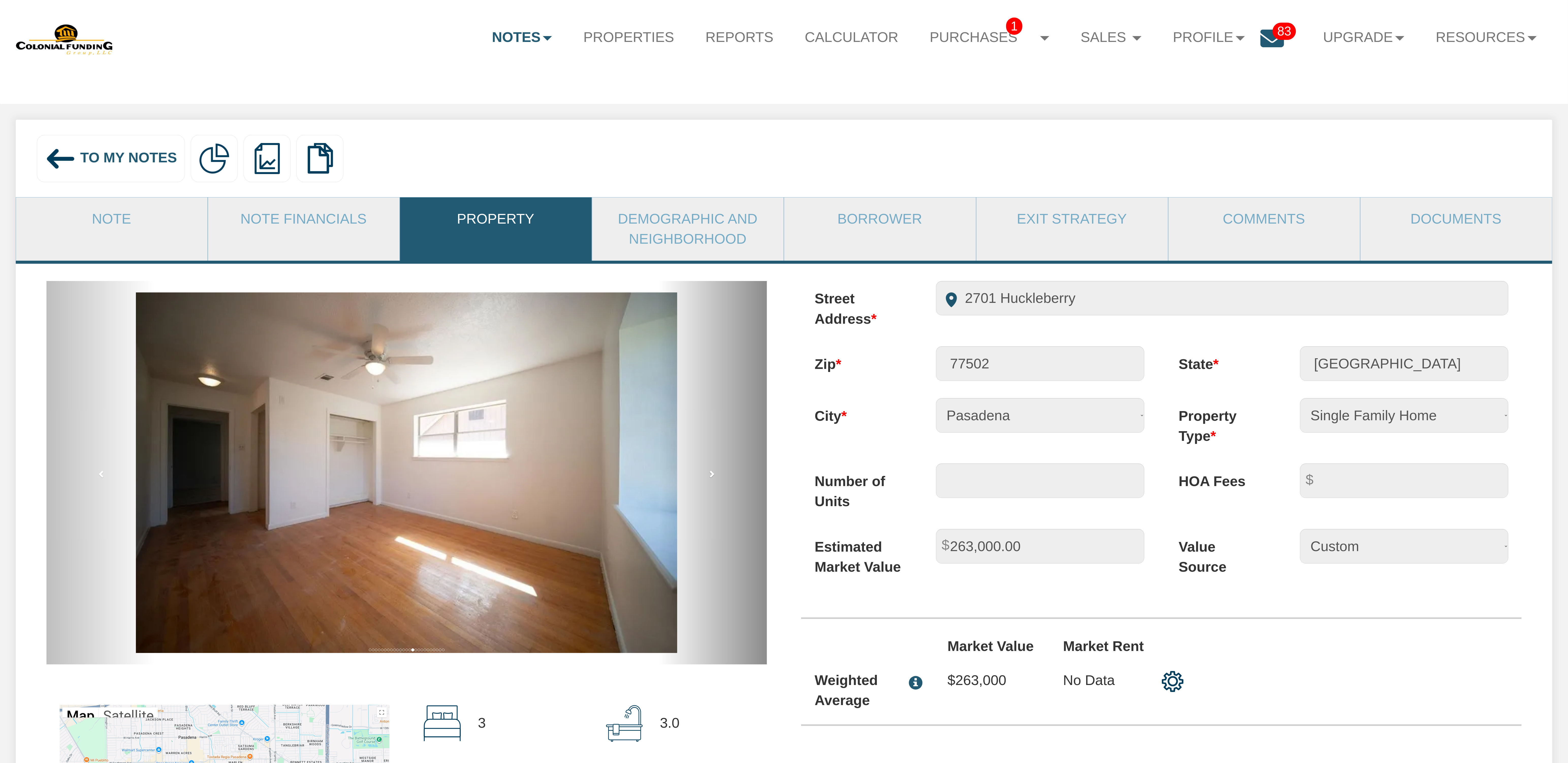
click at [711, 477] on span at bounding box center [711, 474] width 7 height 7
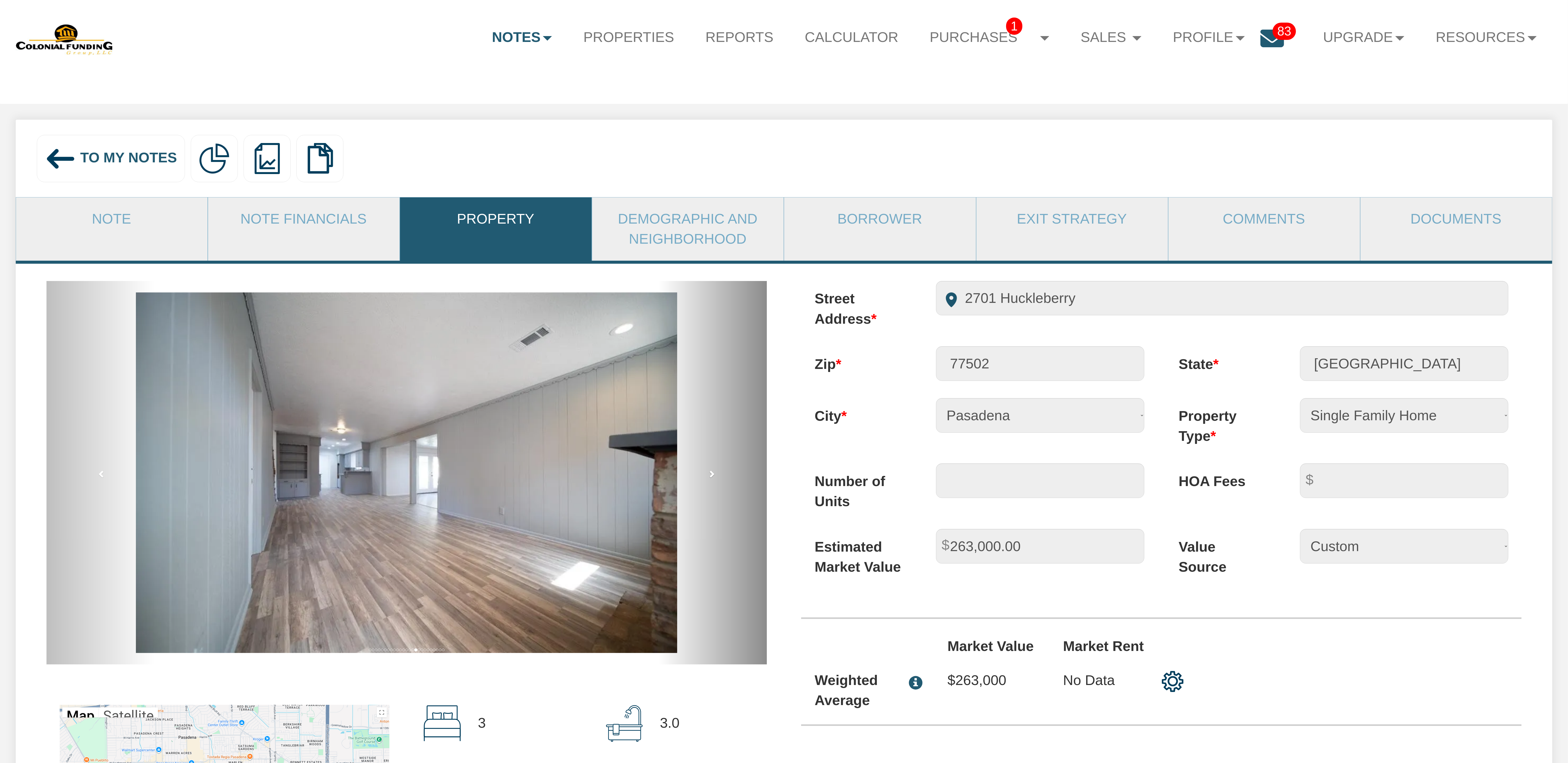
click at [711, 477] on span at bounding box center [711, 474] width 7 height 7
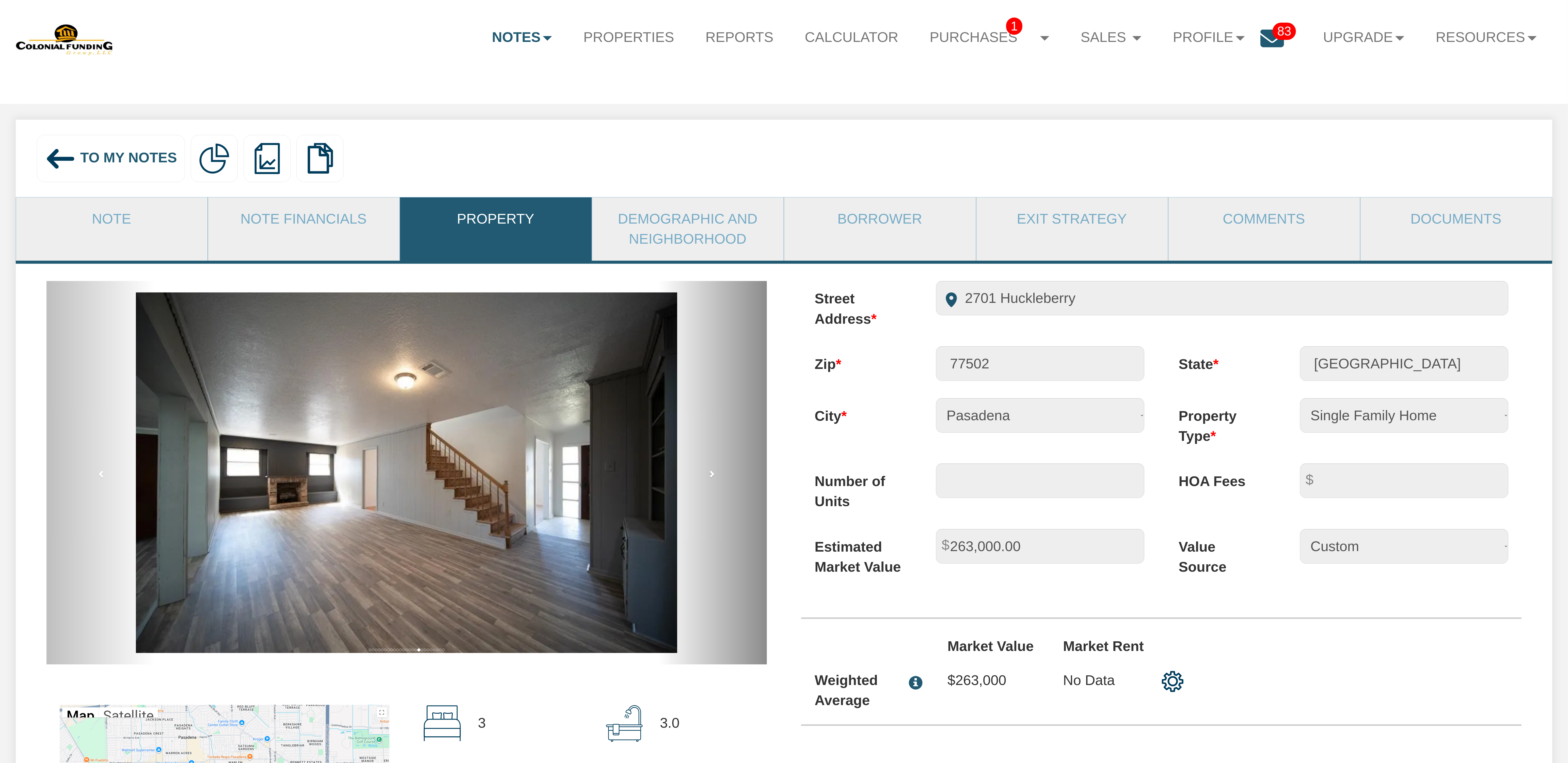
click at [711, 477] on span at bounding box center [711, 474] width 7 height 7
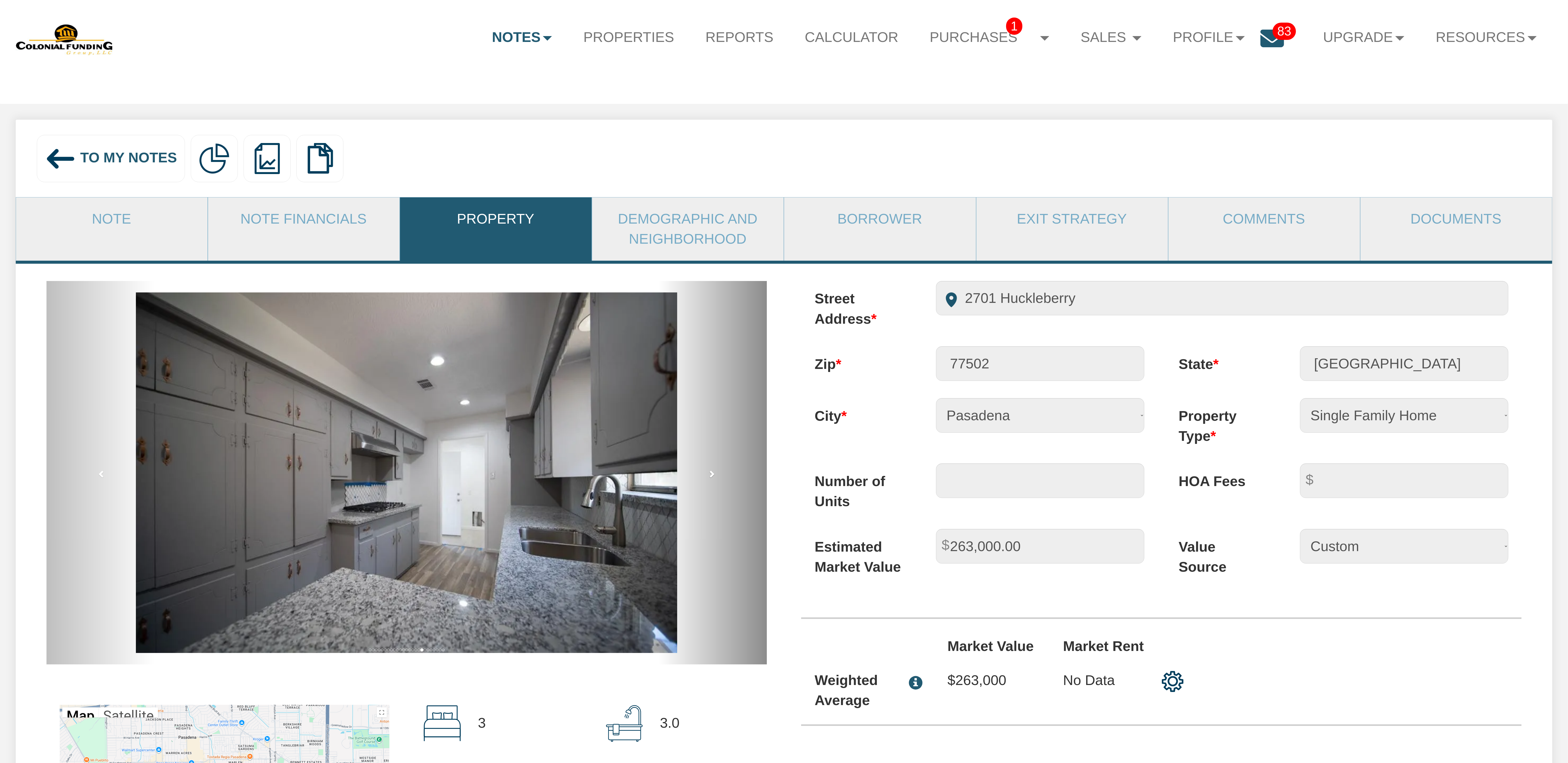
click at [711, 477] on span at bounding box center [711, 474] width 7 height 7
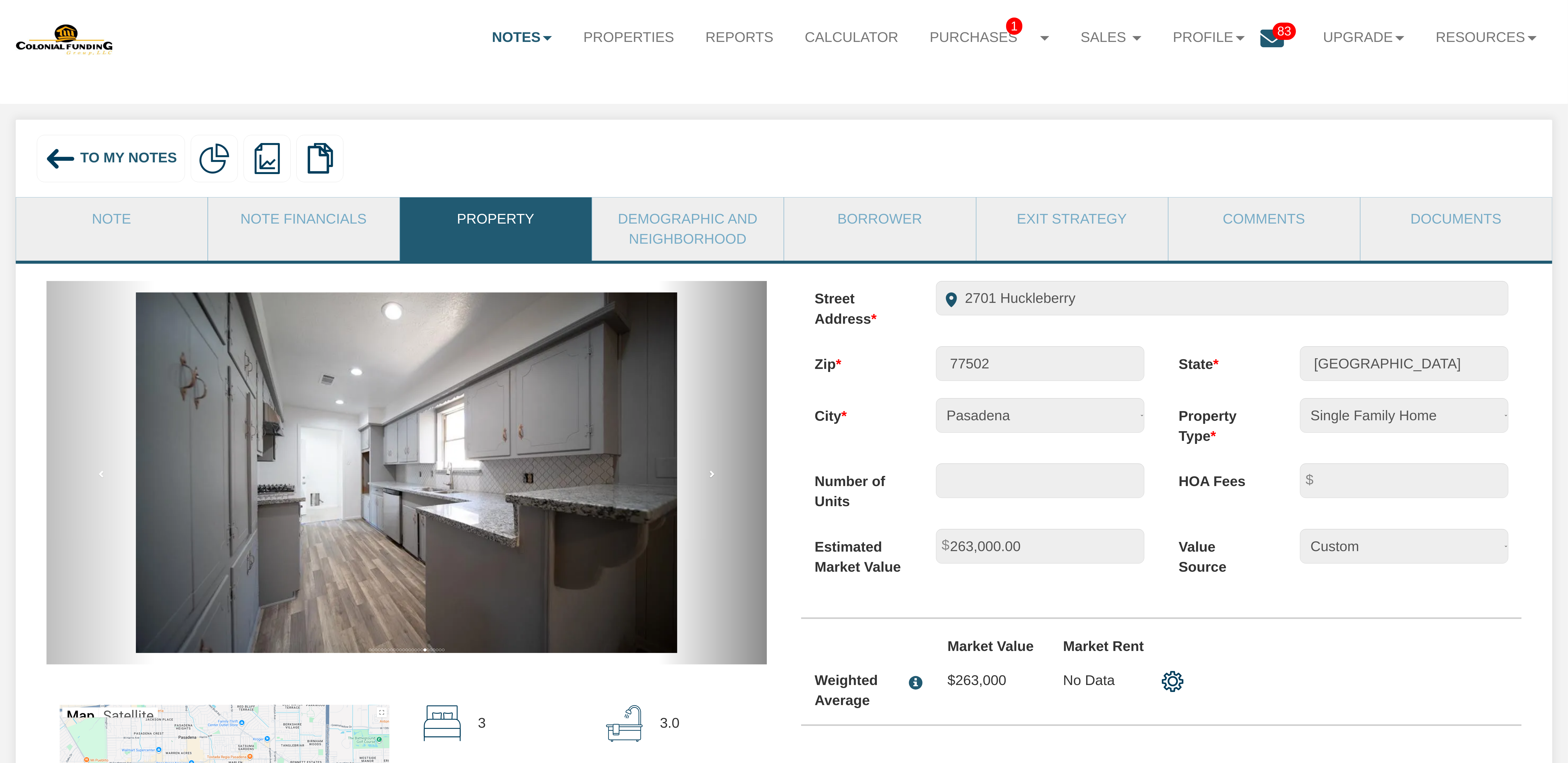
click at [711, 477] on span at bounding box center [711, 474] width 7 height 7
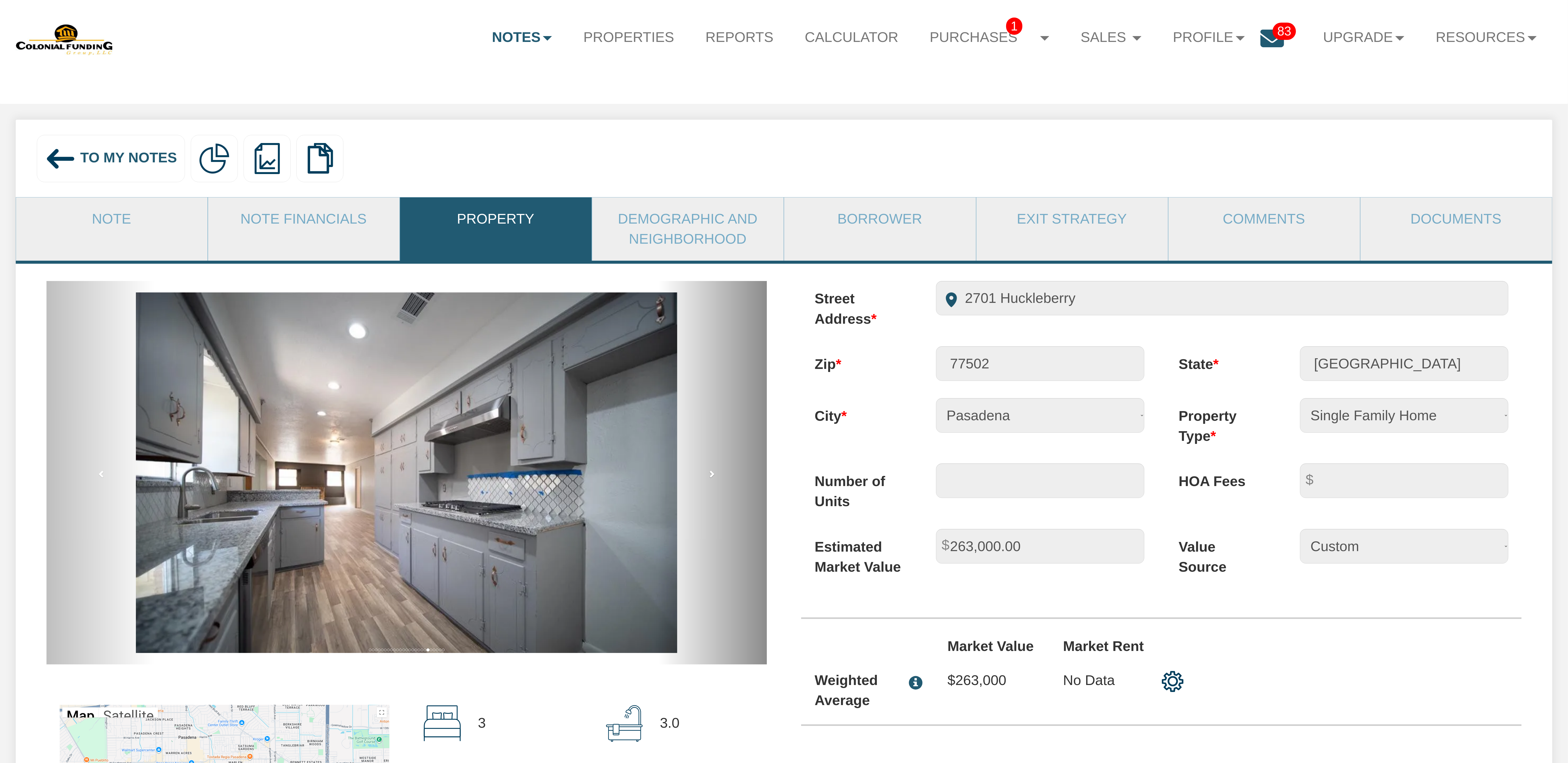
click at [711, 477] on span at bounding box center [711, 474] width 7 height 7
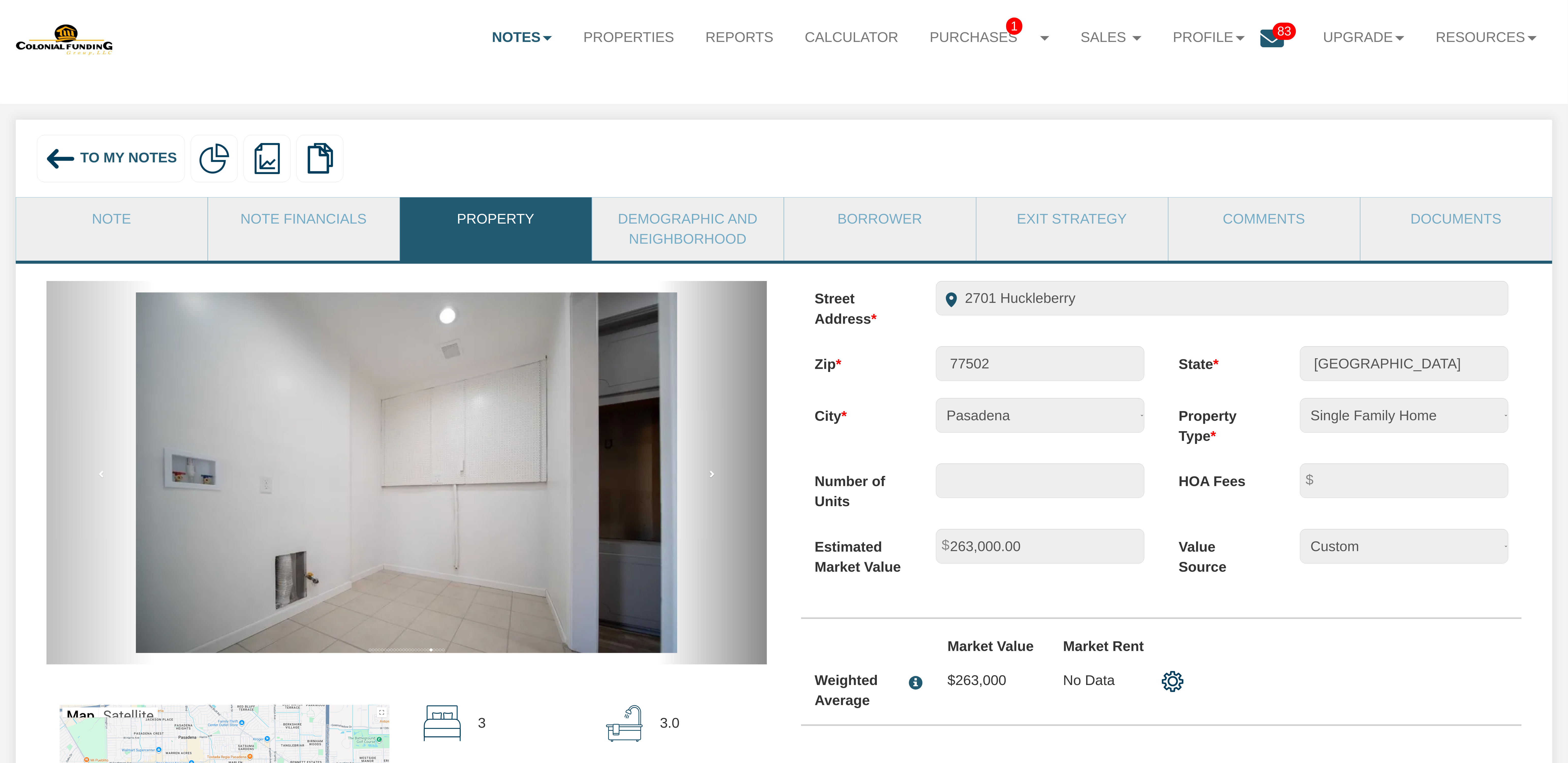
click at [711, 477] on span at bounding box center [711, 474] width 7 height 7
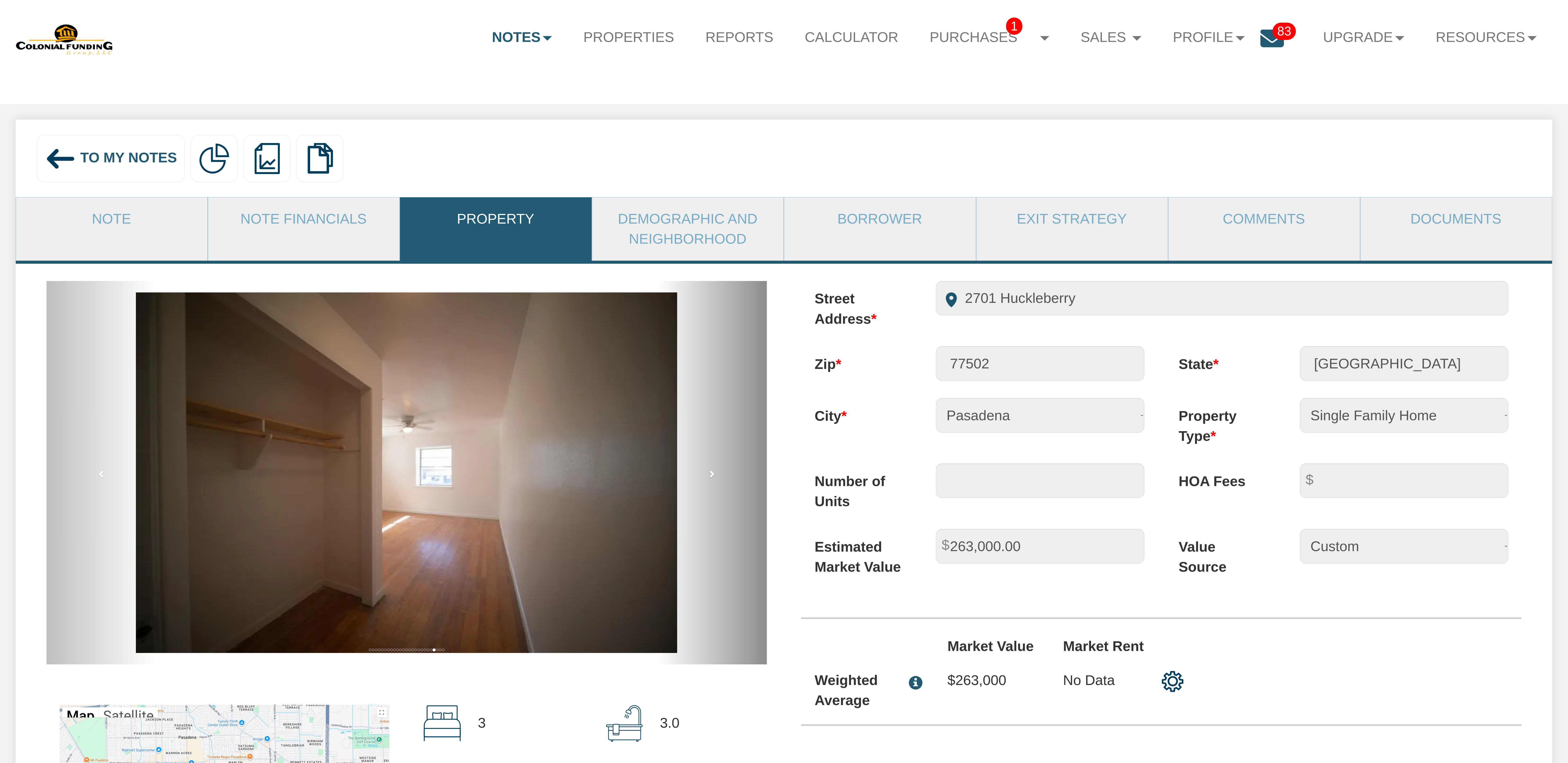
click at [711, 477] on span at bounding box center [711, 474] width 7 height 7
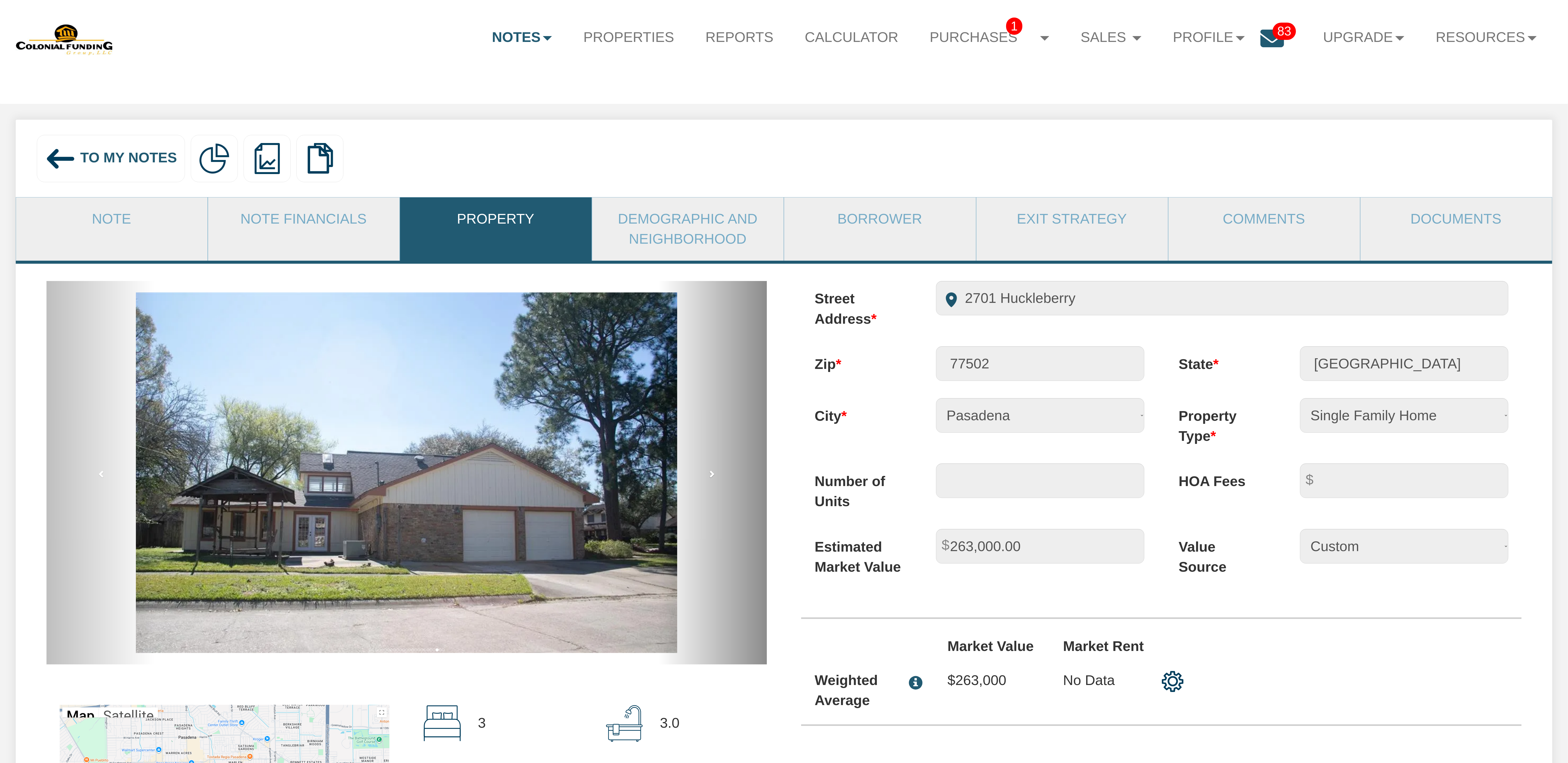
click at [711, 477] on span at bounding box center [711, 474] width 7 height 7
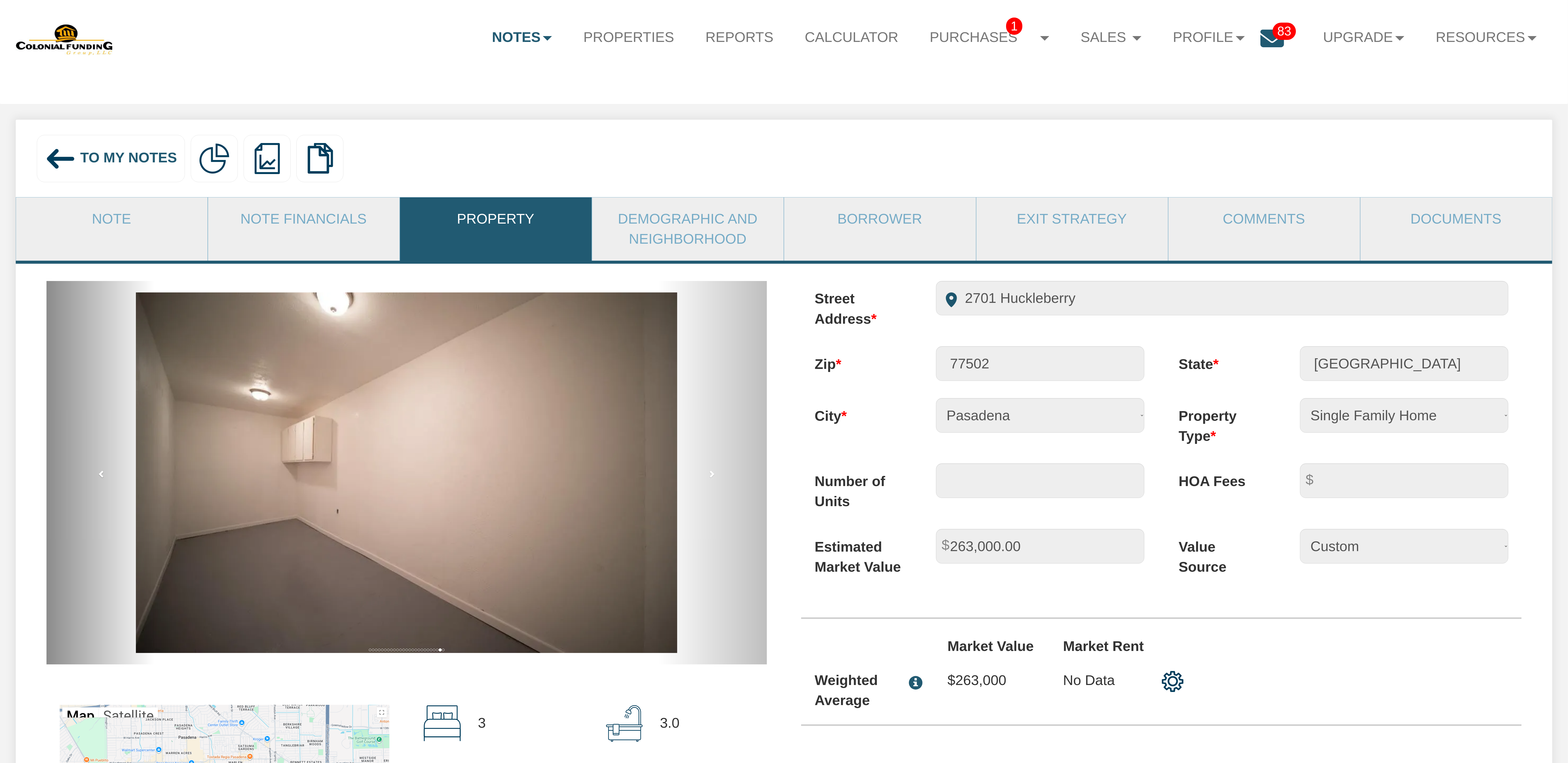
click at [101, 477] on span at bounding box center [101, 474] width 7 height 7
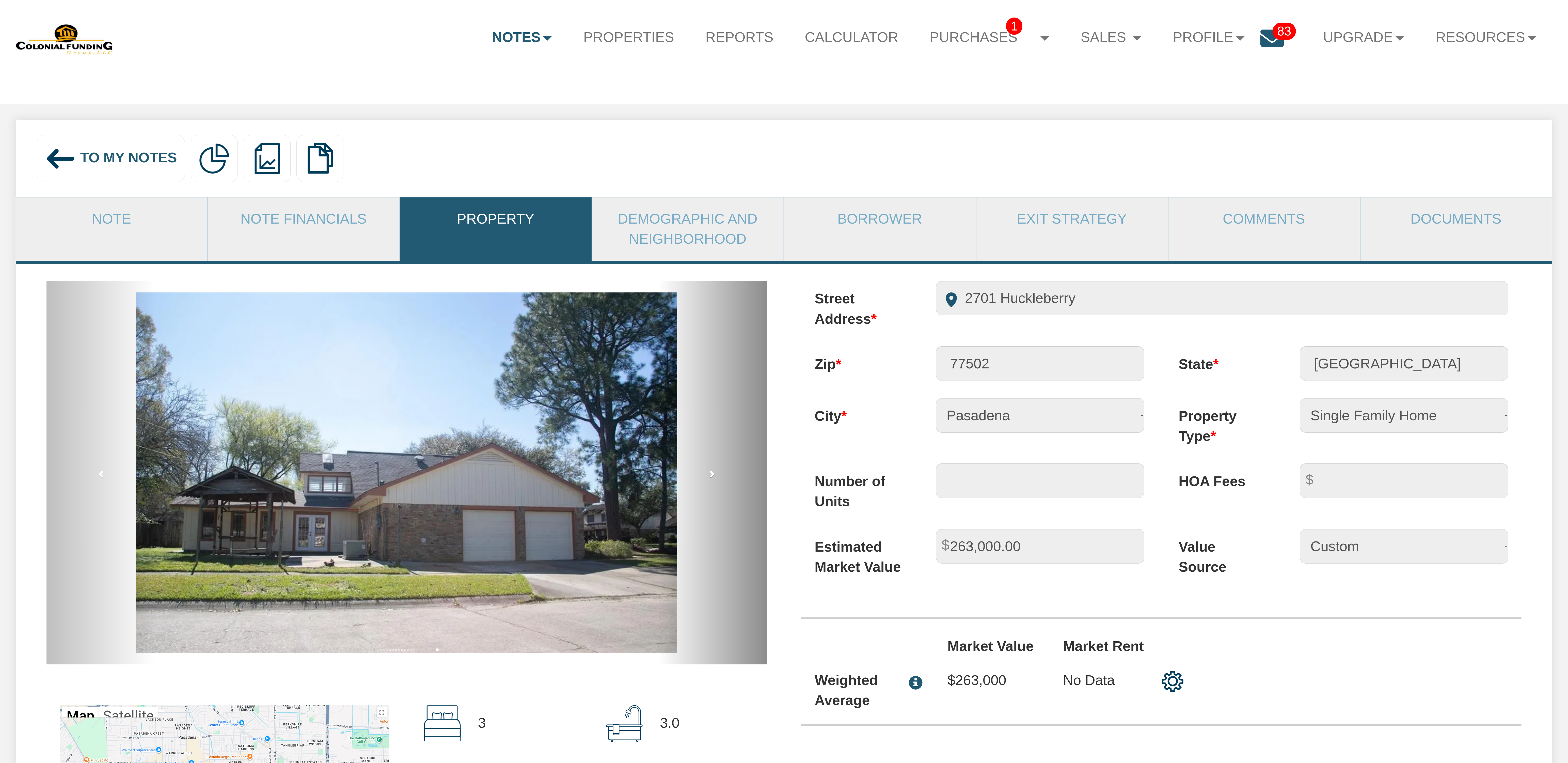
click at [713, 477] on span at bounding box center [711, 474] width 7 height 7
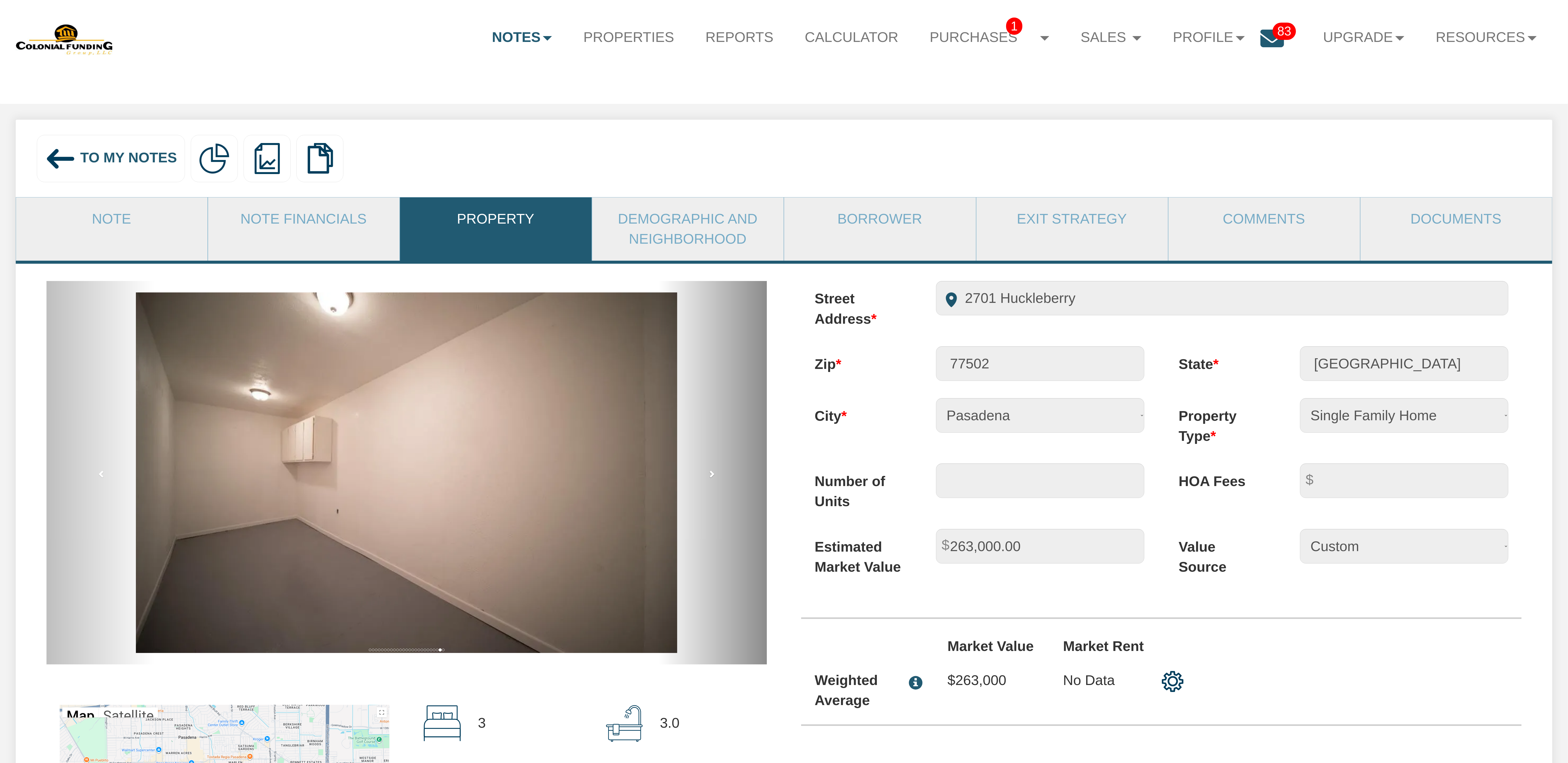
click at [713, 477] on span at bounding box center [711, 474] width 7 height 7
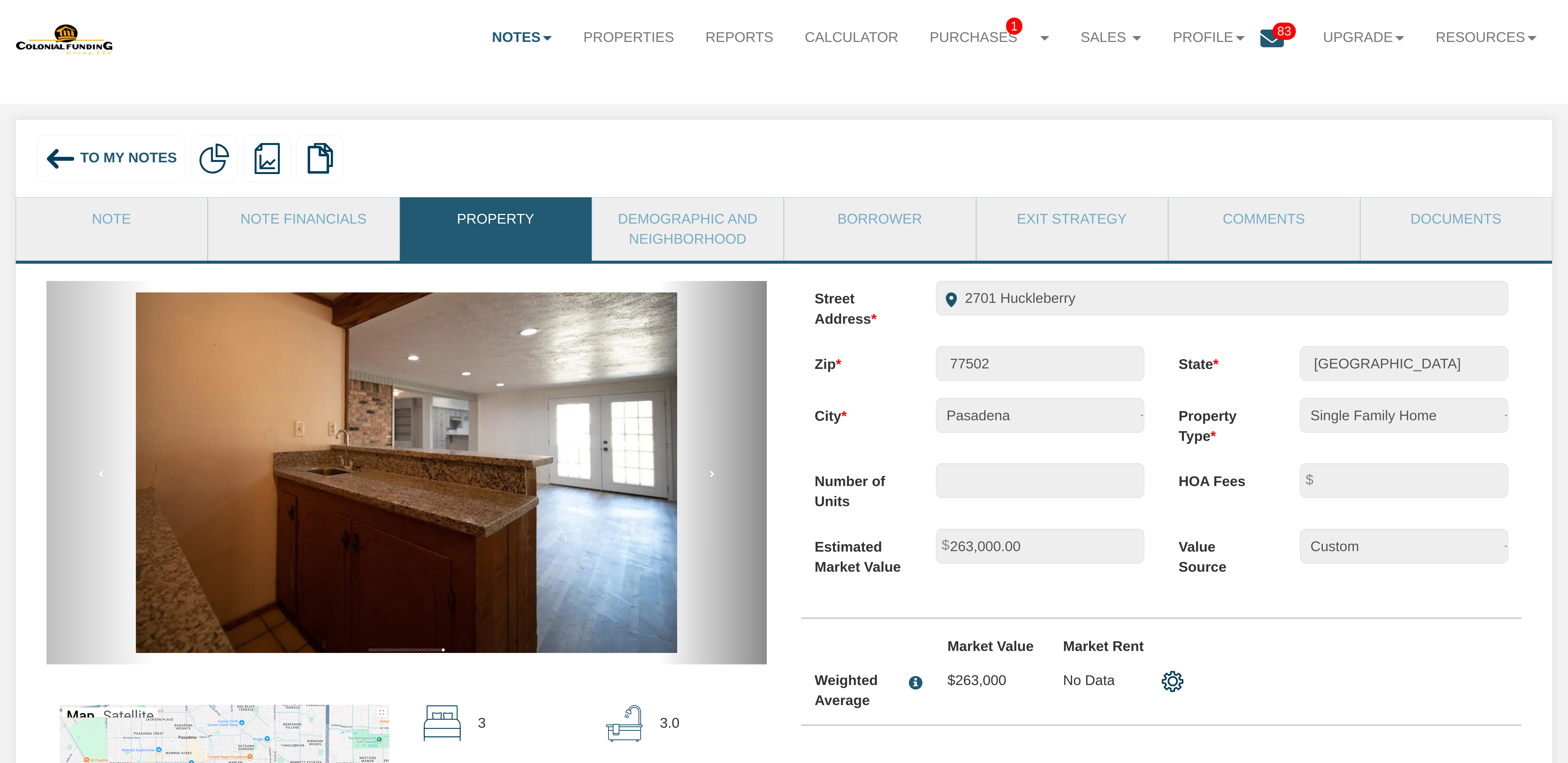
click at [713, 477] on span at bounding box center [711, 474] width 7 height 7
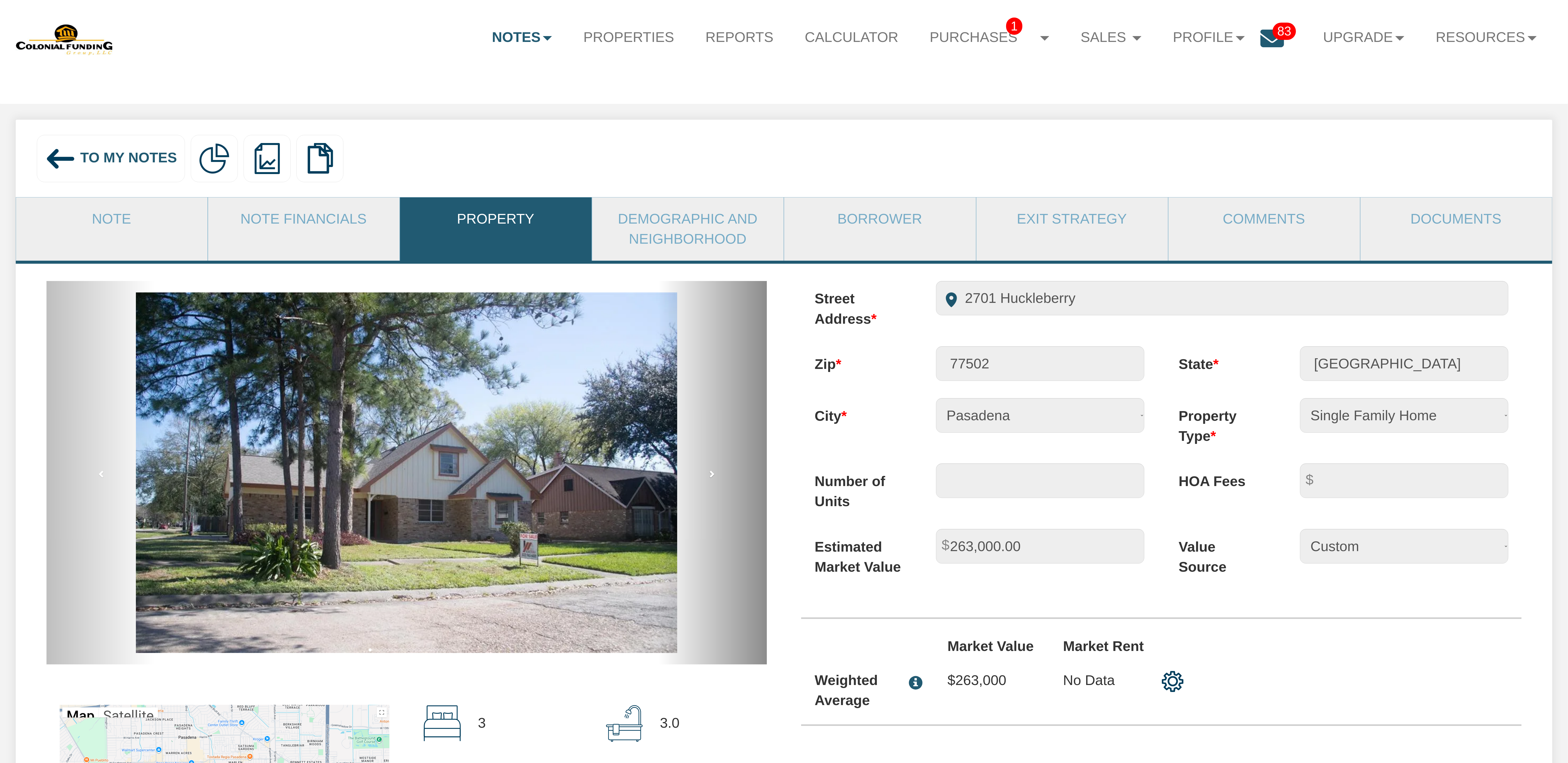
click at [713, 477] on span at bounding box center [711, 474] width 7 height 7
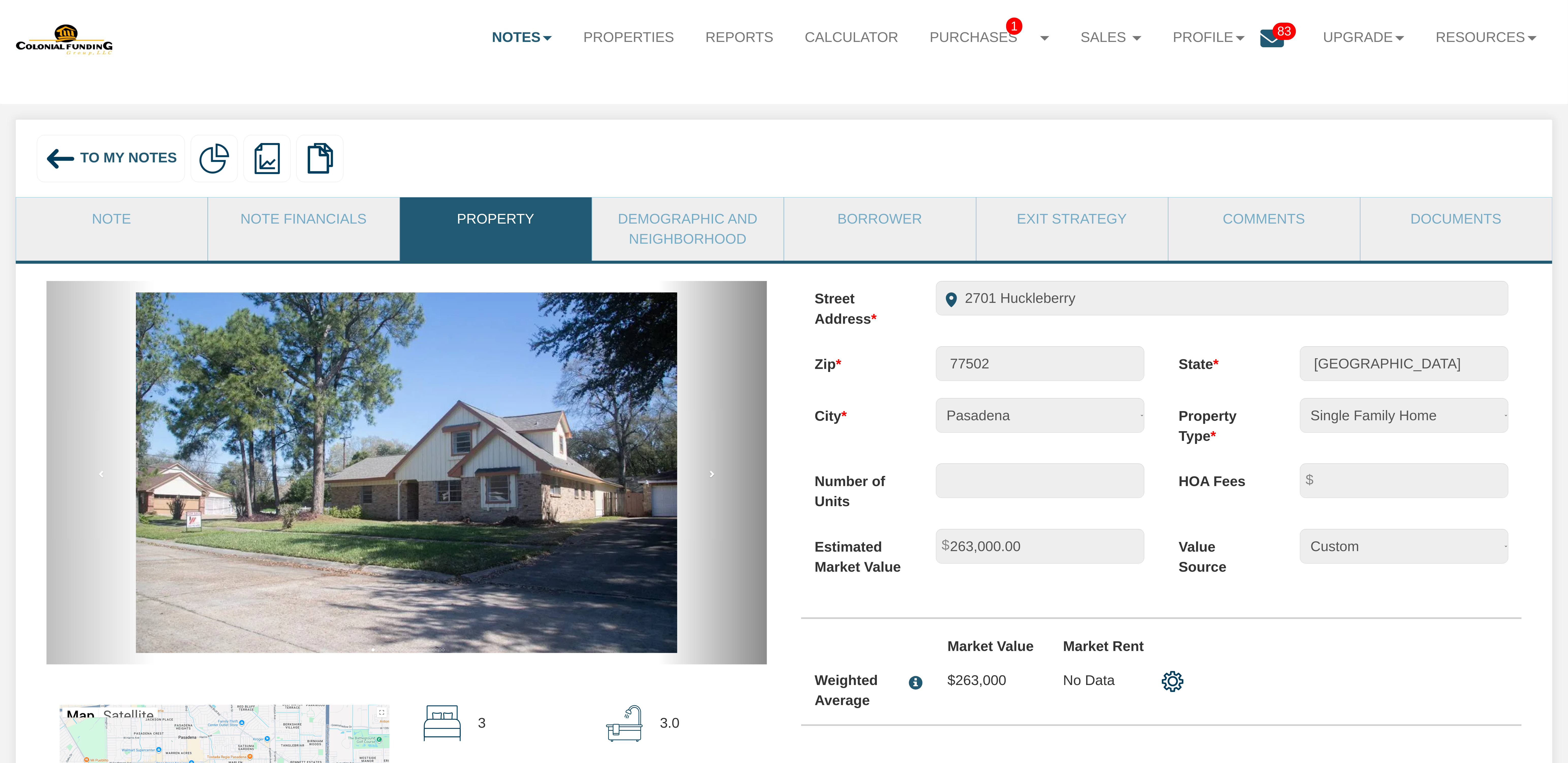
click at [713, 477] on span at bounding box center [711, 474] width 7 height 7
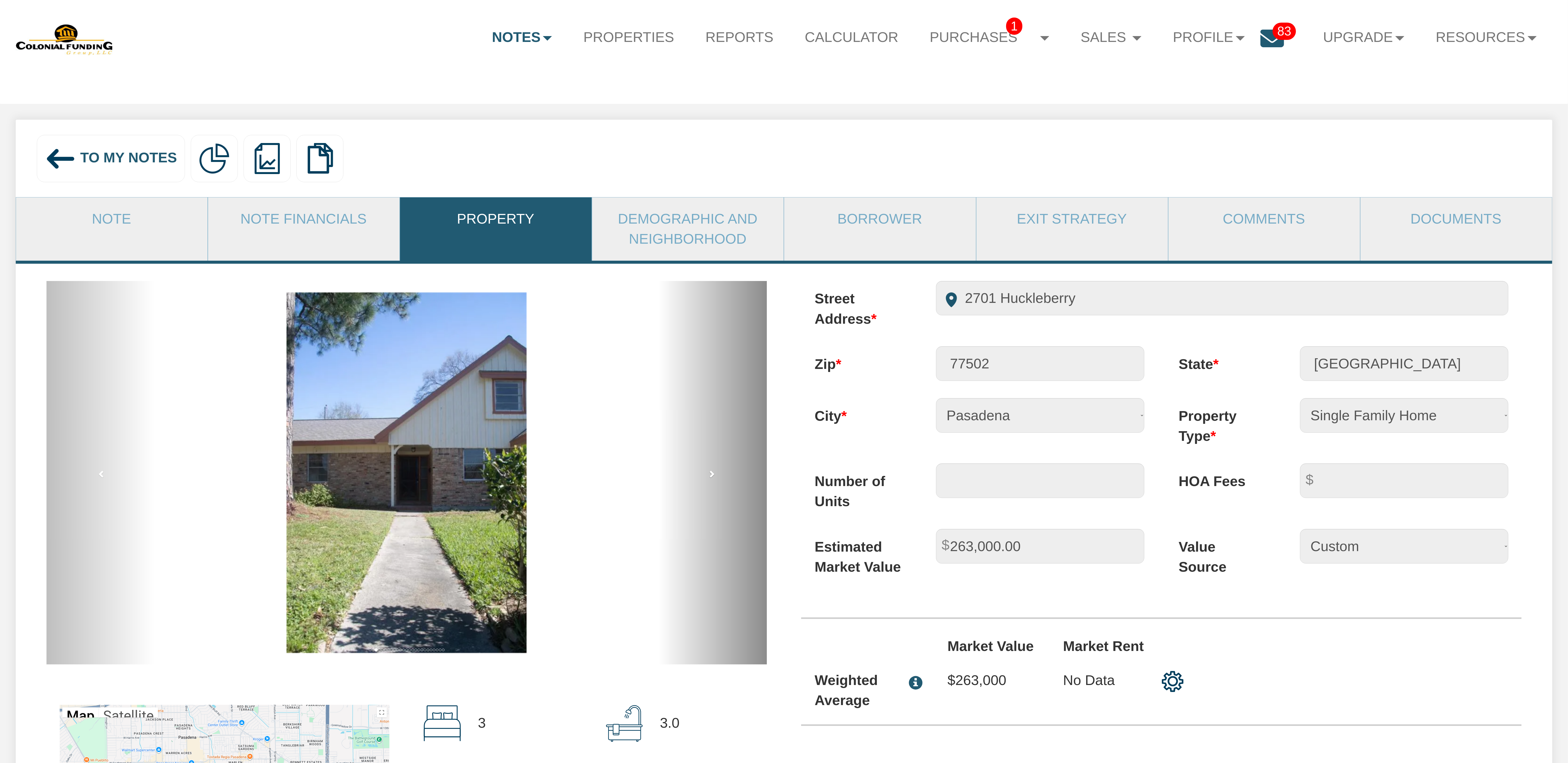
click at [713, 477] on span at bounding box center [711, 474] width 7 height 7
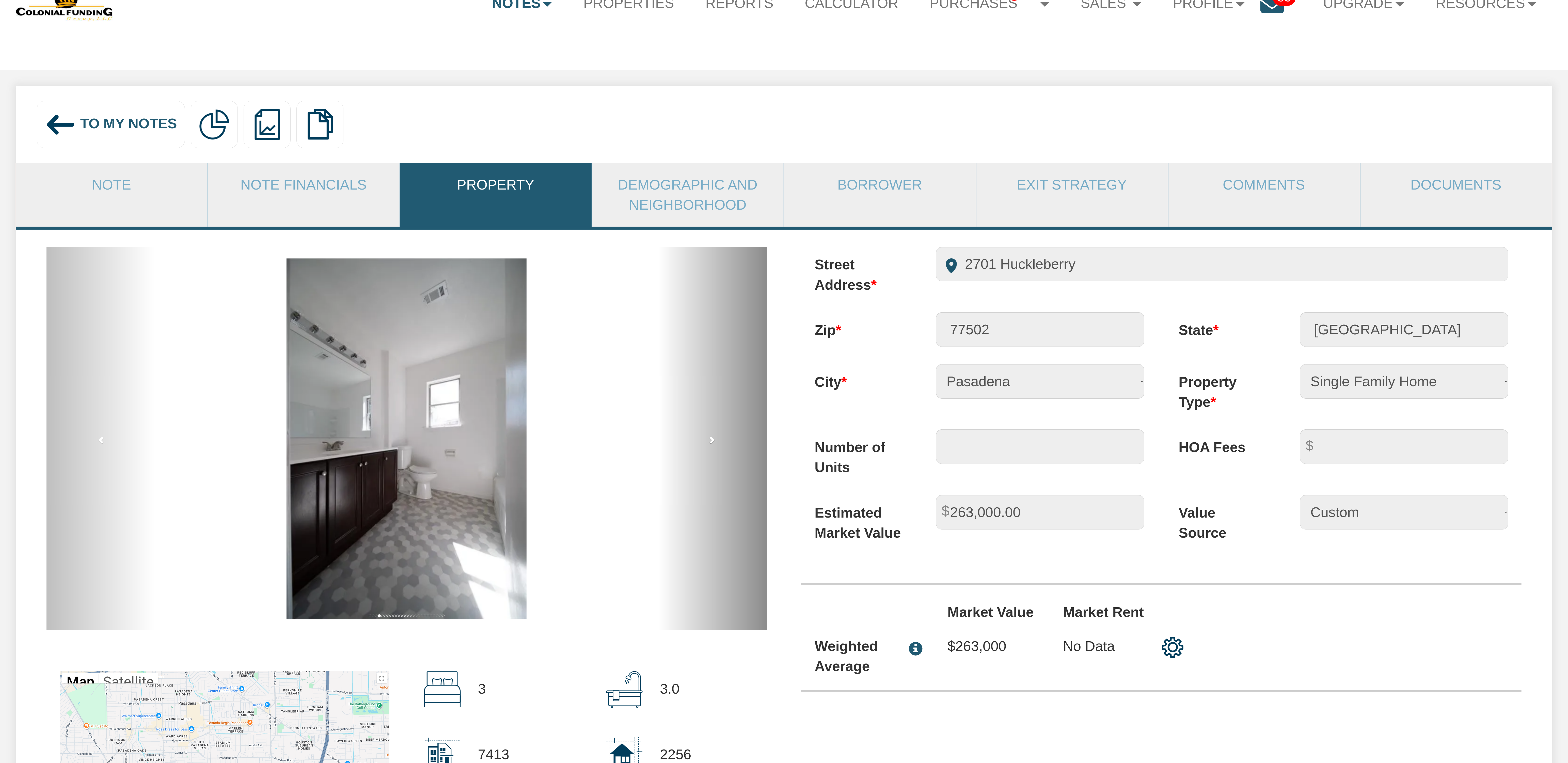
scroll to position [51, 0]
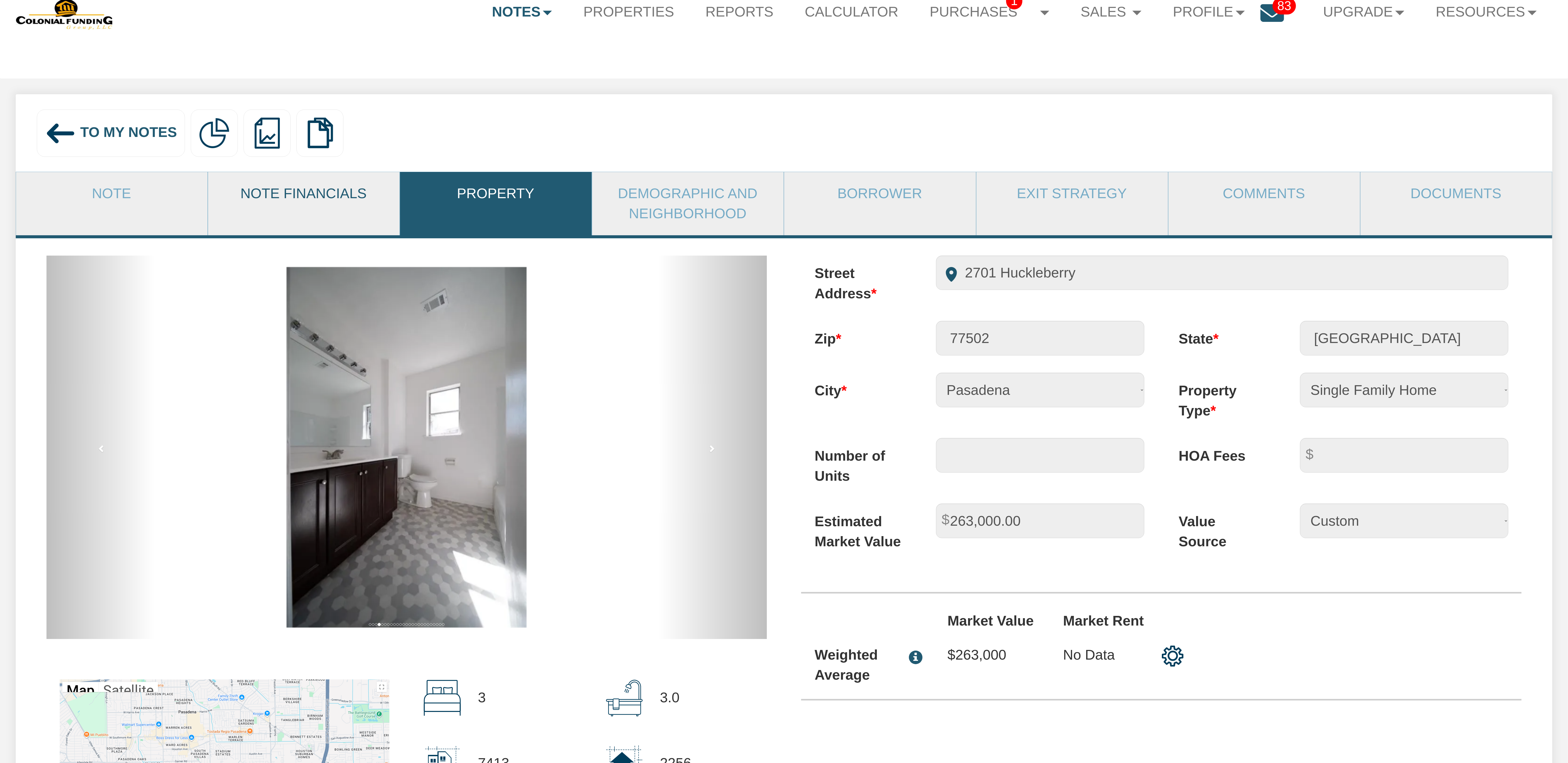
click at [277, 197] on link "Note Financials" at bounding box center [304, 194] width 191 height 43
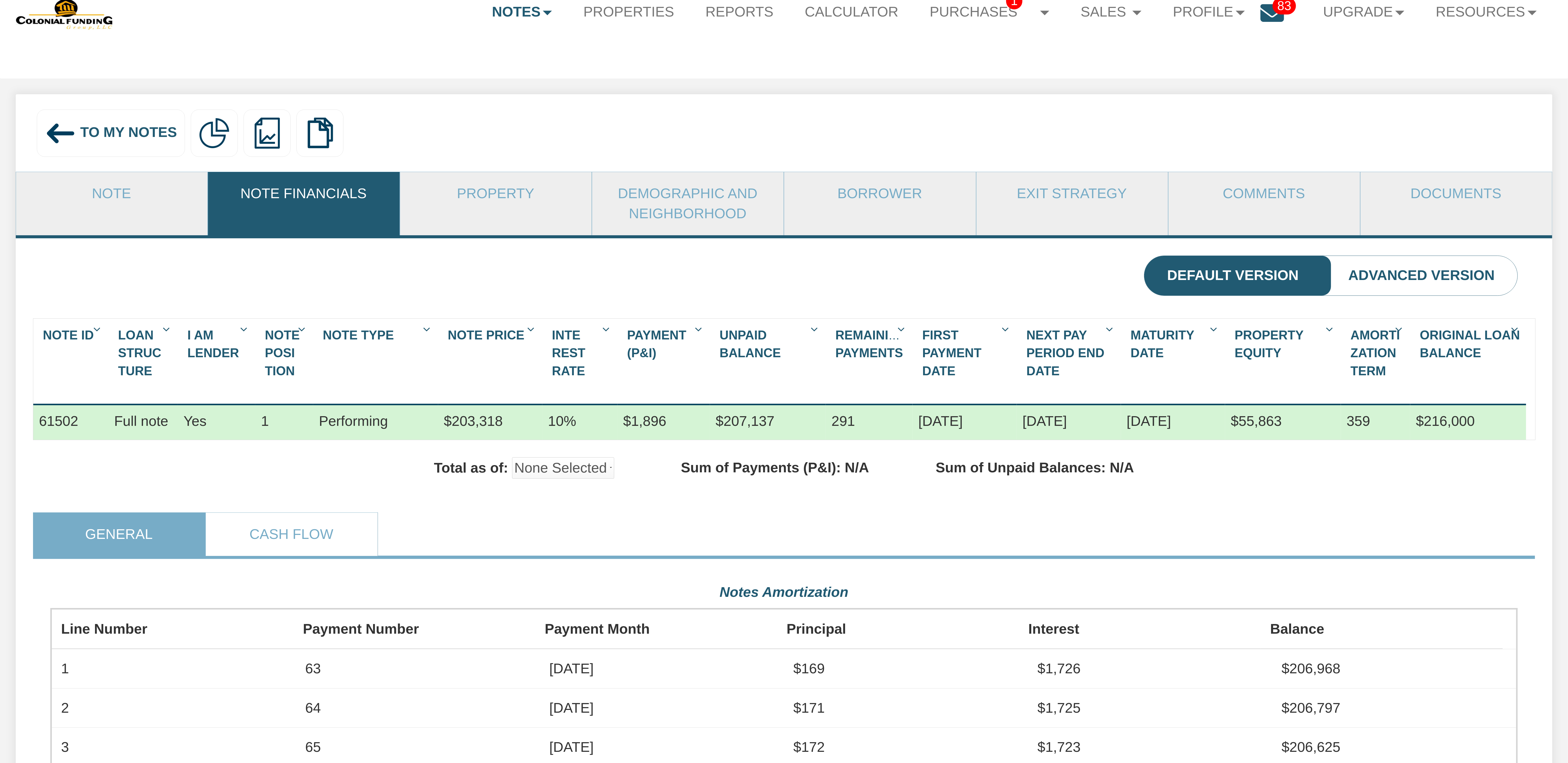
scroll to position [369, 1467]
click at [873, 195] on link "Borrower" at bounding box center [879, 194] width 191 height 43
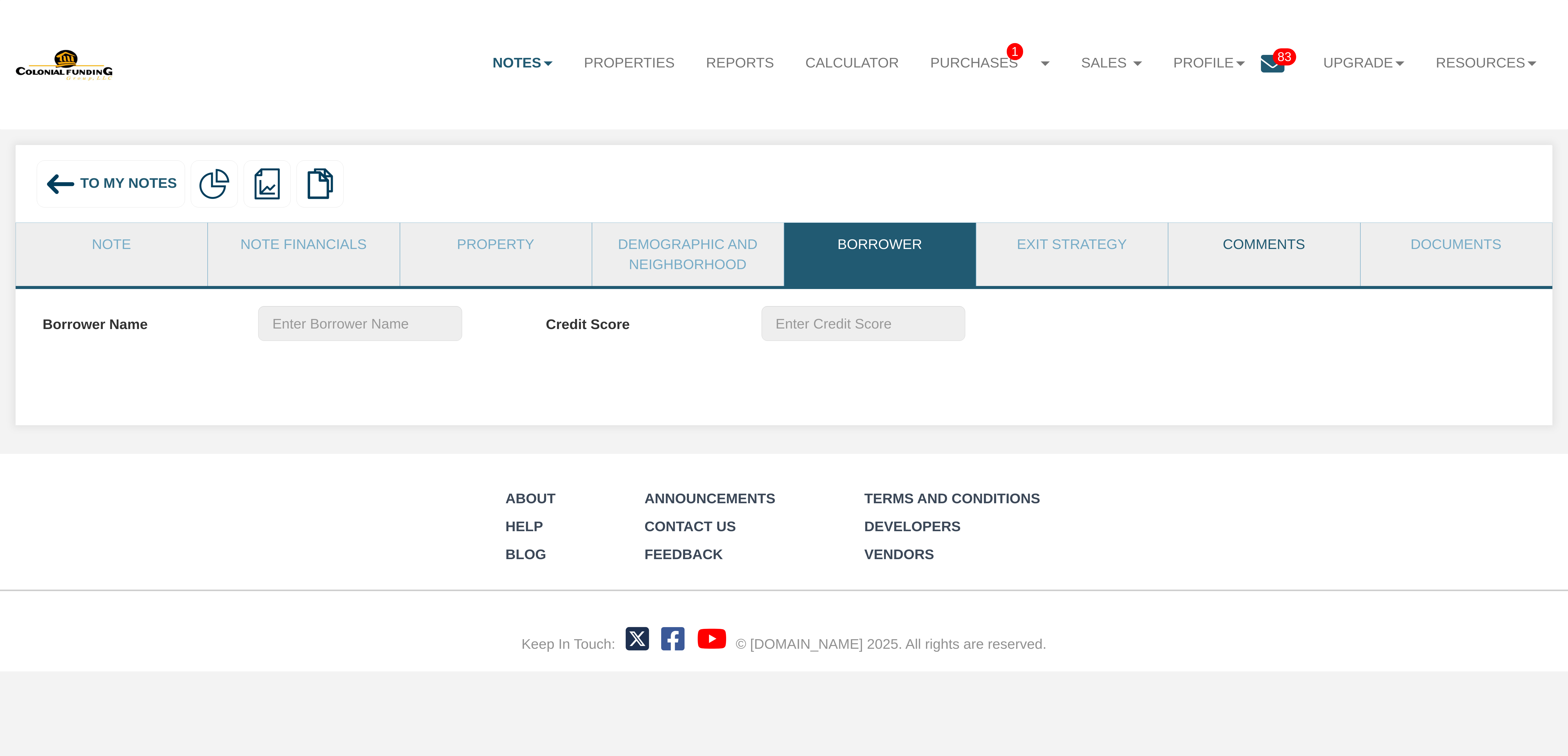
click at [1253, 242] on link "Comments" at bounding box center [1264, 244] width 191 height 43
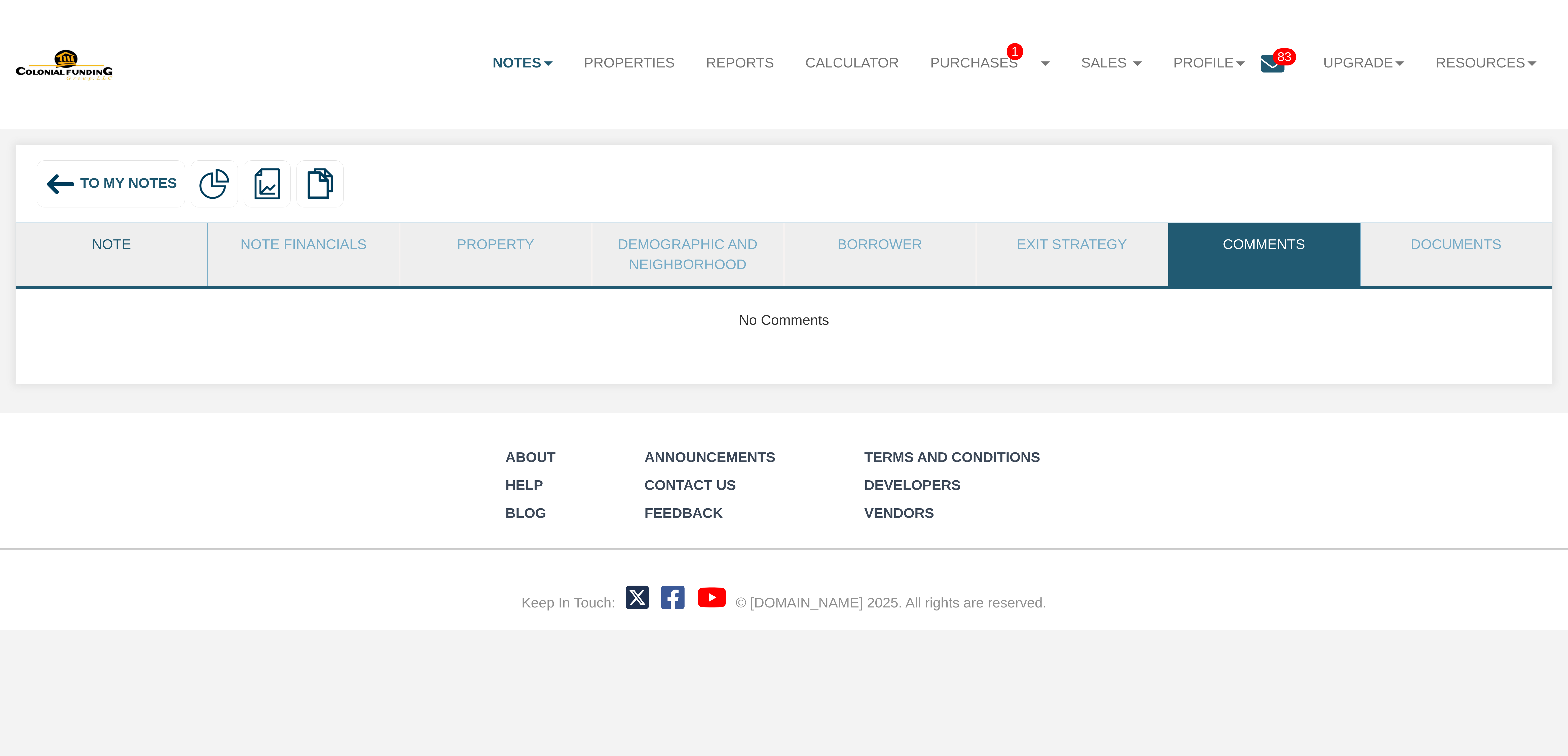
click at [113, 246] on link "Note" at bounding box center [111, 244] width 191 height 43
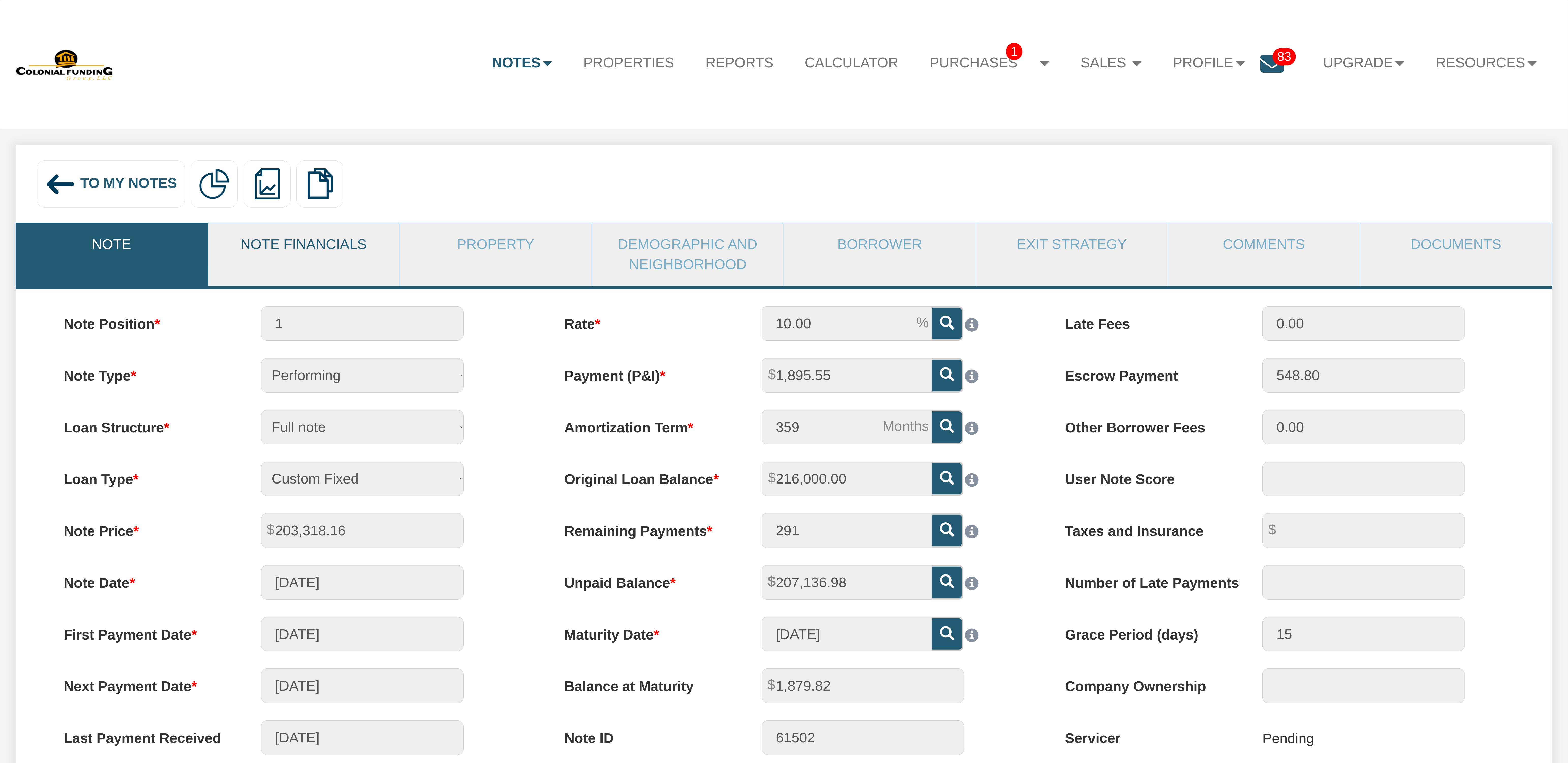
click at [294, 242] on link "Note Financials" at bounding box center [304, 245] width 191 height 43
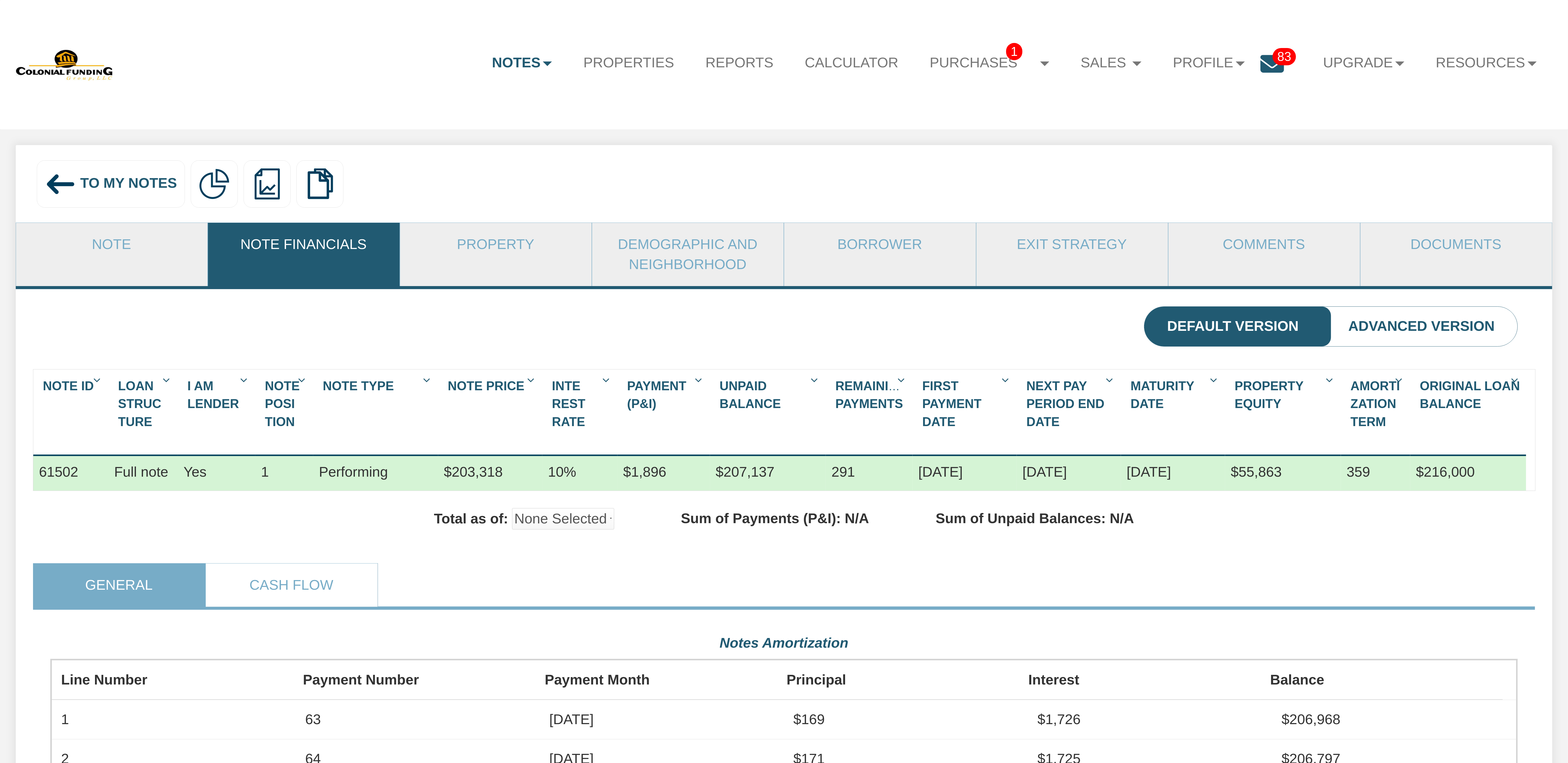
click at [110, 184] on span "To My Notes" at bounding box center [129, 183] width 97 height 16
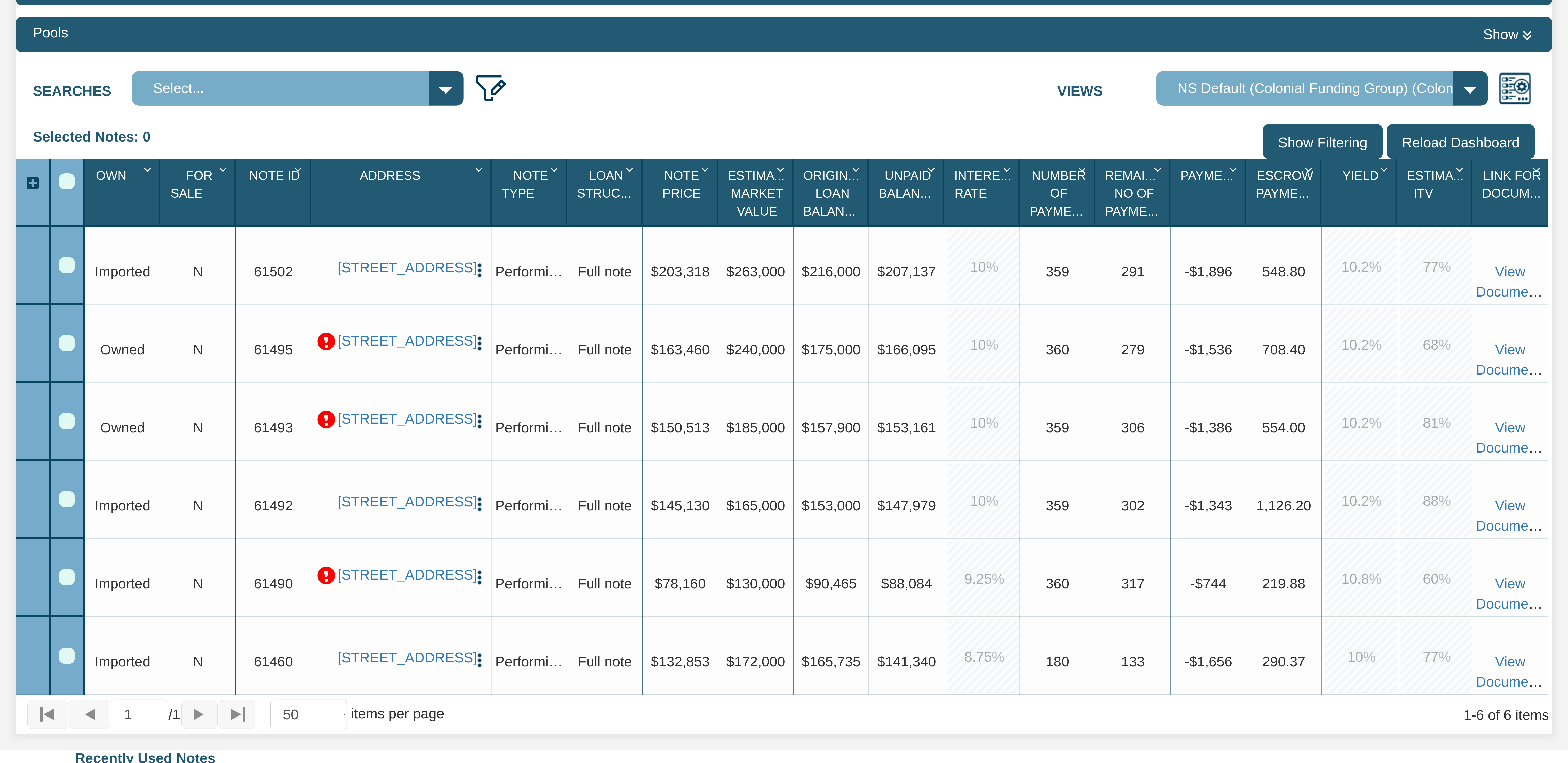
scroll to position [280, 0]
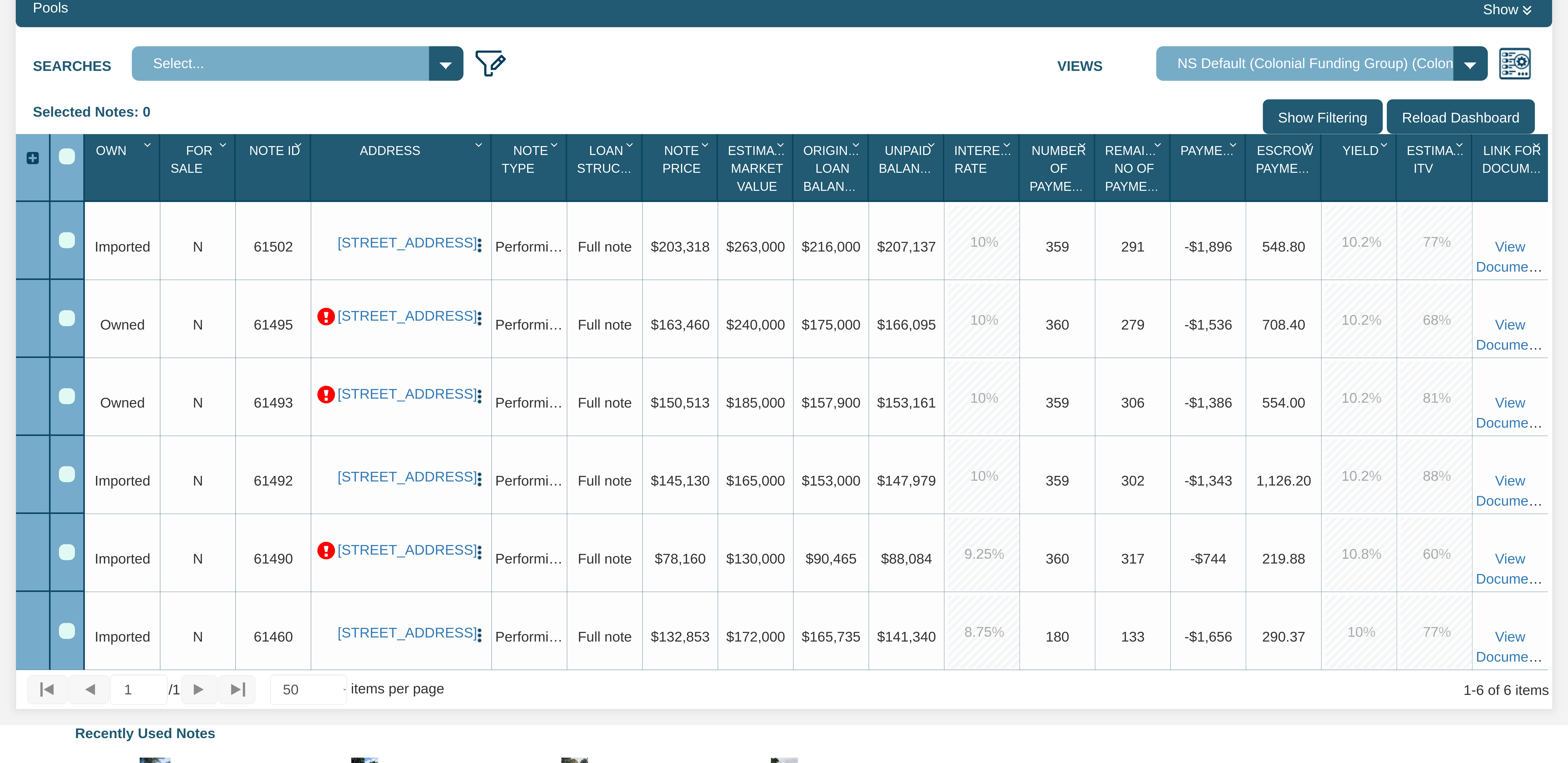
click at [326, 308] on p at bounding box center [326, 317] width 18 height 18
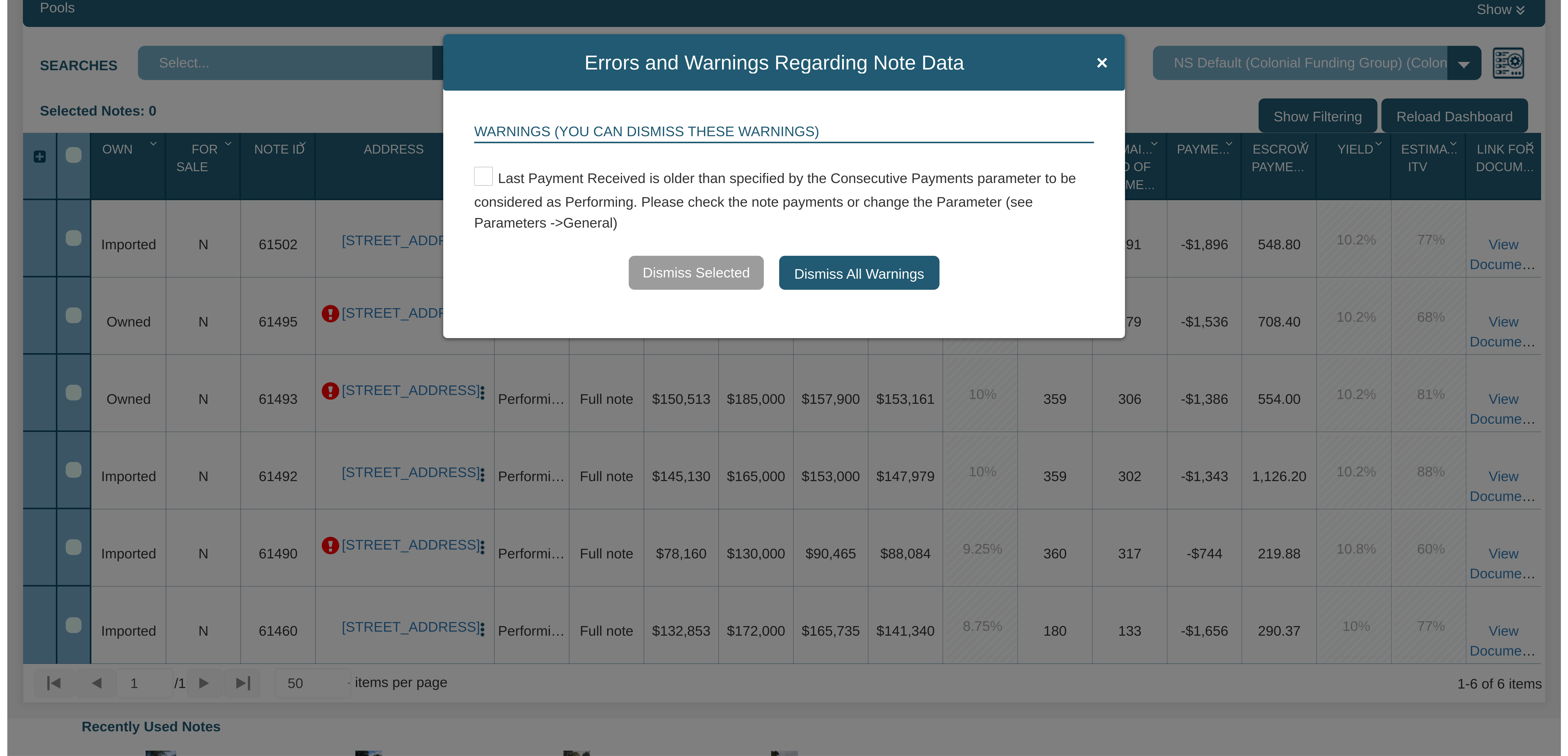
scroll to position [278, 0]
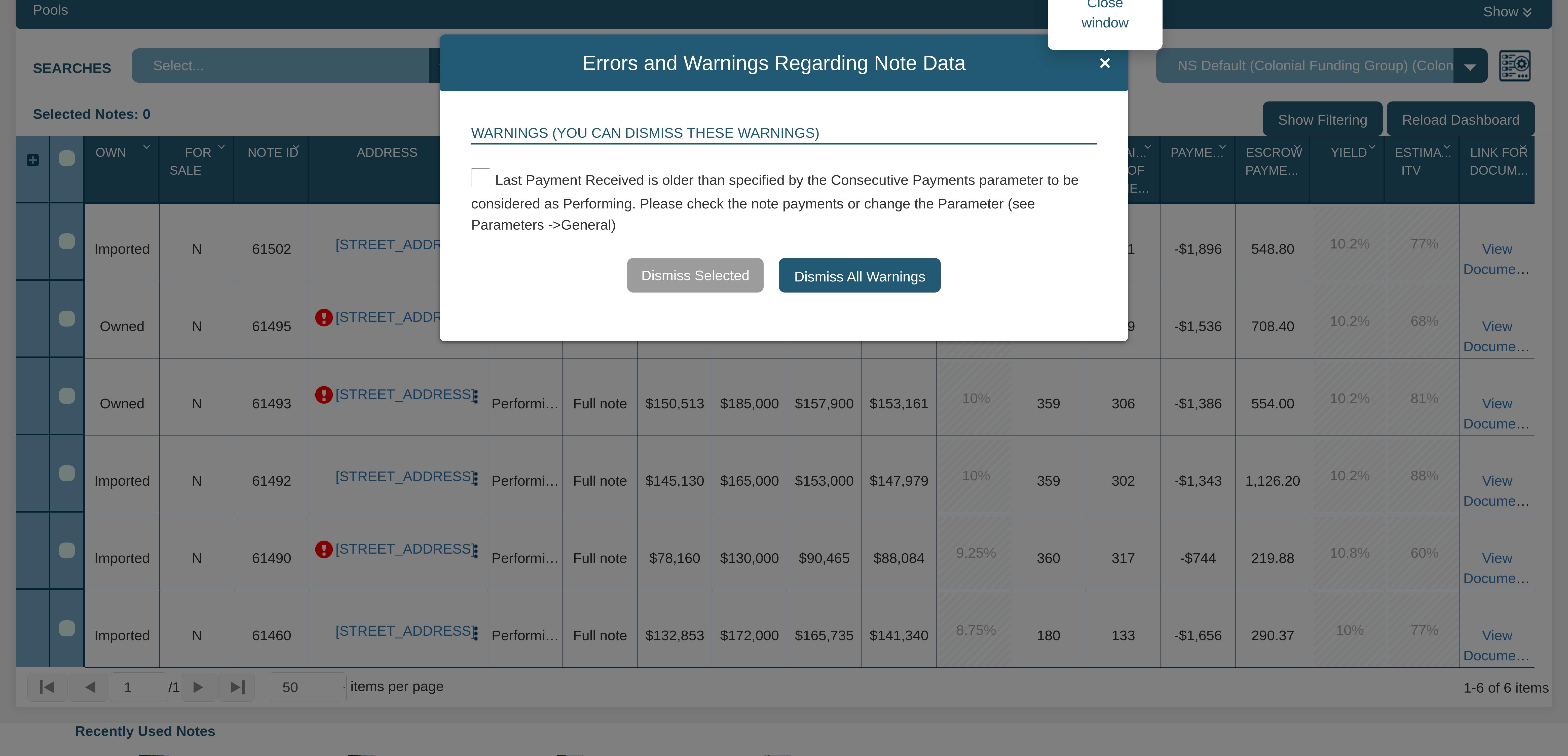
click at [1107, 61] on span "×" at bounding box center [1105, 63] width 12 height 23
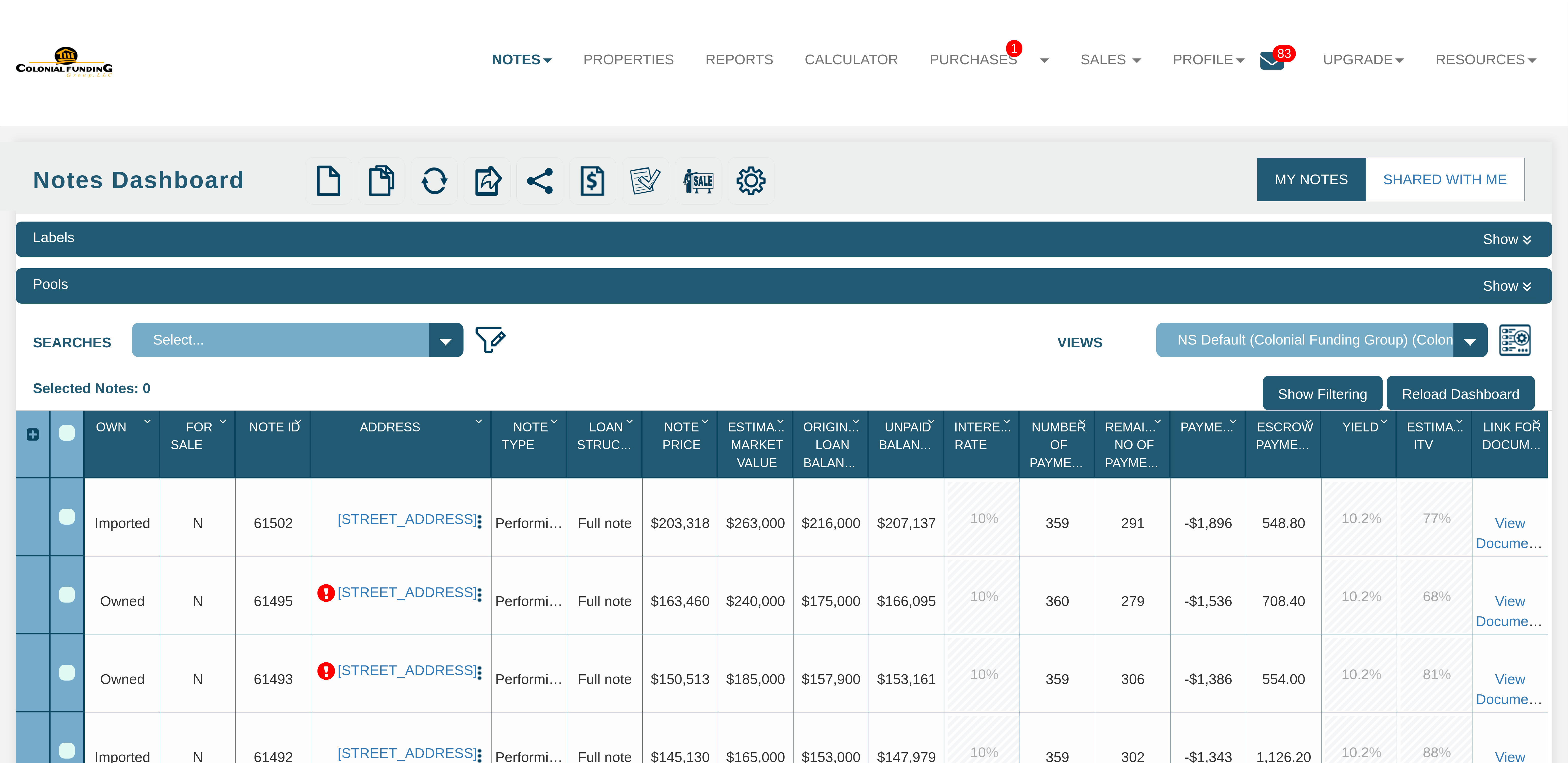
scroll to position [0, 0]
